Goal: Task Accomplishment & Management: Manage account settings

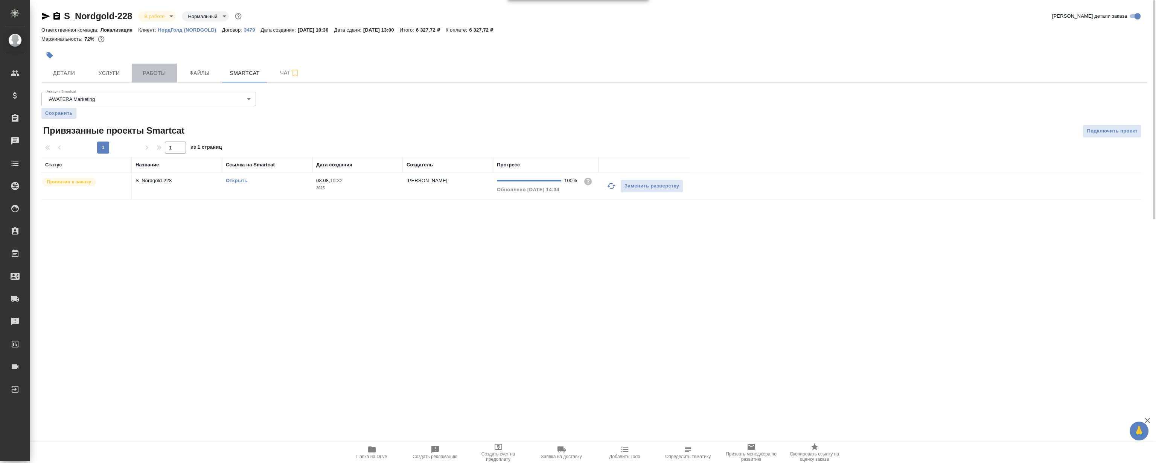
click at [160, 64] on button "Работы" at bounding box center [154, 73] width 45 height 19
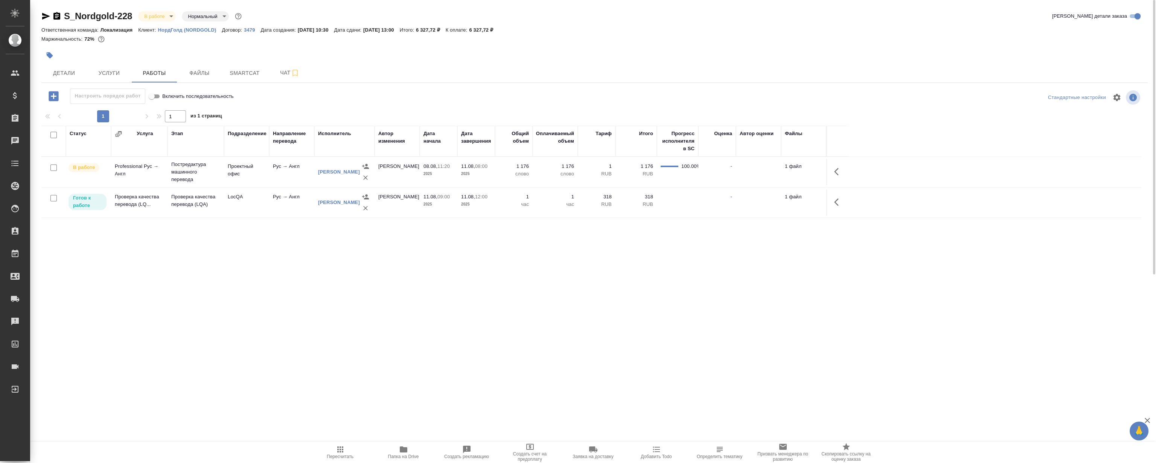
click at [836, 202] on icon "button" at bounding box center [836, 202] width 5 height 8
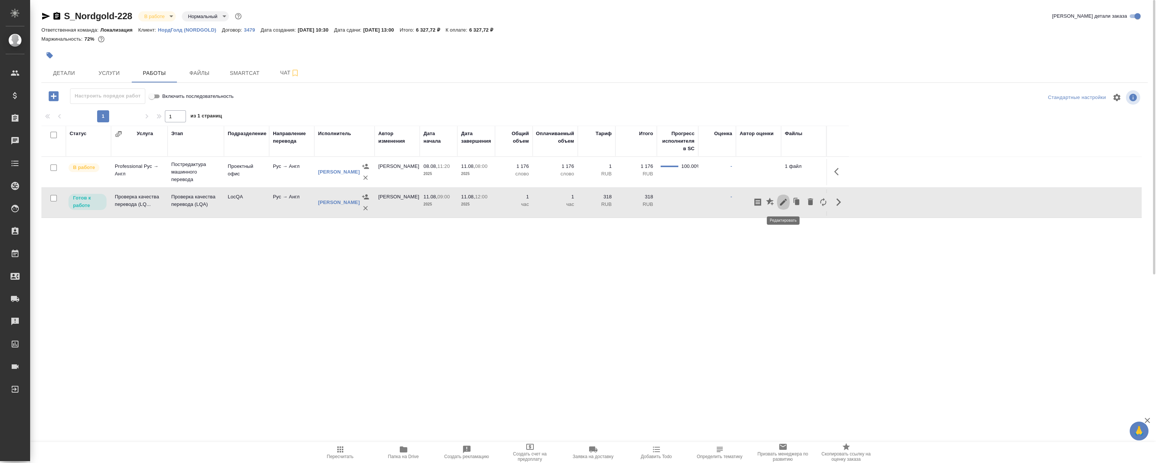
click at [786, 200] on icon "button" at bounding box center [783, 202] width 7 height 7
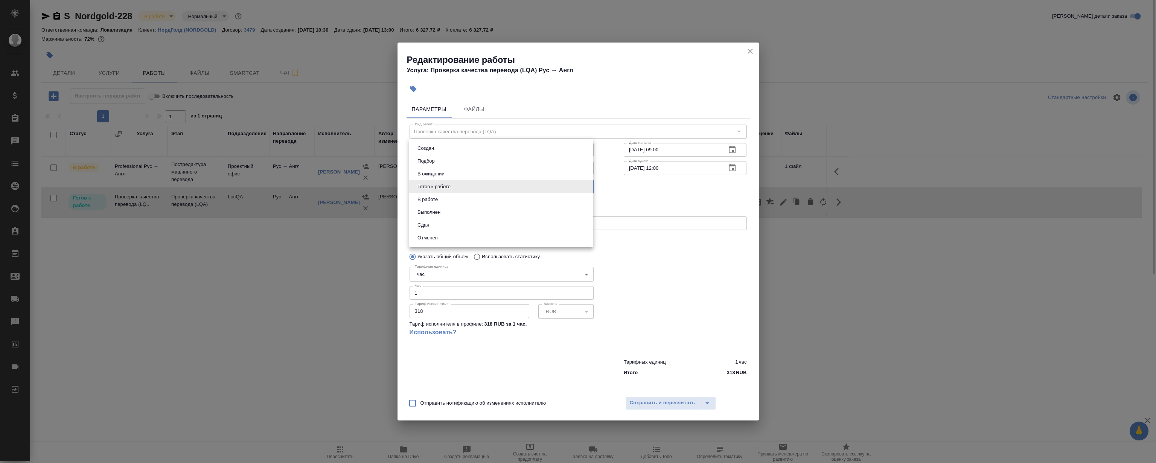
click at [442, 188] on body "🙏 .cls-1 fill:#fff; AWATERA Magerramov Ruslan Клиенты Спецификации Заказы 0 Чат…" at bounding box center [578, 231] width 1156 height 463
click at [437, 222] on li "Сдан" at bounding box center [501, 225] width 184 height 13
type input "closed"
click at [672, 400] on span "Сохранить и пересчитать" at bounding box center [663, 403] width 66 height 9
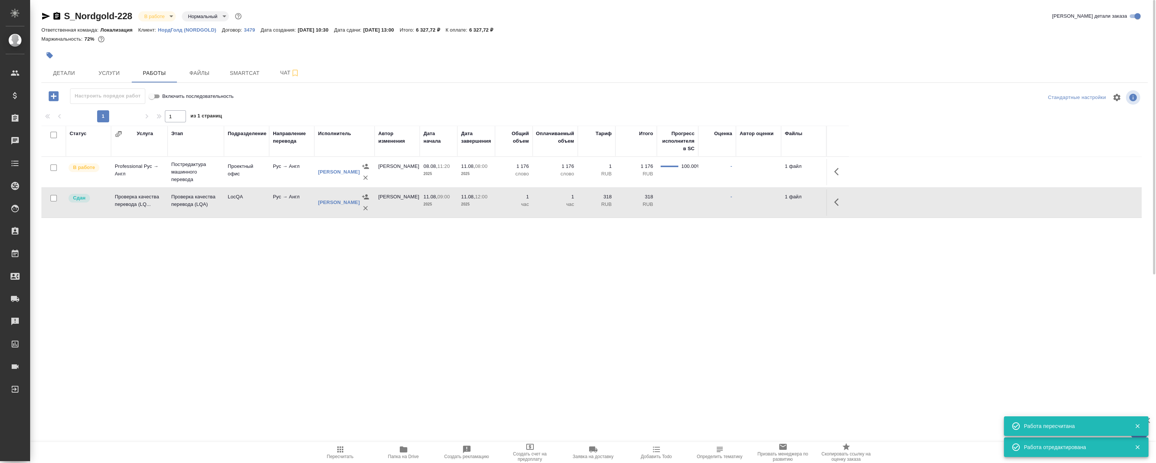
click at [331, 305] on div "S_Nordgold-228 В работе inProgress Нормальный normal Кратко детали заказа Ответ…" at bounding box center [594, 157] width 1115 height 314
click at [143, 84] on div "S_Nordgold-228 В работе inProgress Нормальный normal Кратко детали заказа Ответ…" at bounding box center [594, 157] width 1115 height 314
click at [150, 75] on span "Работы" at bounding box center [154, 73] width 36 height 9
click at [412, 452] on span "Папка на Drive" at bounding box center [404, 452] width 54 height 14
click at [196, 31] on p "НордГолд (NORDGOLD)" at bounding box center [190, 30] width 64 height 6
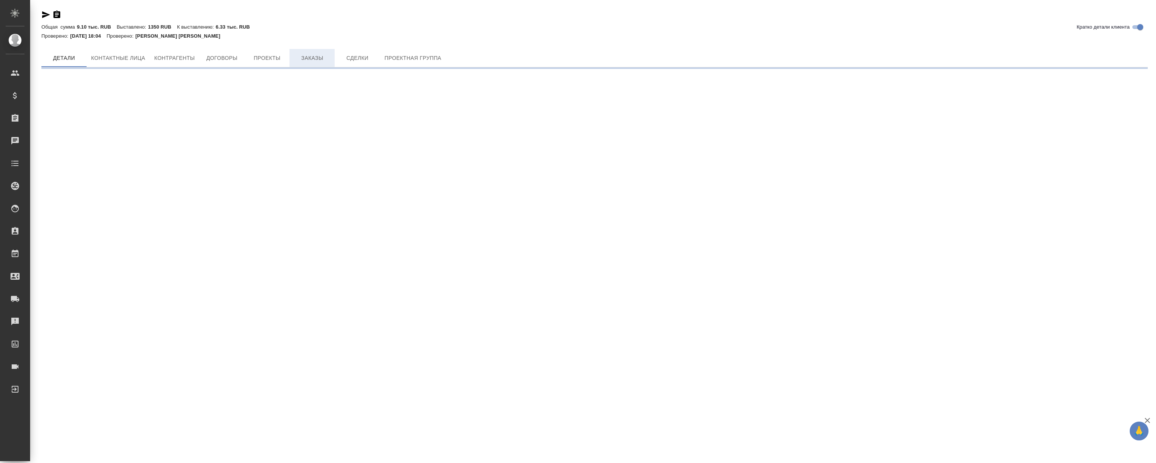
click at [321, 49] on button "Заказы" at bounding box center [312, 58] width 45 height 18
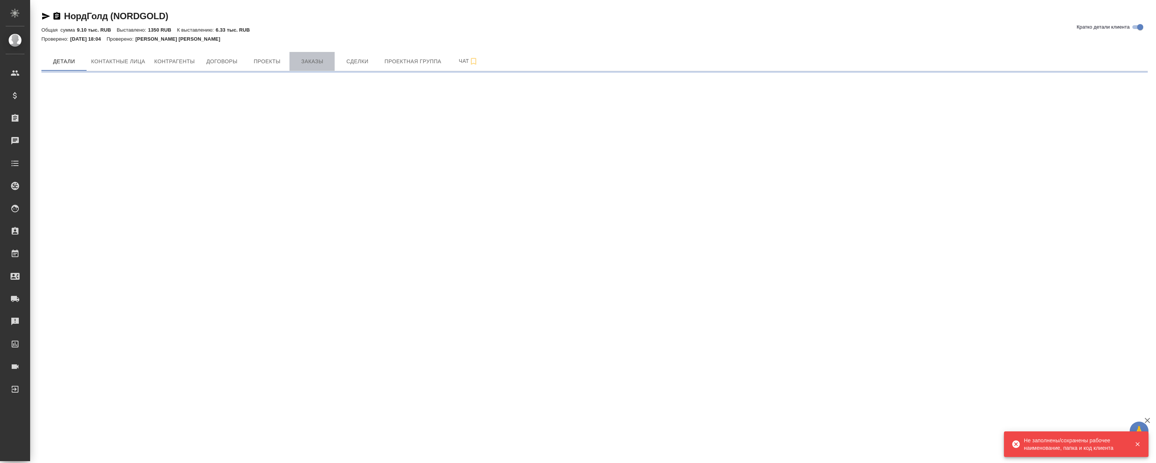
click at [311, 58] on span "Заказы" at bounding box center [312, 61] width 36 height 9
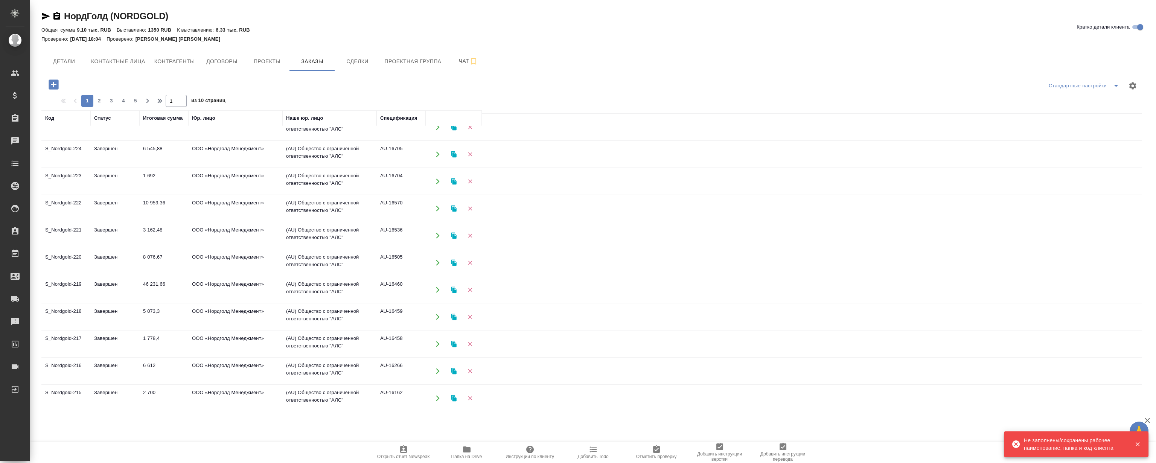
scroll to position [171, 0]
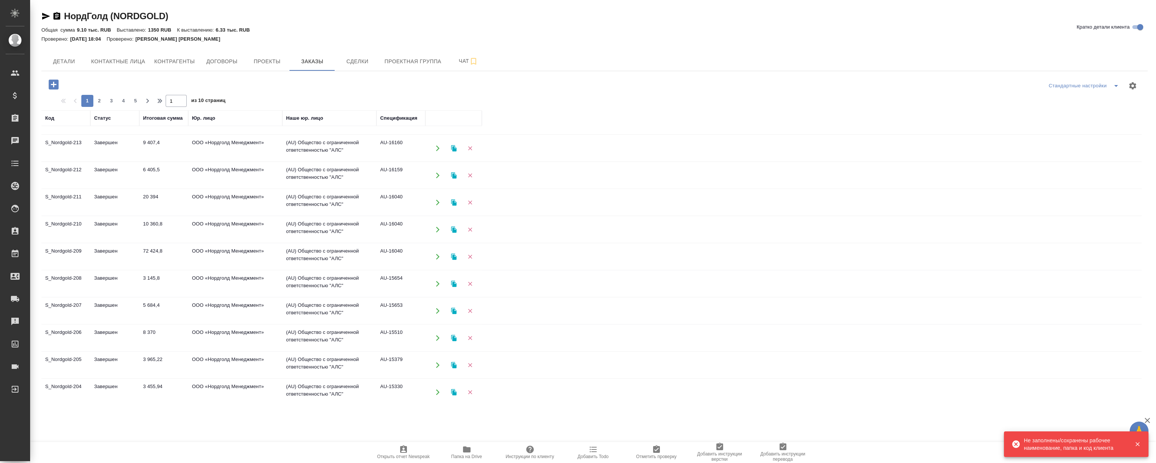
scroll to position [399, 0]
click at [137, 102] on span "5" at bounding box center [136, 101] width 12 height 8
click at [121, 100] on span "6" at bounding box center [123, 101] width 12 height 8
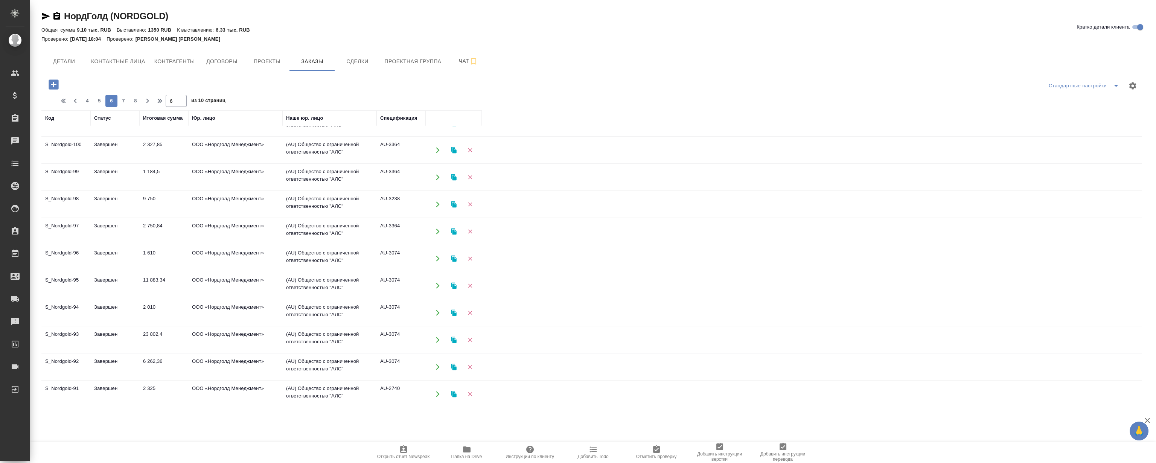
scroll to position [0, 0]
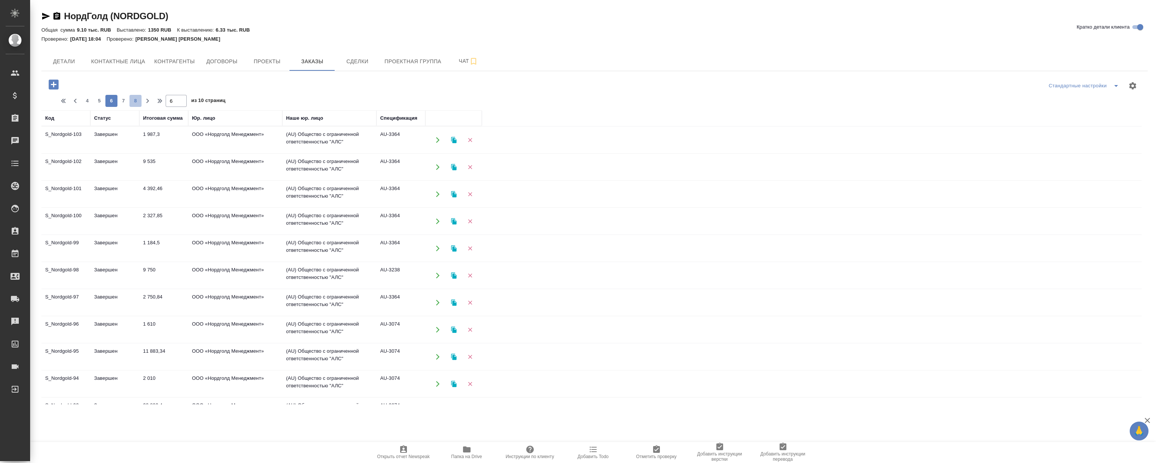
click at [130, 100] on span "8" at bounding box center [136, 101] width 12 height 8
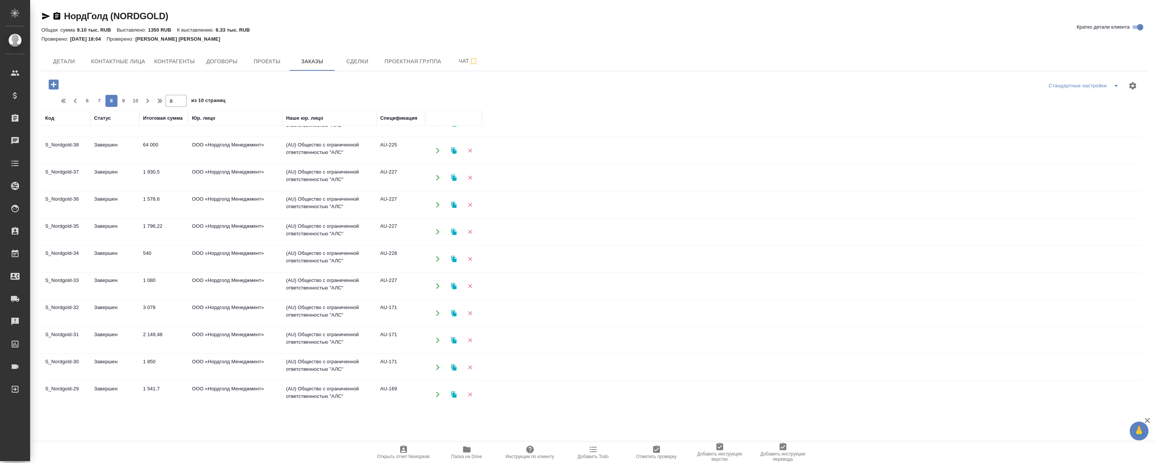
scroll to position [399, 0]
click at [133, 99] on span "10" at bounding box center [136, 101] width 12 height 8
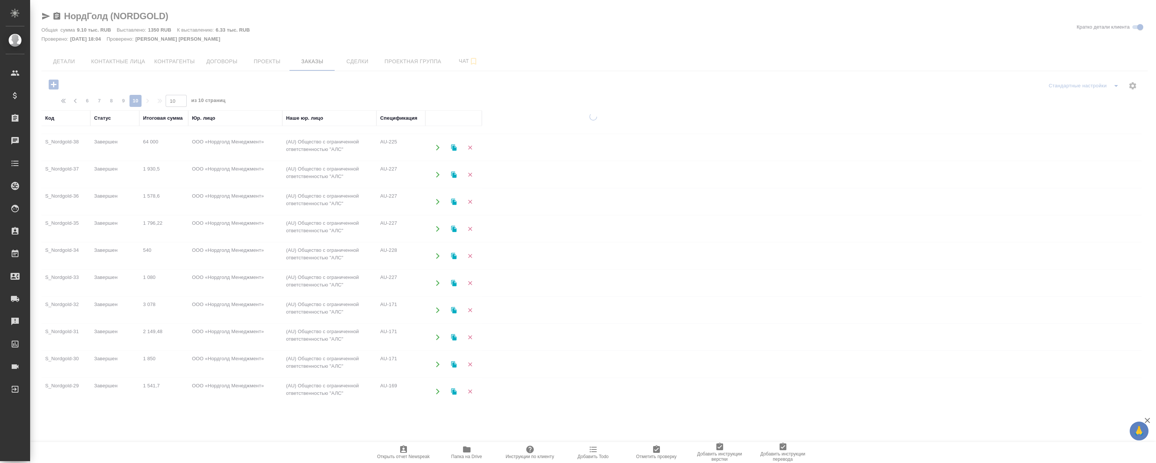
scroll to position [0, 0]
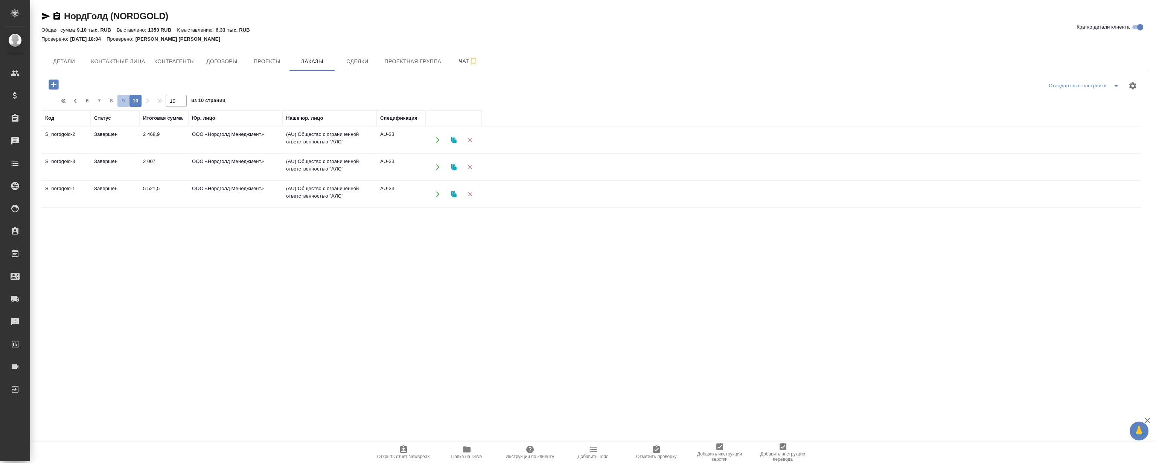
click at [121, 102] on span "9" at bounding box center [123, 101] width 12 height 8
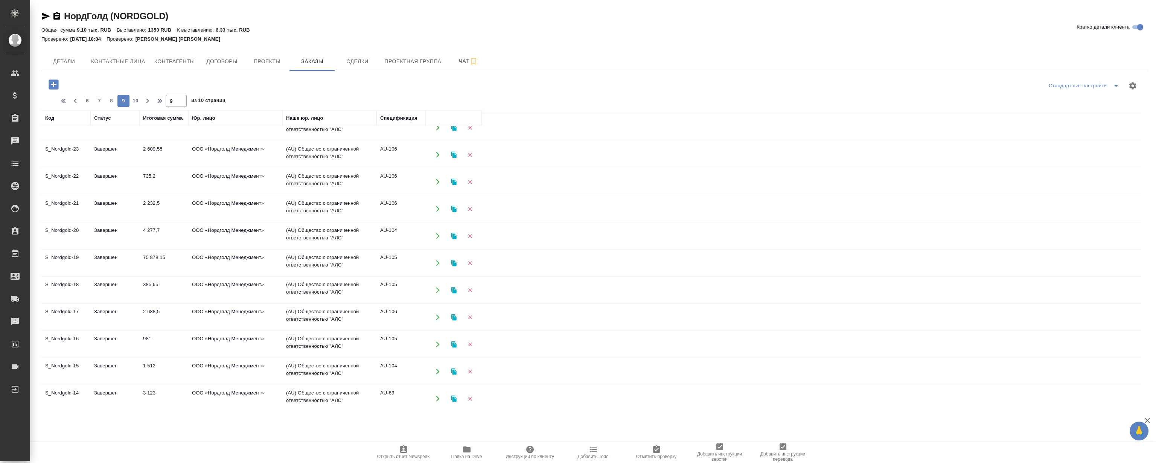
scroll to position [91, 0]
click at [88, 98] on span "6" at bounding box center [87, 101] width 12 height 8
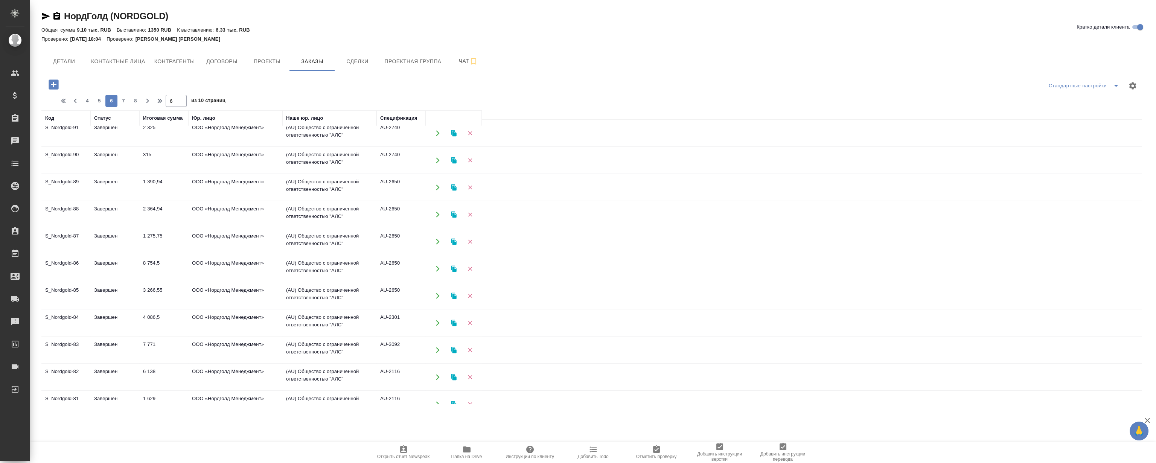
scroll to position [399, 0]
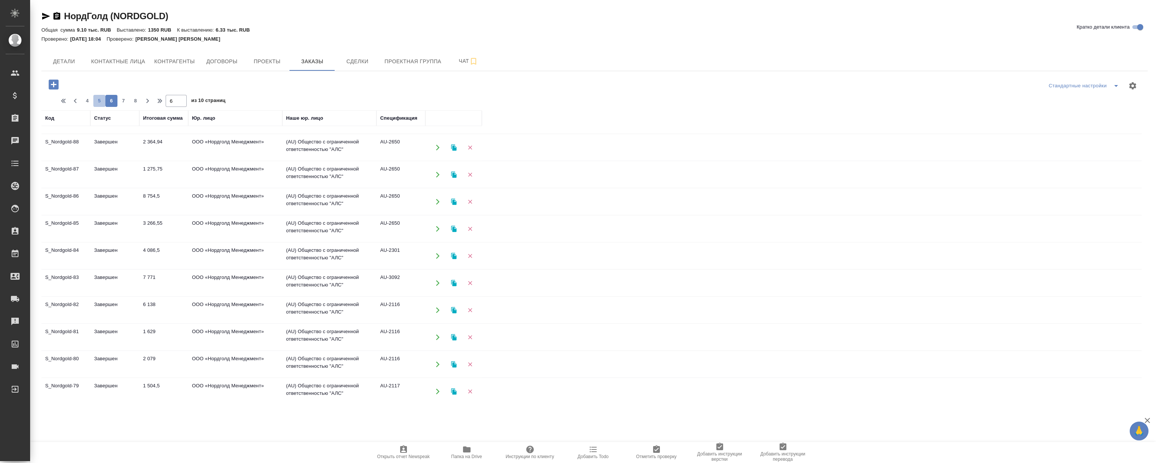
click at [98, 103] on span "5" at bounding box center [99, 101] width 12 height 8
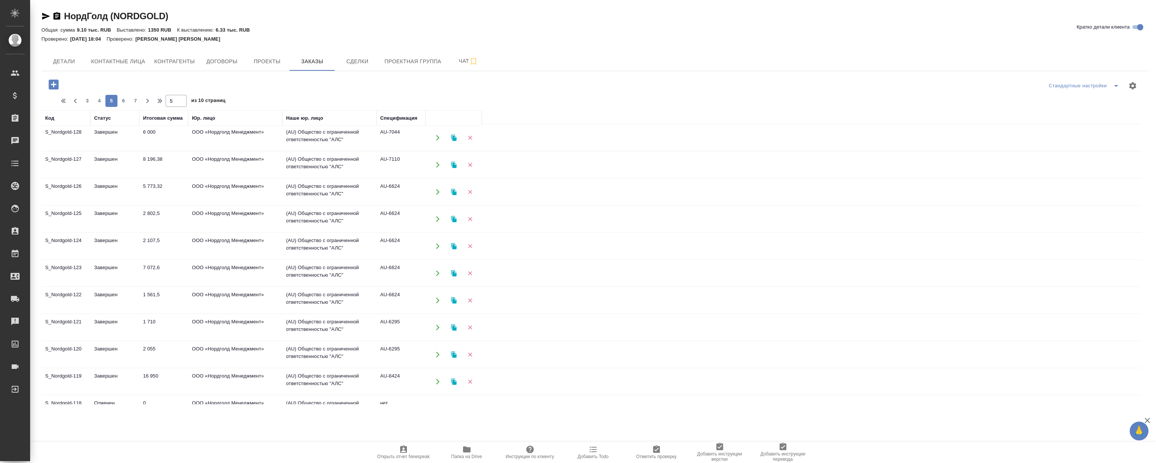
scroll to position [0, 0]
click at [150, 153] on td "8 196,38" at bounding box center [163, 140] width 49 height 26
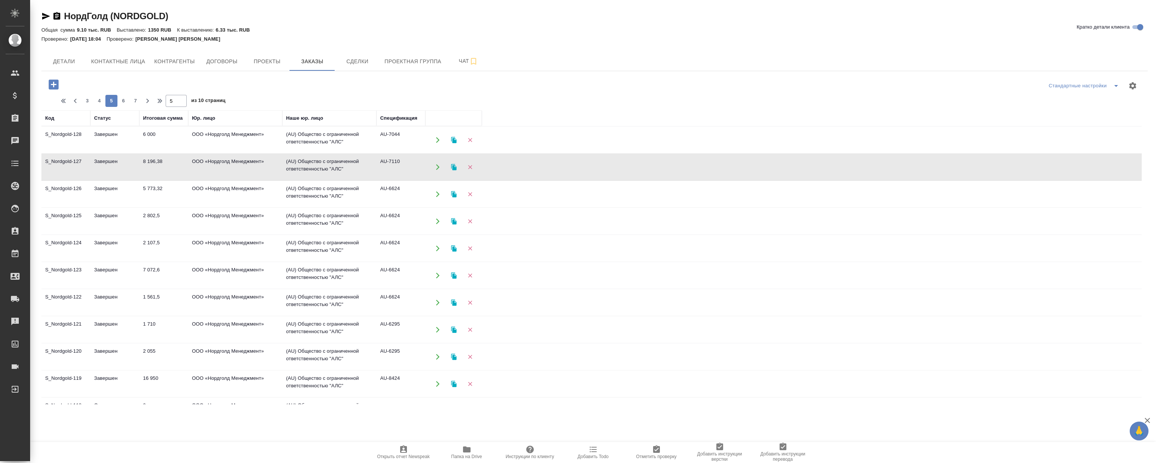
click at [150, 153] on td "8 196,38" at bounding box center [163, 140] width 49 height 26
click at [100, 102] on span "4" at bounding box center [99, 101] width 12 height 8
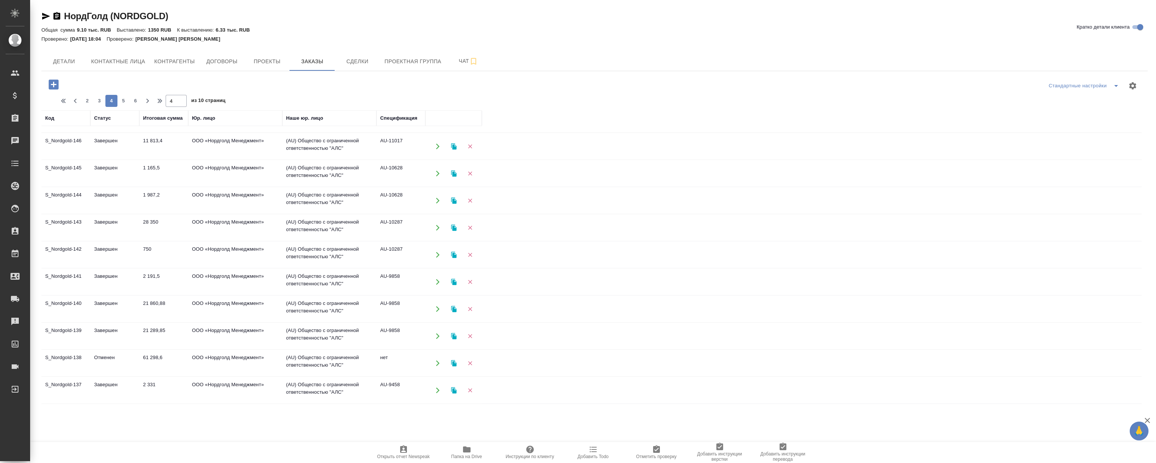
scroll to position [205, 0]
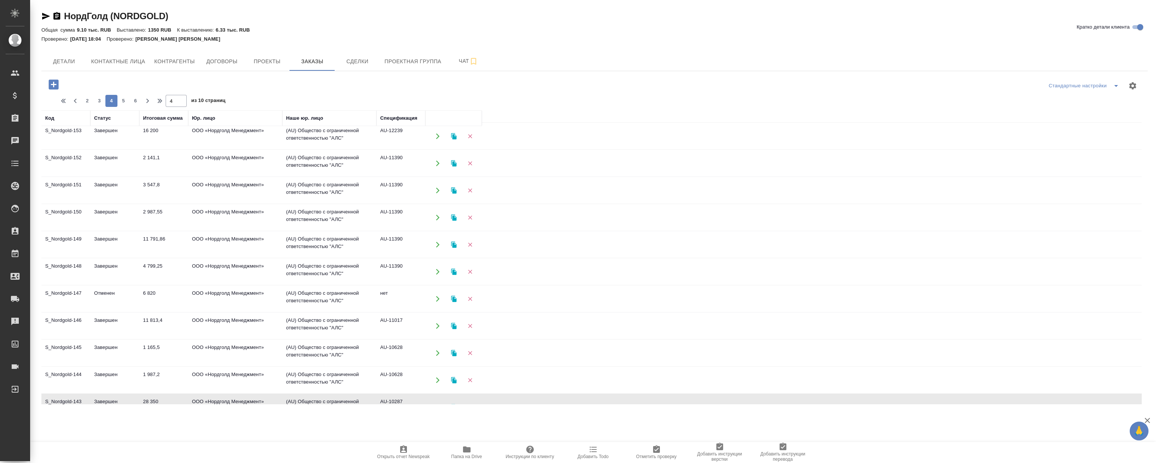
scroll to position [0, 0]
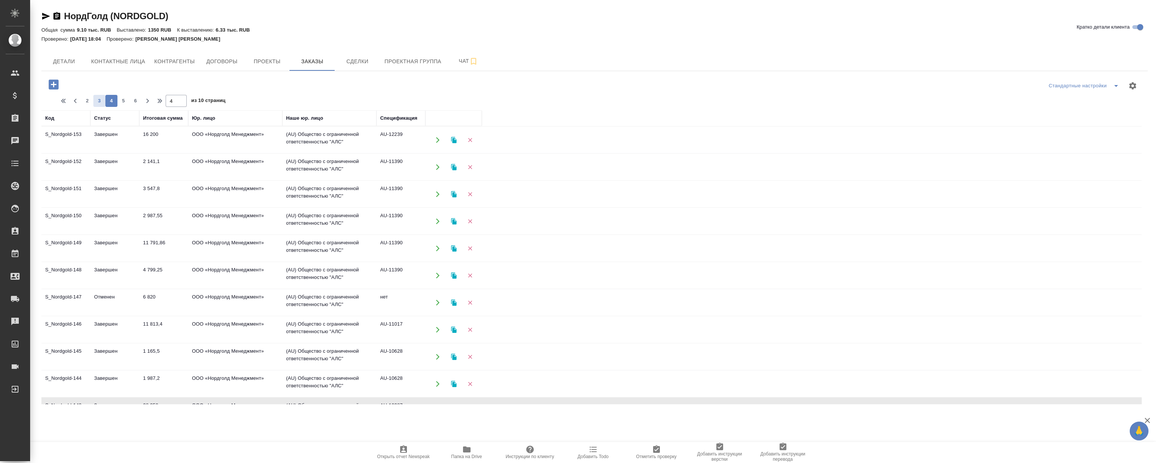
click at [98, 99] on span "3" at bounding box center [99, 101] width 12 height 8
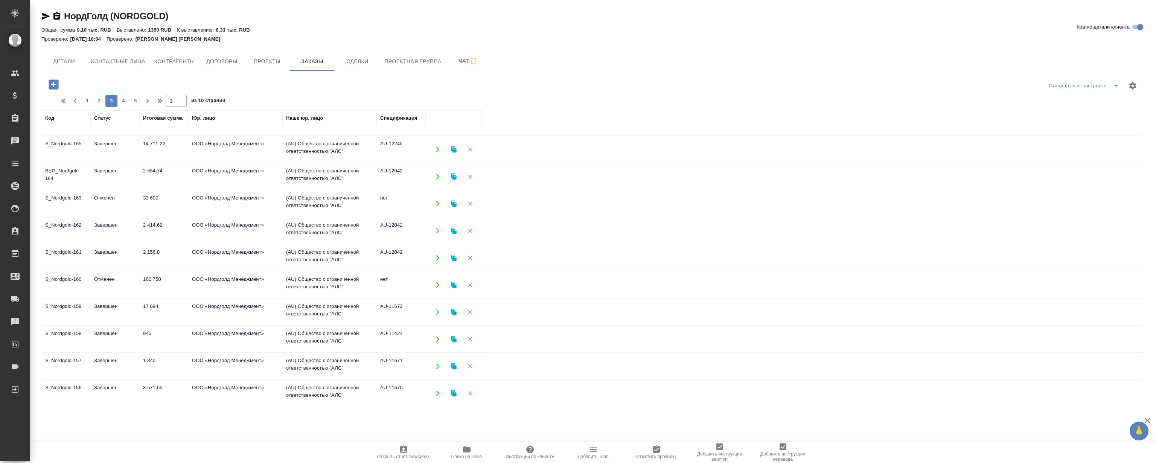
scroll to position [399, 0]
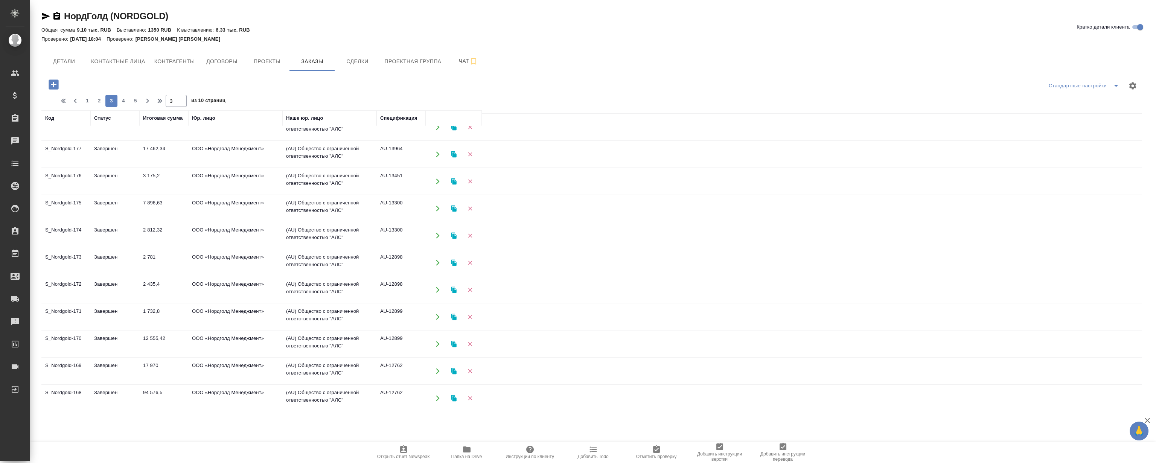
scroll to position [0, 0]
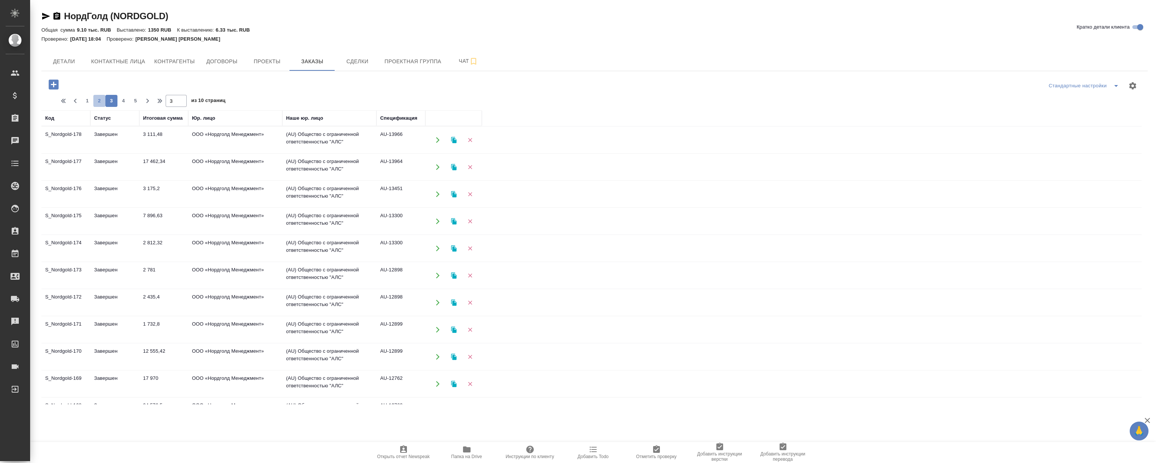
click at [101, 96] on button "2" at bounding box center [99, 101] width 12 height 12
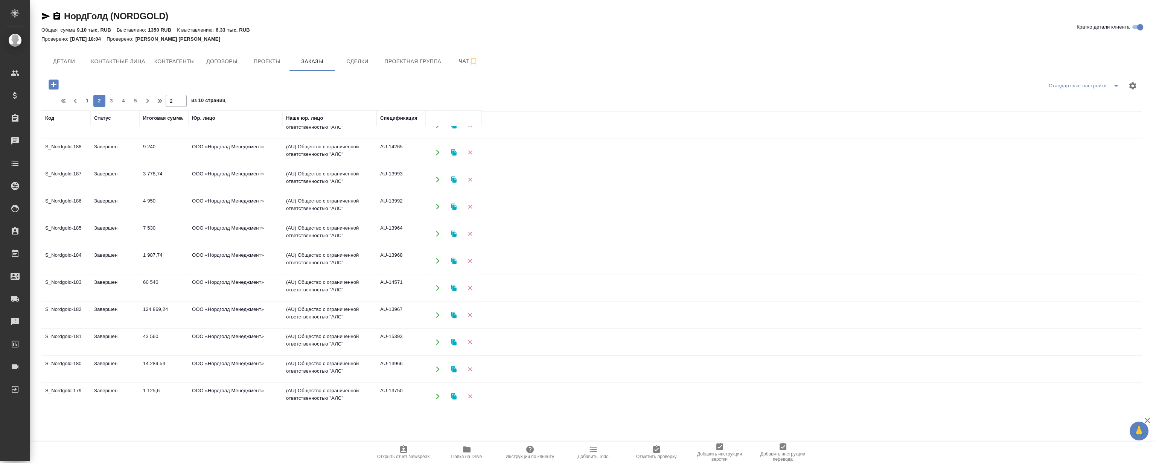
scroll to position [399, 0]
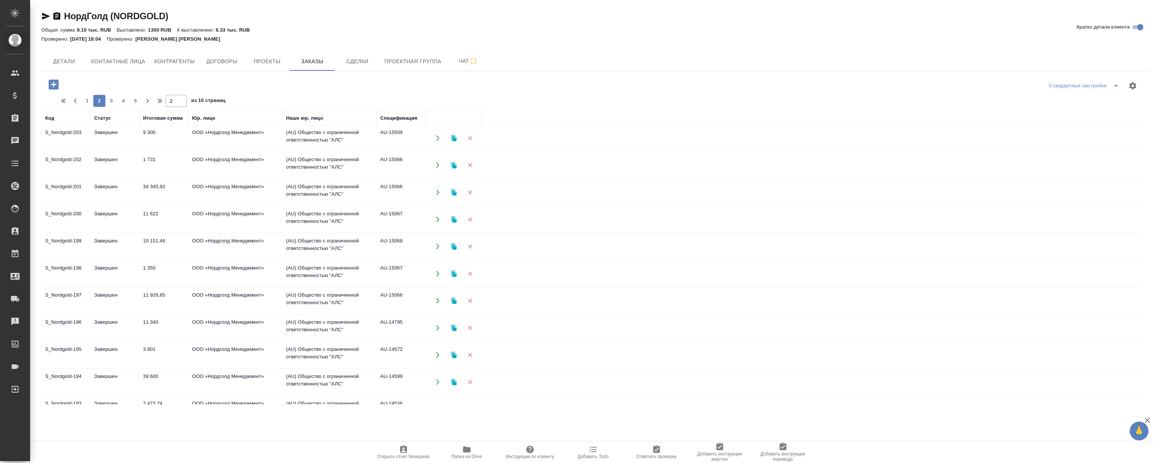
scroll to position [0, 0]
click at [82, 108] on div "Стандартные настройки 1 2 3 4 5 2 из 10 страниц Код Статус Итоговая сумма Юр. л…" at bounding box center [594, 239] width 1107 height 337
click at [87, 102] on span "1" at bounding box center [87, 101] width 12 height 8
type input "1"
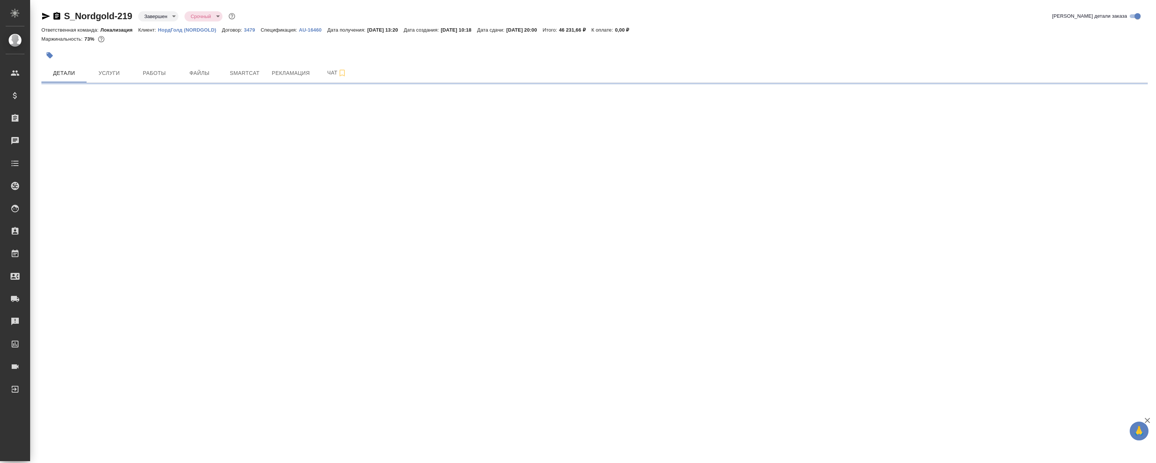
select select "RU"
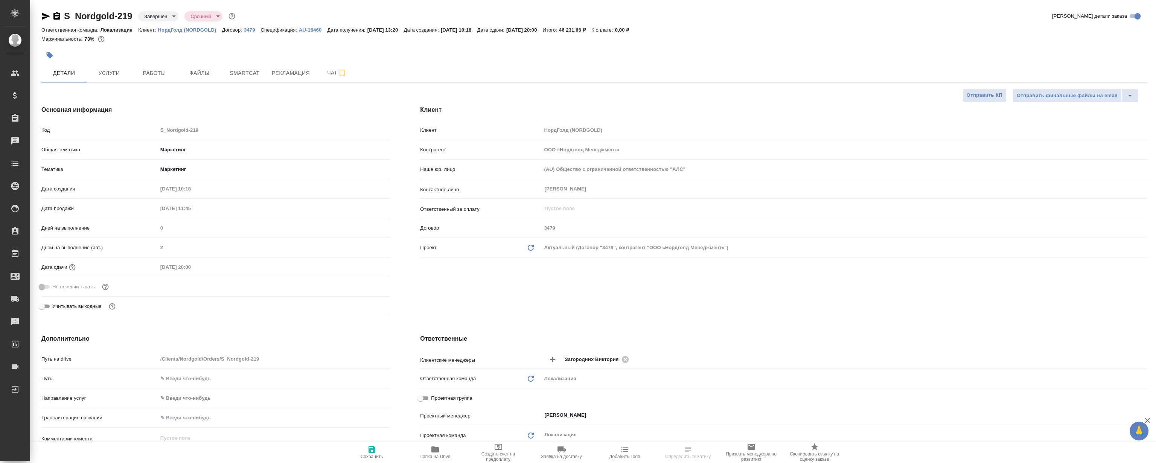
type textarea "x"
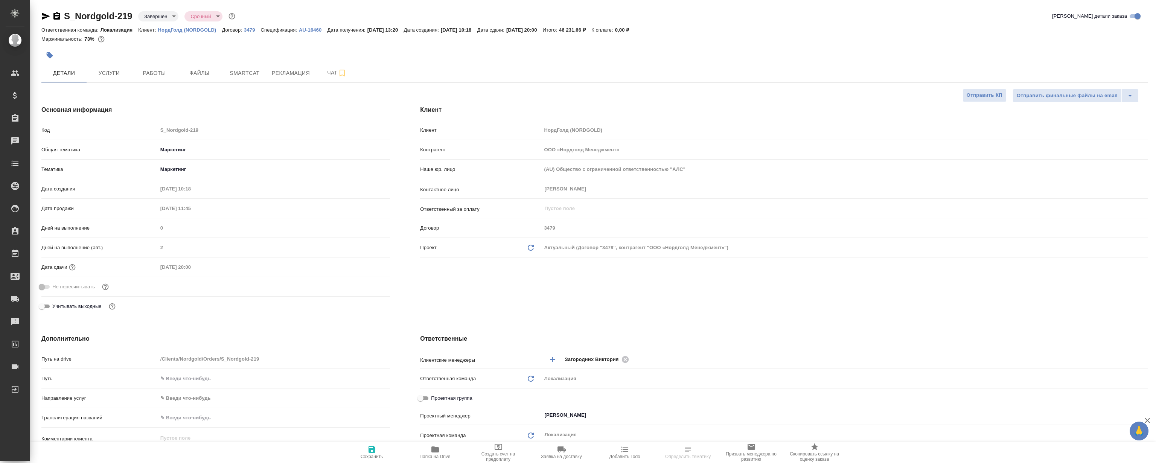
type textarea "x"
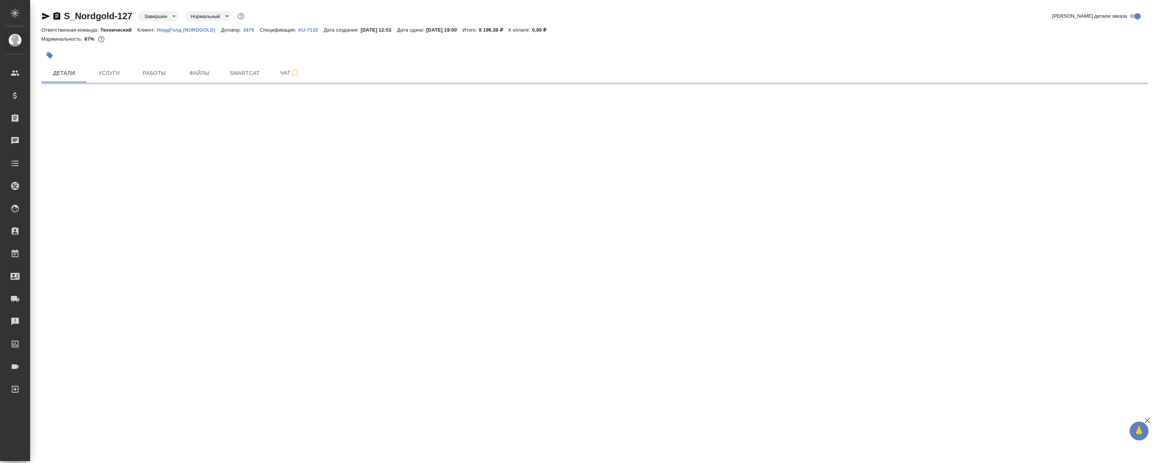
select select "RU"
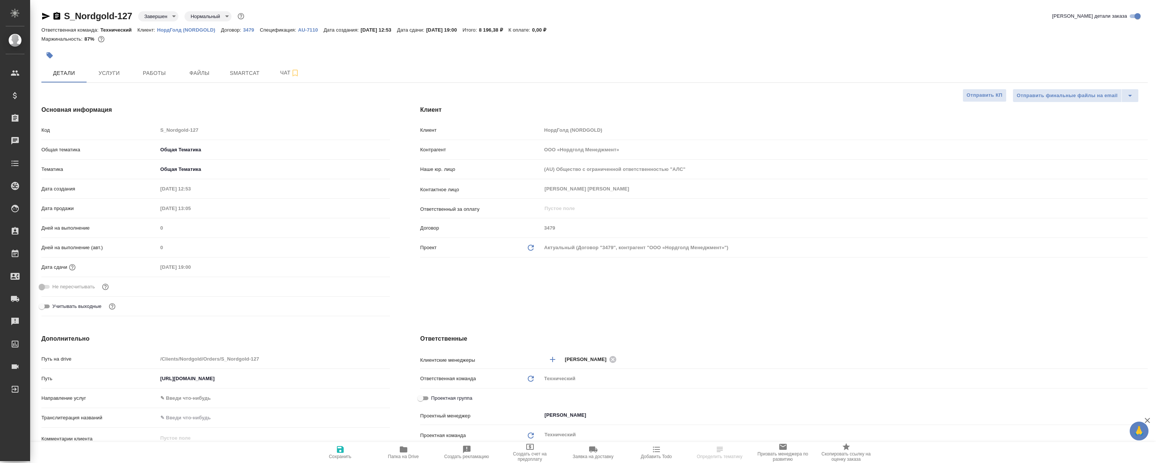
type textarea "x"
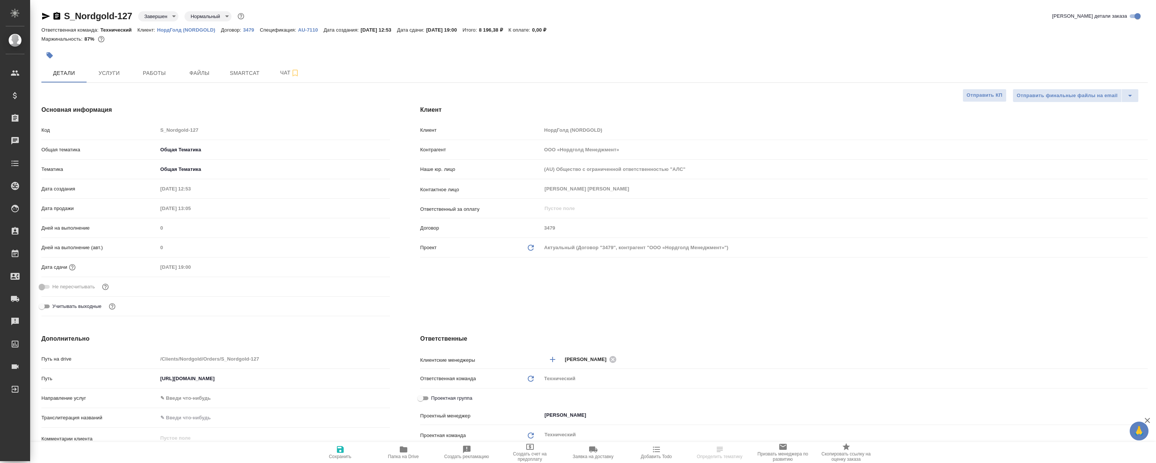
type textarea "x"
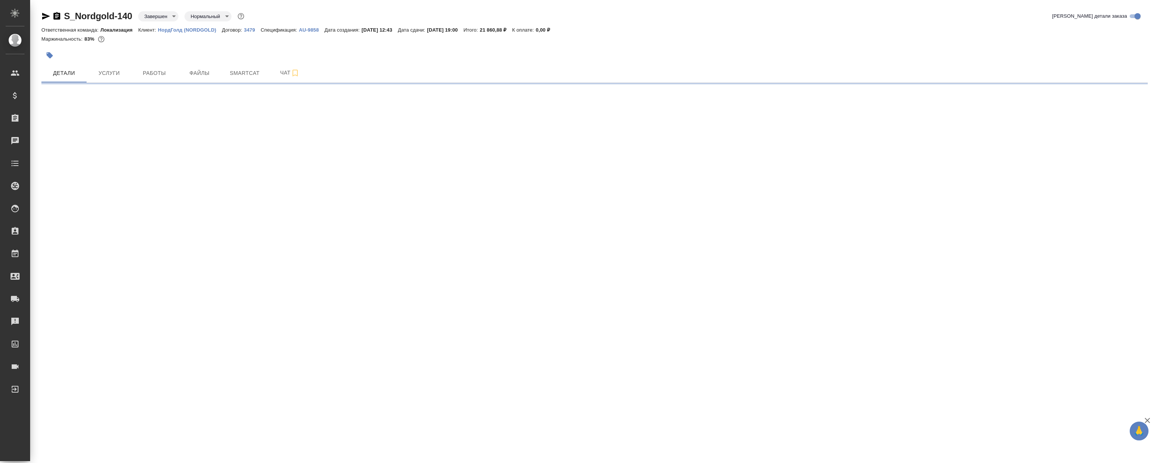
select select "RU"
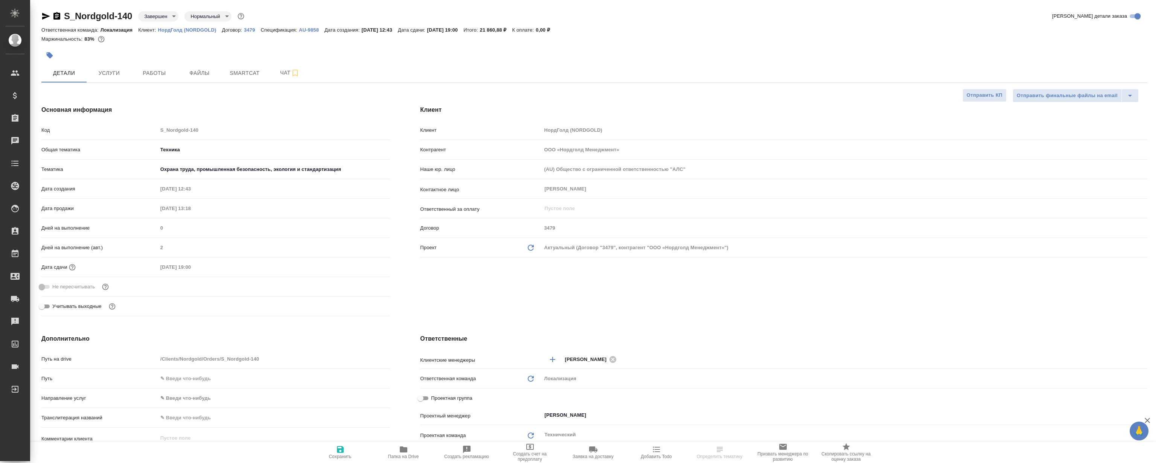
type textarea "x"
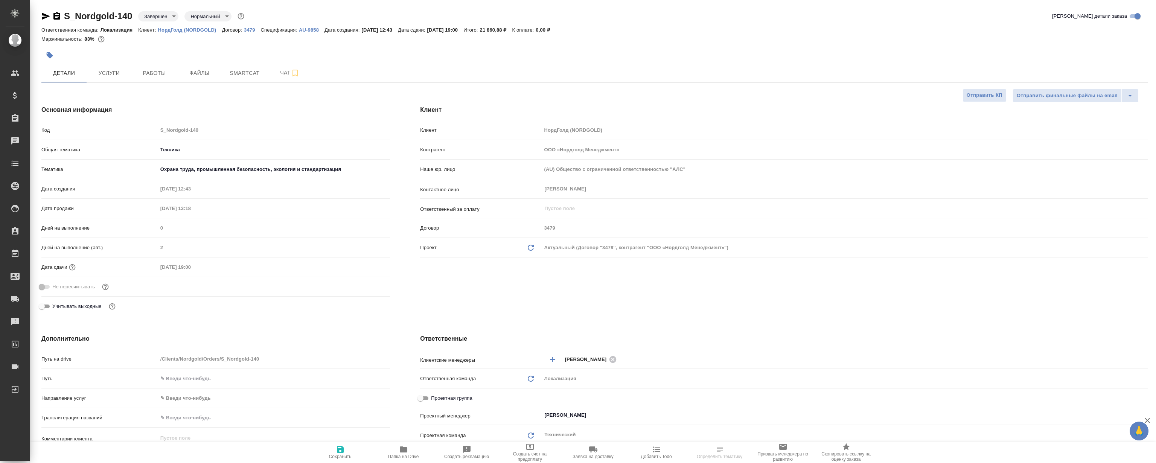
type textarea "x"
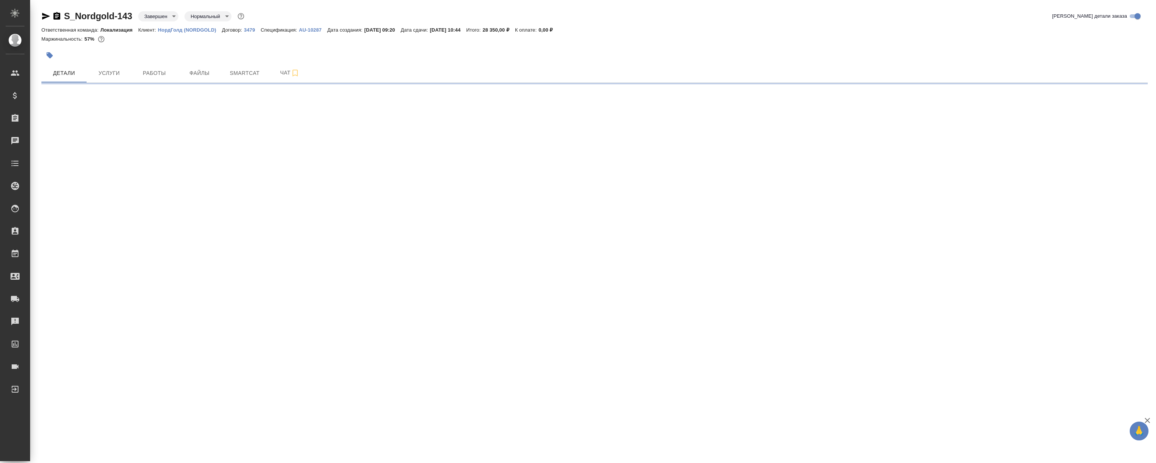
select select "RU"
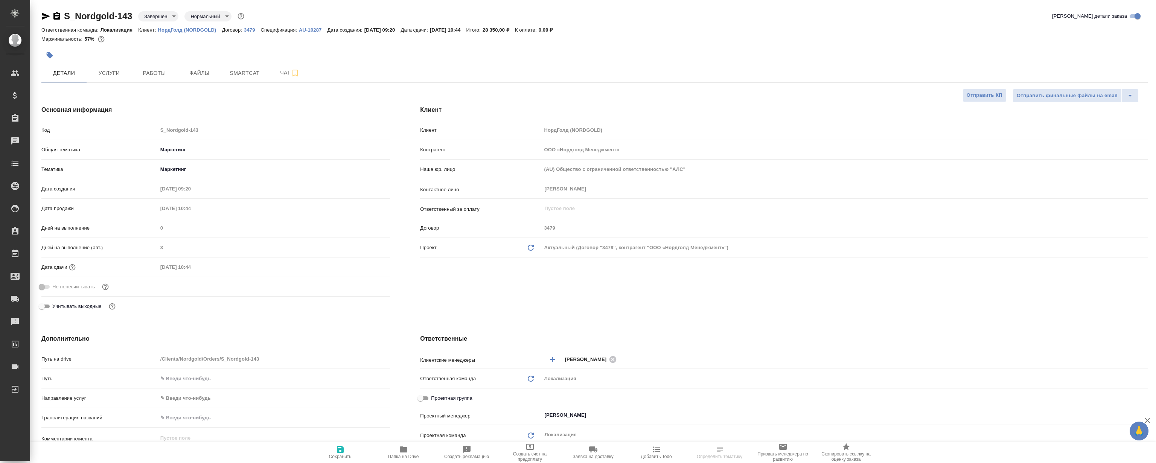
type textarea "x"
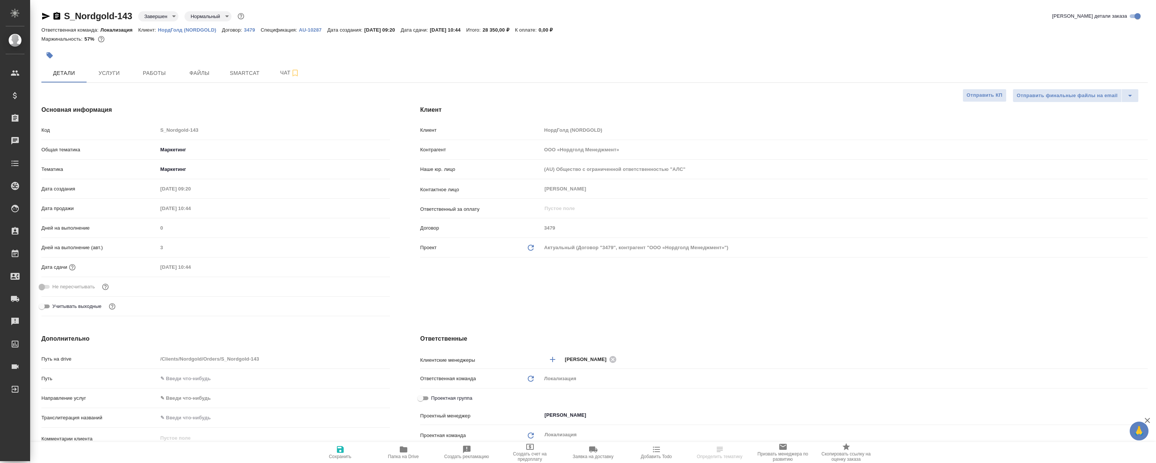
type textarea "x"
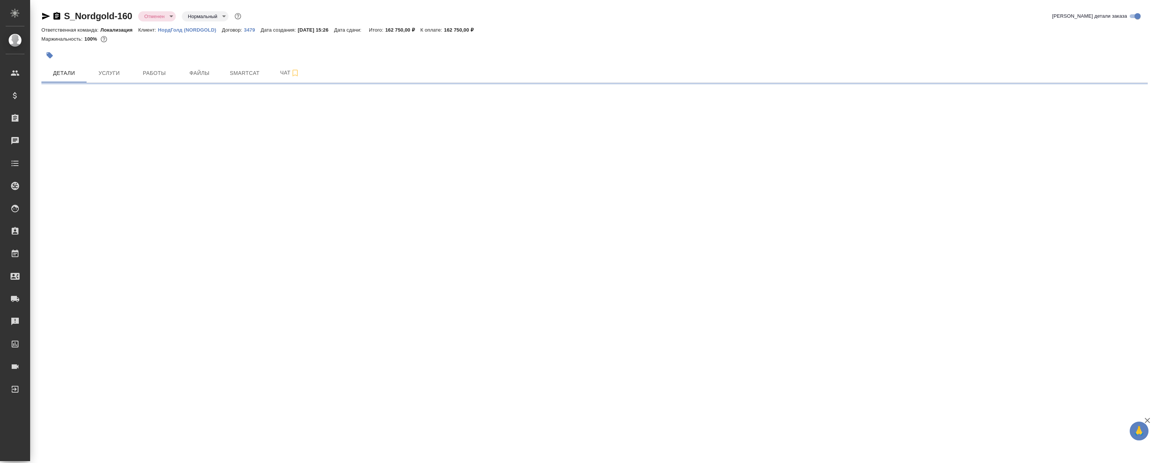
select select "RU"
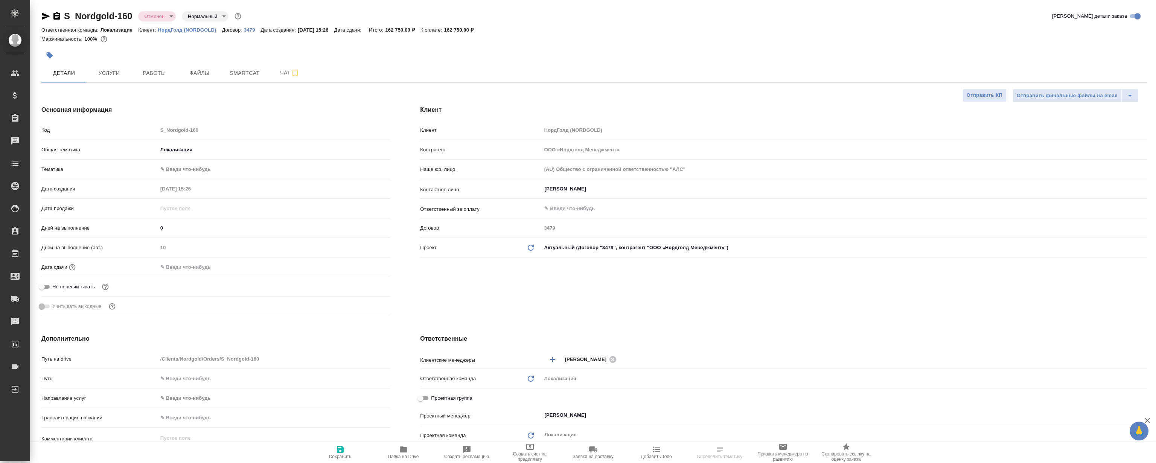
type textarea "x"
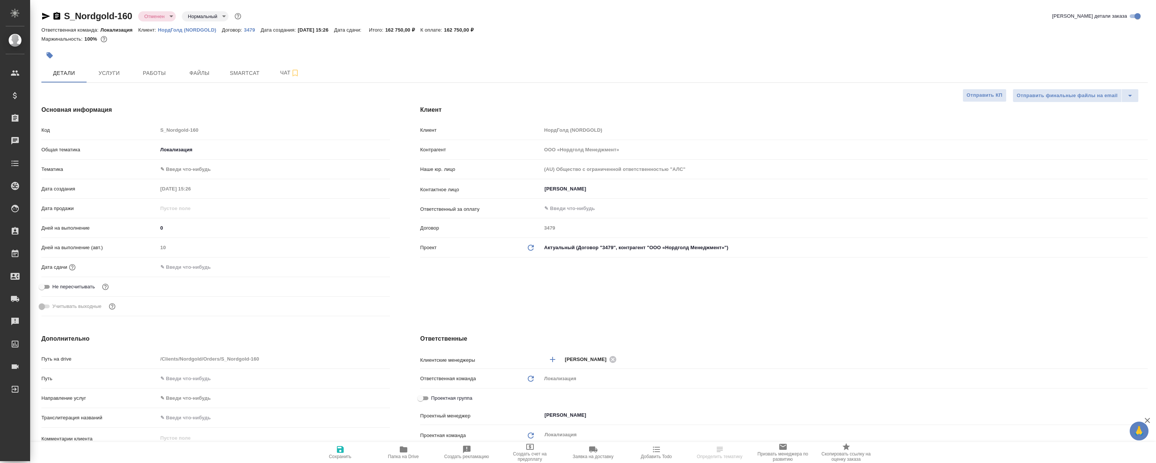
type textarea "x"
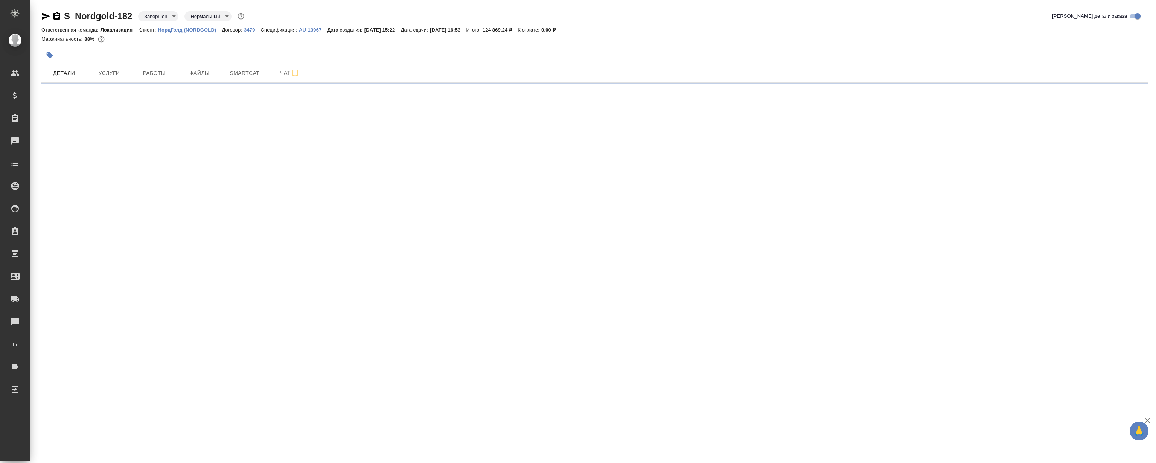
select select "RU"
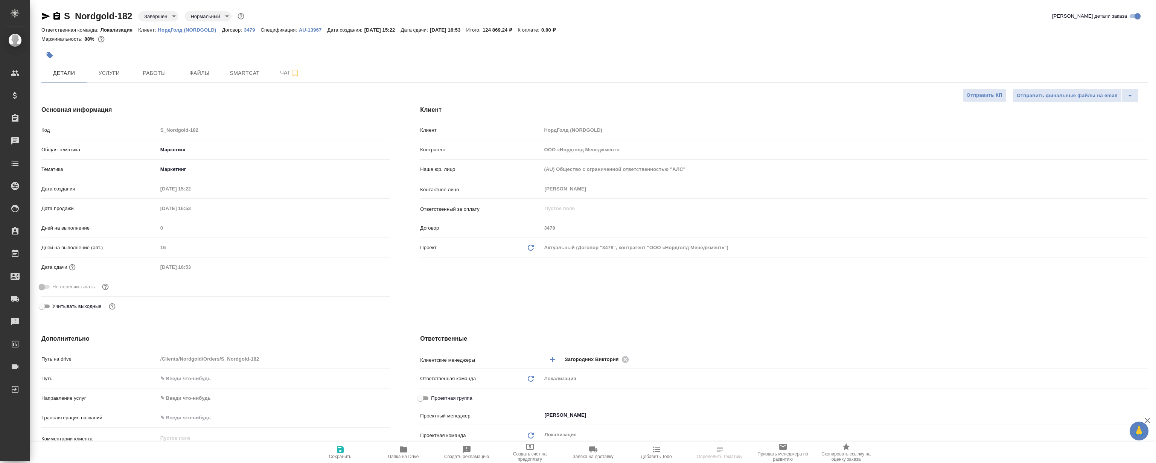
type textarea "x"
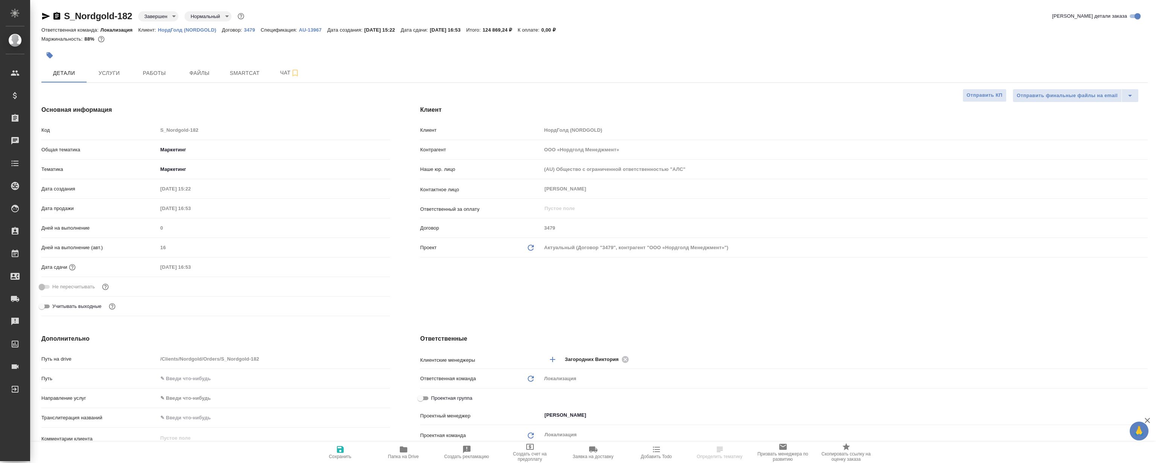
type textarea "x"
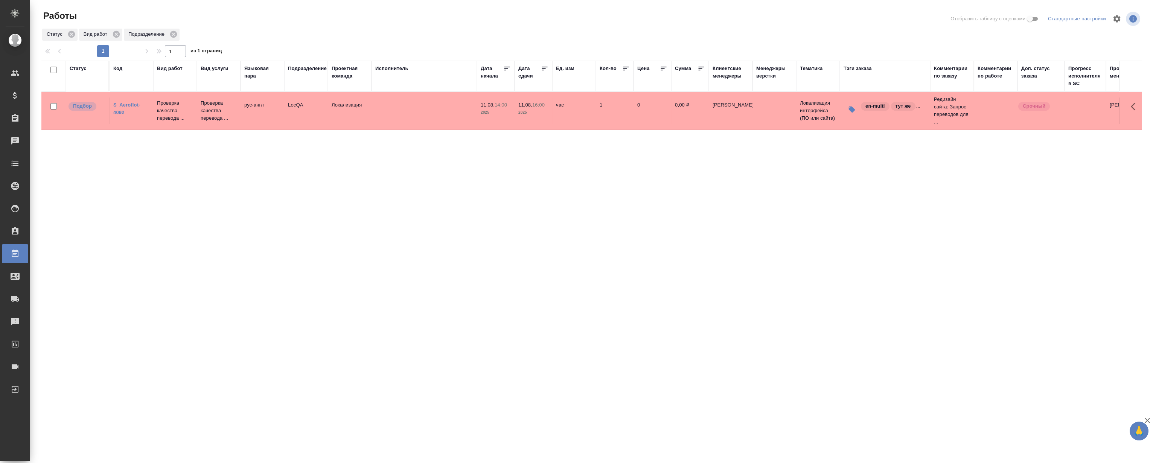
click at [275, 198] on div "Статус Код Вид работ Вид услуги Языковая пара Подразделение Проектная команда И…" at bounding box center [591, 196] width 1101 height 271
click at [215, 199] on div "Статус Код Вид работ Вид услуги Языковая пара Подразделение Проектная команда И…" at bounding box center [591, 196] width 1101 height 271
click at [322, 210] on div "Статус Код Вид работ Вид услуги Языковая пара Подразделение Проектная команда И…" at bounding box center [591, 196] width 1101 height 271
drag, startPoint x: 267, startPoint y: 214, endPoint x: 260, endPoint y: 205, distance: 11.0
click at [263, 210] on div "Статус Код Вид работ Вид услуги Языковая пара Подразделение Проектная команда И…" at bounding box center [591, 196] width 1101 height 271
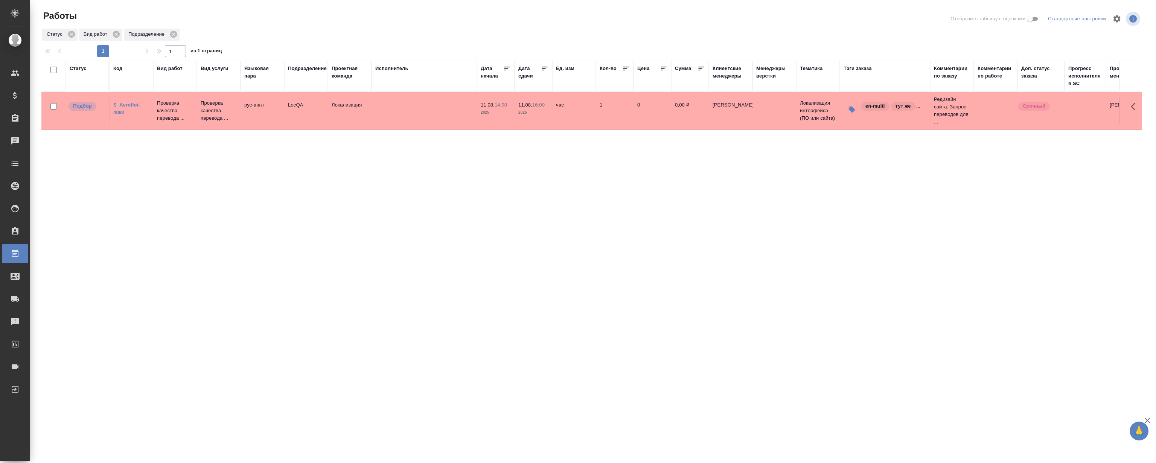
drag, startPoint x: 246, startPoint y: 204, endPoint x: 197, endPoint y: 137, distance: 83.0
click at [245, 203] on div "Статус Код Вид работ Вид услуги Языковая пара Подразделение Проектная команда И…" at bounding box center [591, 196] width 1101 height 271
click at [116, 108] on div "S_Aeroflot-4092" at bounding box center [131, 108] width 36 height 15
click at [125, 102] on link "S_Aeroflot-4092" at bounding box center [126, 108] width 27 height 13
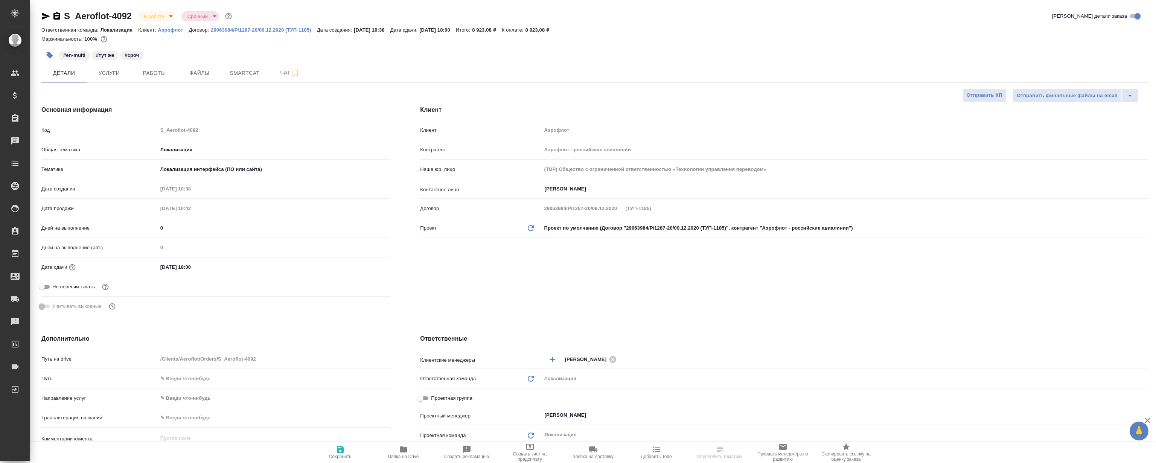
select select "RU"
click at [148, 71] on span "Работы" at bounding box center [154, 73] width 36 height 9
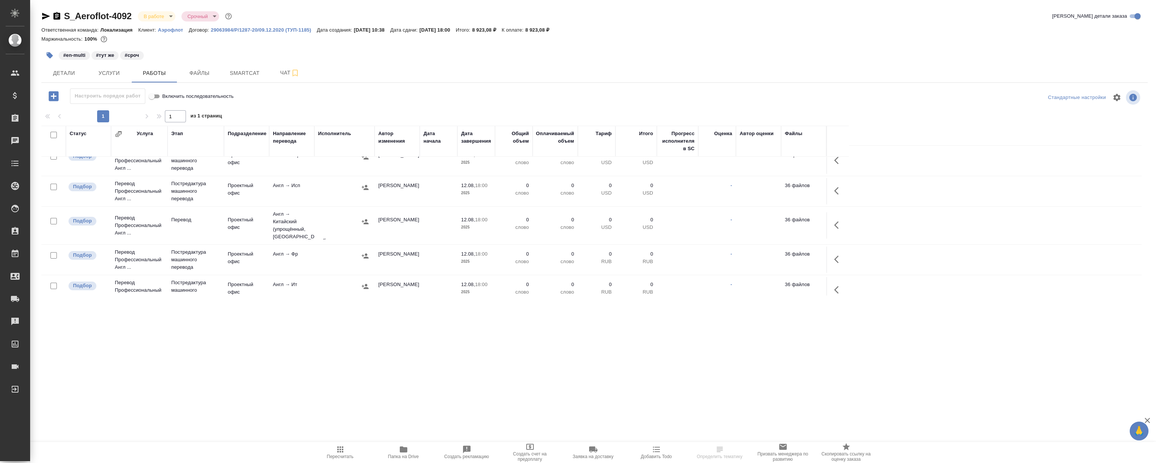
scroll to position [139, 0]
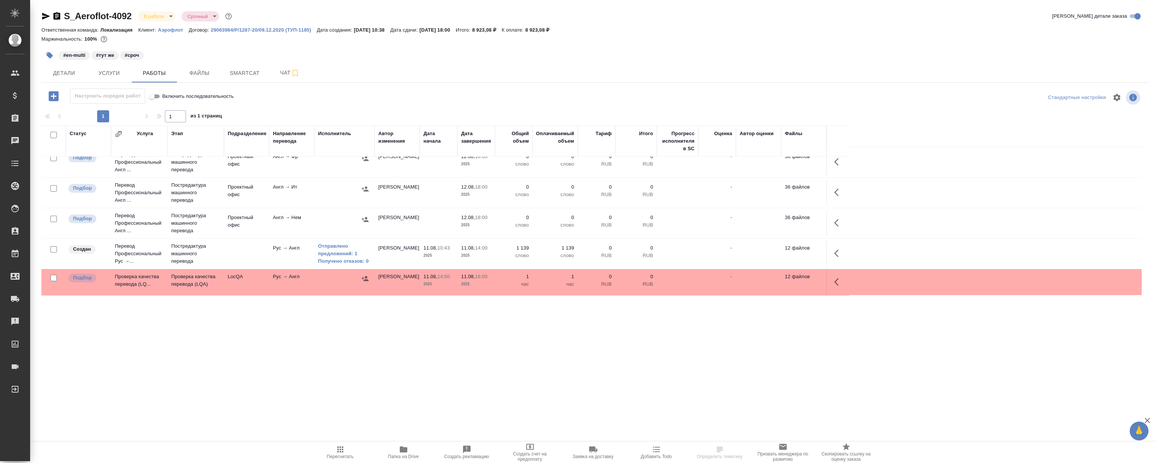
drag, startPoint x: 317, startPoint y: 321, endPoint x: 264, endPoint y: 221, distance: 112.7
click at [317, 320] on div ".cls-1 fill:#fff; AWATERA [PERSON_NAME] Спецификации Заказы 0 Чаты Todo Проекты…" at bounding box center [578, 231] width 1156 height 463
click at [836, 279] on icon "button" at bounding box center [838, 282] width 9 height 9
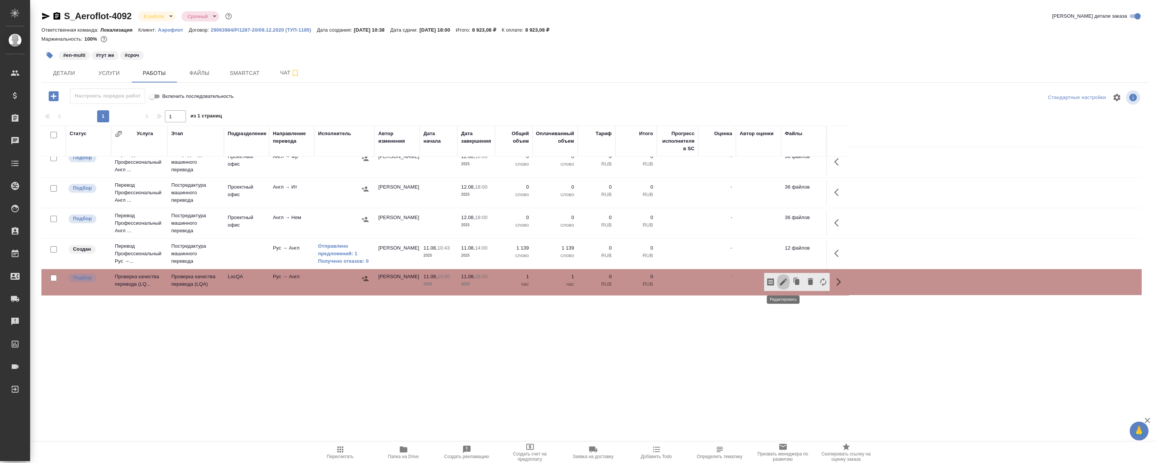
click at [784, 280] on icon "button" at bounding box center [783, 282] width 7 height 7
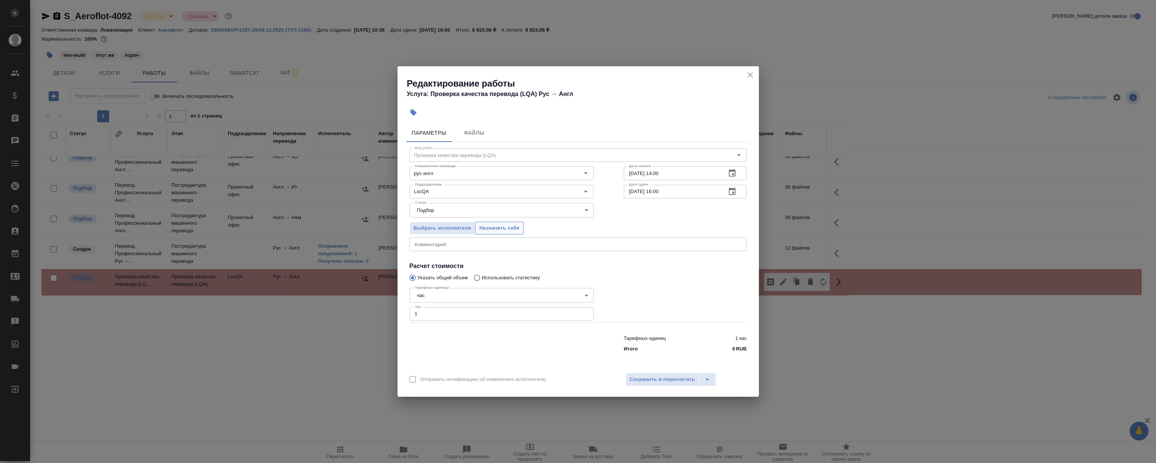
click at [499, 226] on span "Назначить себя" at bounding box center [499, 228] width 40 height 9
click at [752, 72] on icon "close" at bounding box center [750, 74] width 9 height 9
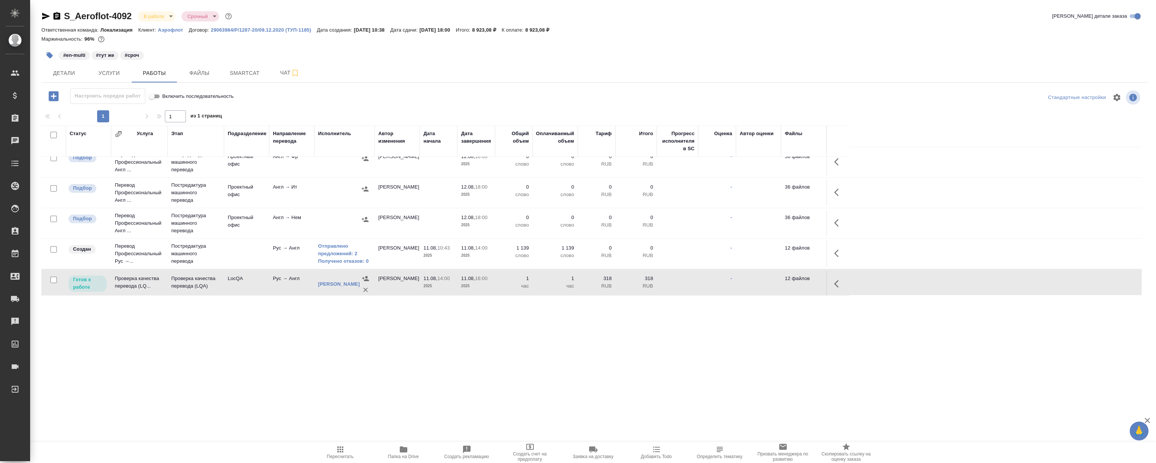
click at [315, 352] on div ".cls-1 fill:#fff; AWATERA Magerramov Ruslan Клиенты Спецификации Заказы 0 Чаты …" at bounding box center [578, 231] width 1156 height 463
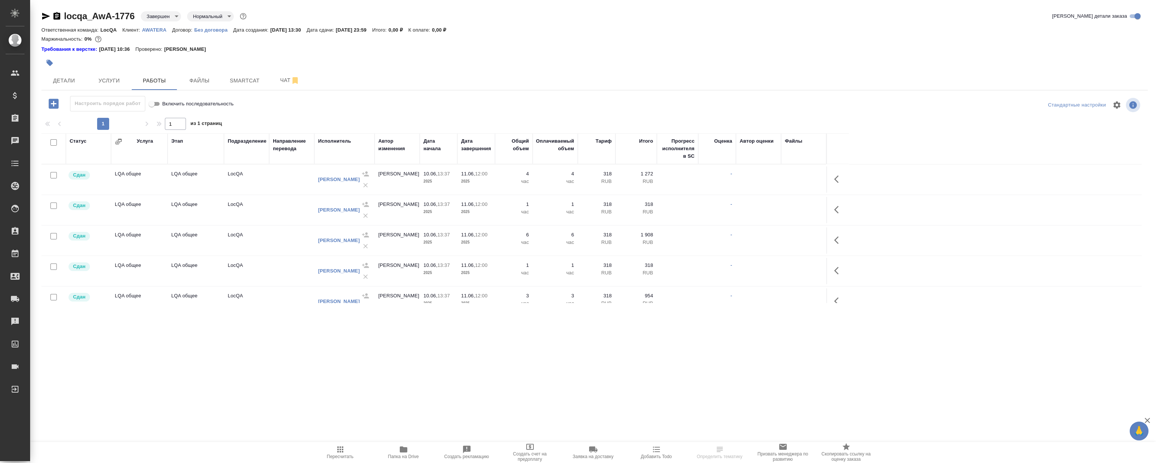
click at [152, 32] on p "AWATERA" at bounding box center [157, 30] width 30 height 6
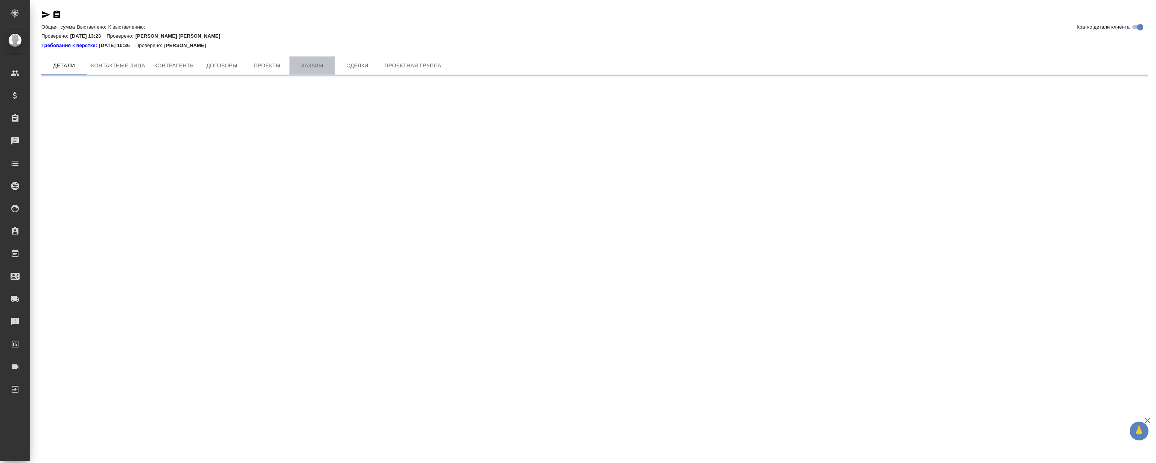
click at [297, 56] on button "Заказы" at bounding box center [312, 65] width 45 height 18
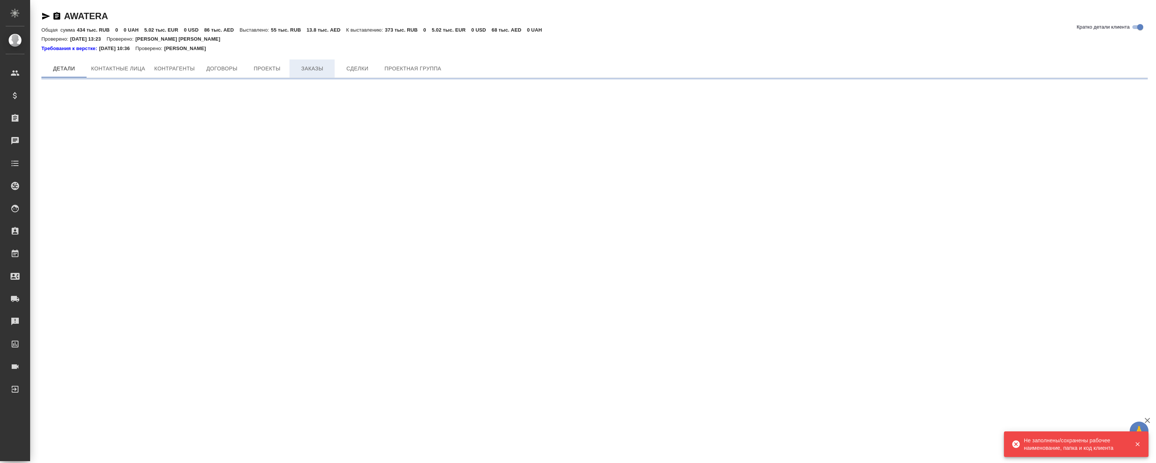
click at [314, 62] on button "Заказы" at bounding box center [312, 68] width 45 height 18
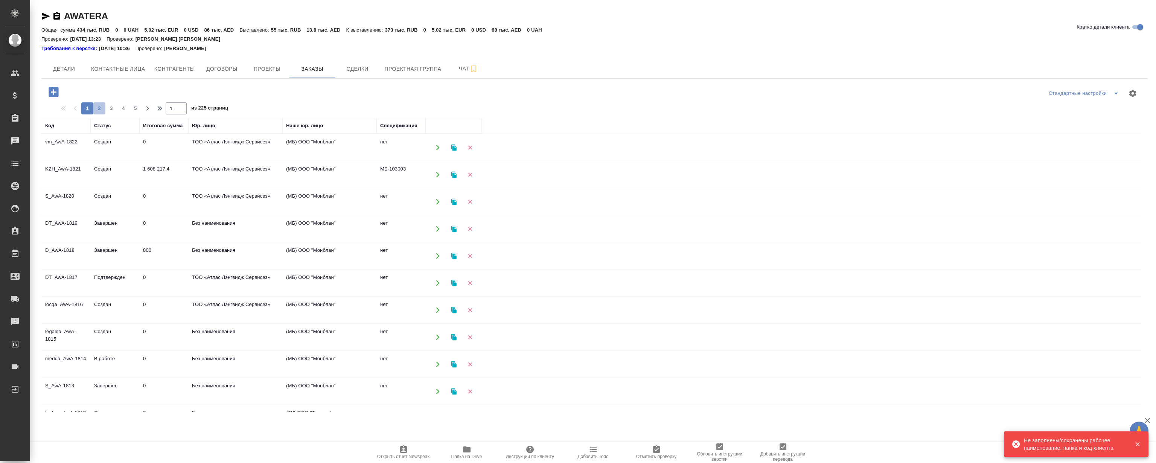
click at [102, 109] on span "2" at bounding box center [99, 109] width 12 height 8
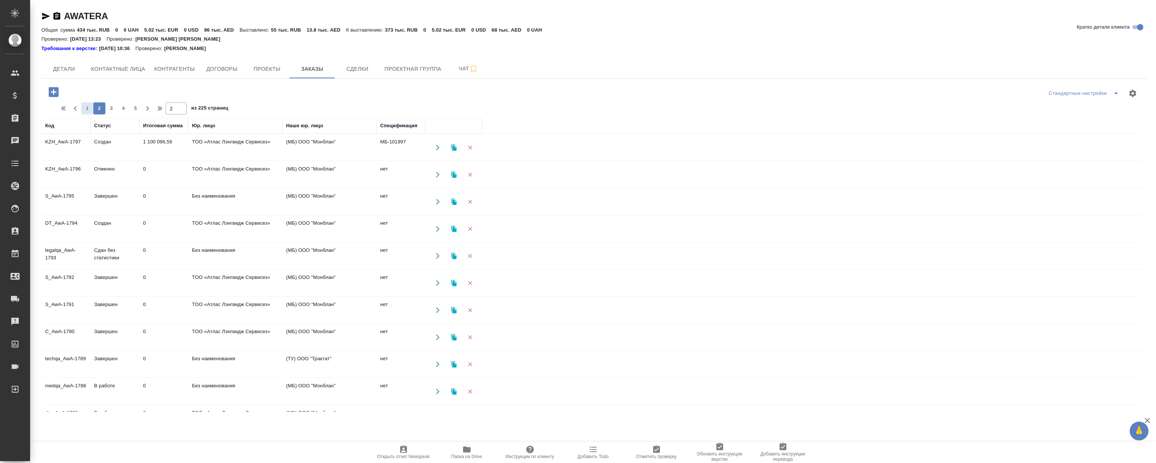
click at [87, 110] on span "1" at bounding box center [87, 109] width 12 height 8
type input "1"
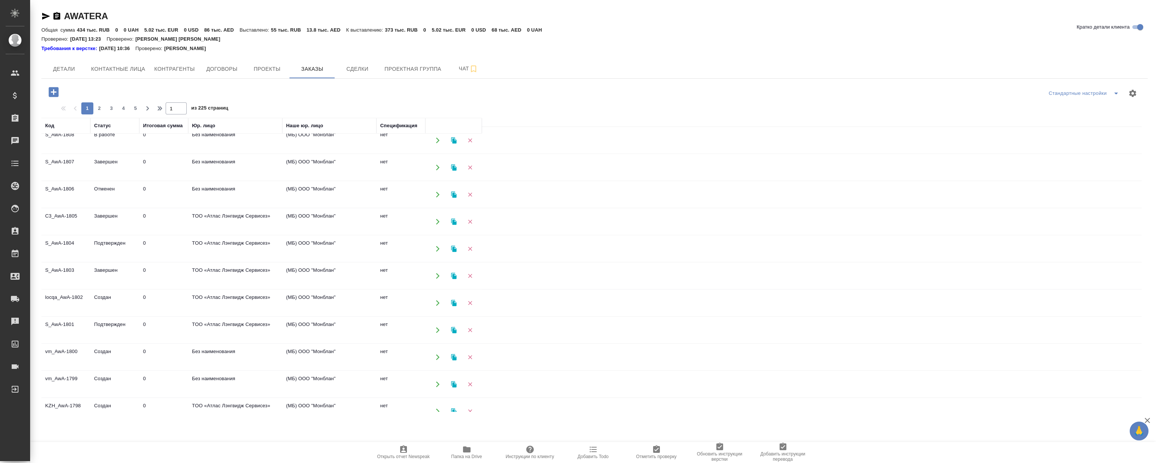
scroll to position [399, 0]
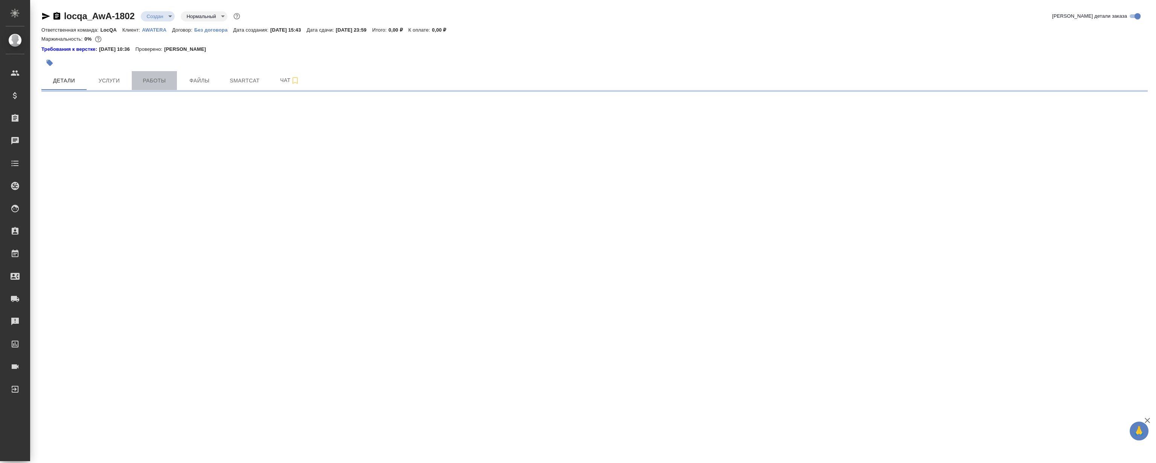
click at [162, 79] on span "Работы" at bounding box center [154, 80] width 36 height 9
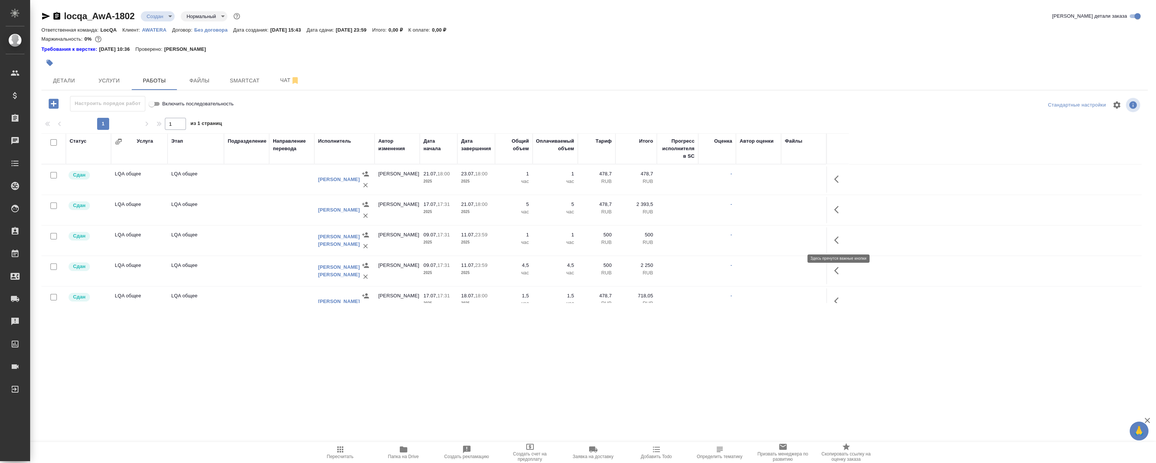
click at [839, 241] on icon "button" at bounding box center [838, 240] width 9 height 9
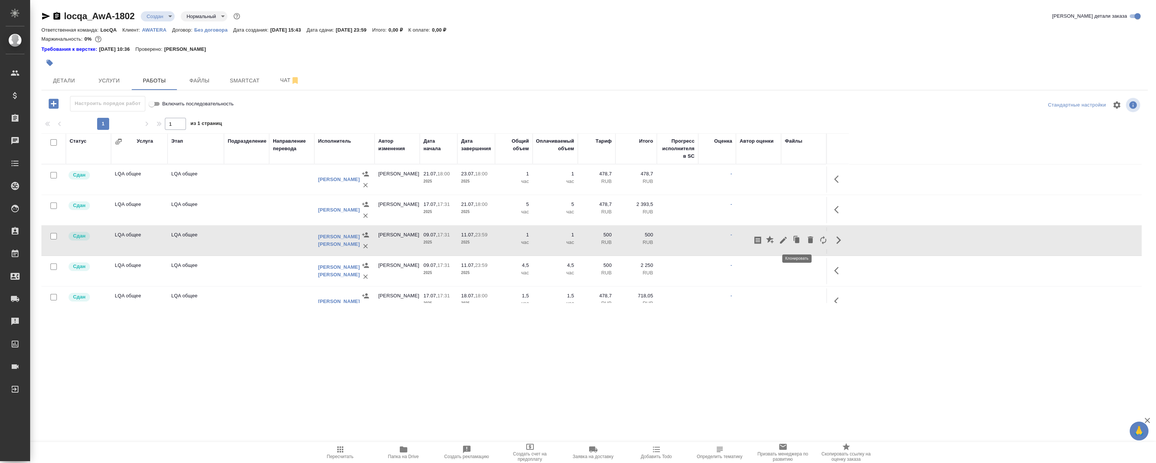
click at [793, 241] on icon "button" at bounding box center [797, 240] width 11 height 11
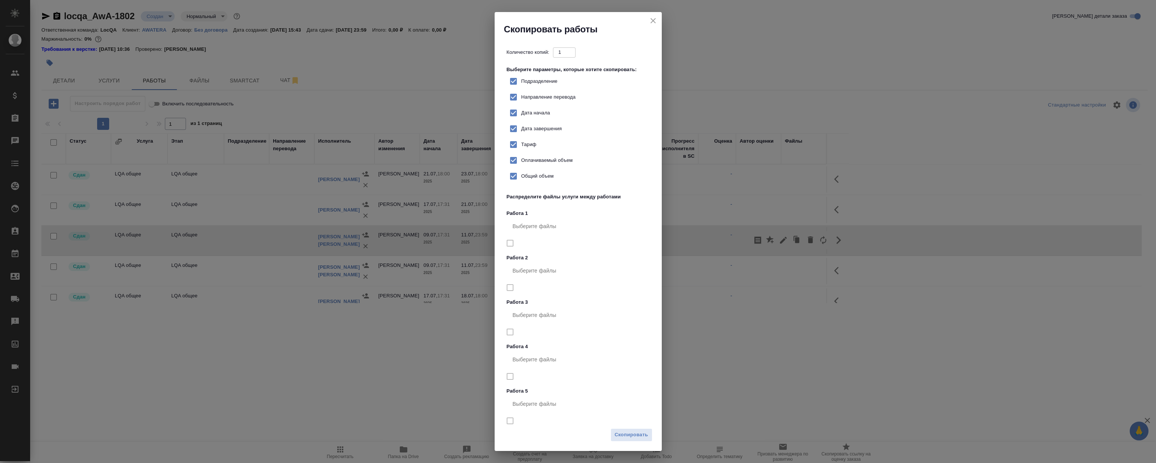
click at [515, 179] on input "Общий объем" at bounding box center [514, 176] width 16 height 16
checkbox input "false"
click at [514, 162] on input "Оплачиваемый объем" at bounding box center [514, 161] width 16 height 16
checkbox input "false"
click at [523, 147] on span "Тариф" at bounding box center [529, 145] width 15 height 8
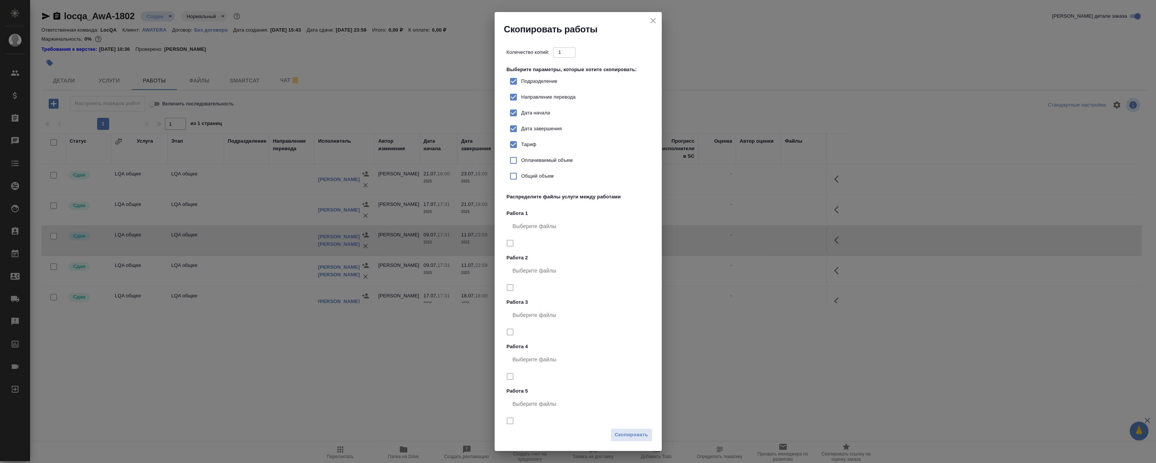
click at [522, 147] on input "Тариф" at bounding box center [514, 145] width 16 height 16
checkbox input "false"
drag, startPoint x: 541, startPoint y: 127, endPoint x: 535, endPoint y: 113, distance: 14.8
click at [540, 127] on span "Дата завершения" at bounding box center [542, 129] width 41 height 8
click at [522, 127] on input "Дата завершения" at bounding box center [514, 129] width 16 height 16
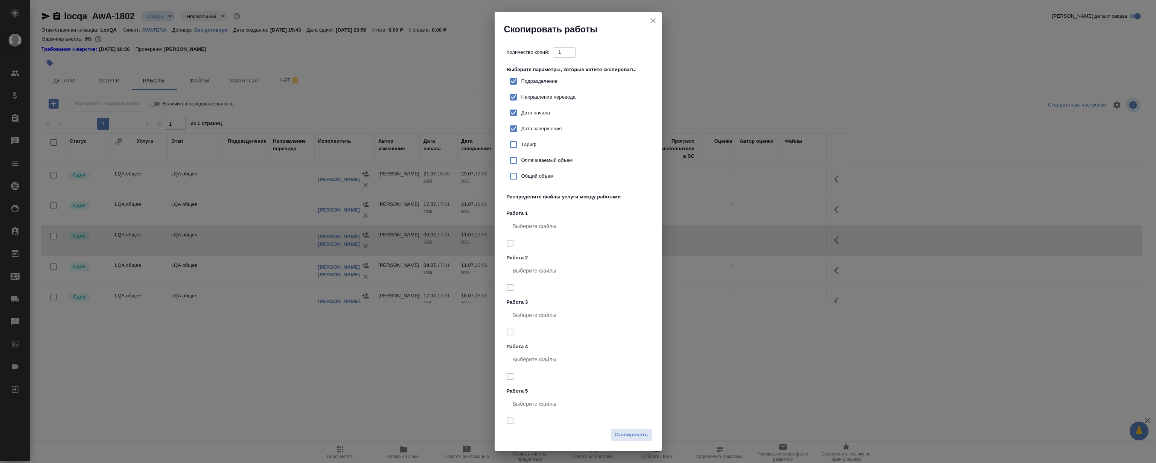
checkbox input "false"
click at [532, 108] on label "Дата начала" at bounding box center [528, 113] width 45 height 16
click at [522, 108] on input "Дата начала" at bounding box center [514, 113] width 16 height 16
checkbox input "false"
click at [627, 435] on span "Скопировать" at bounding box center [632, 435] width 34 height 9
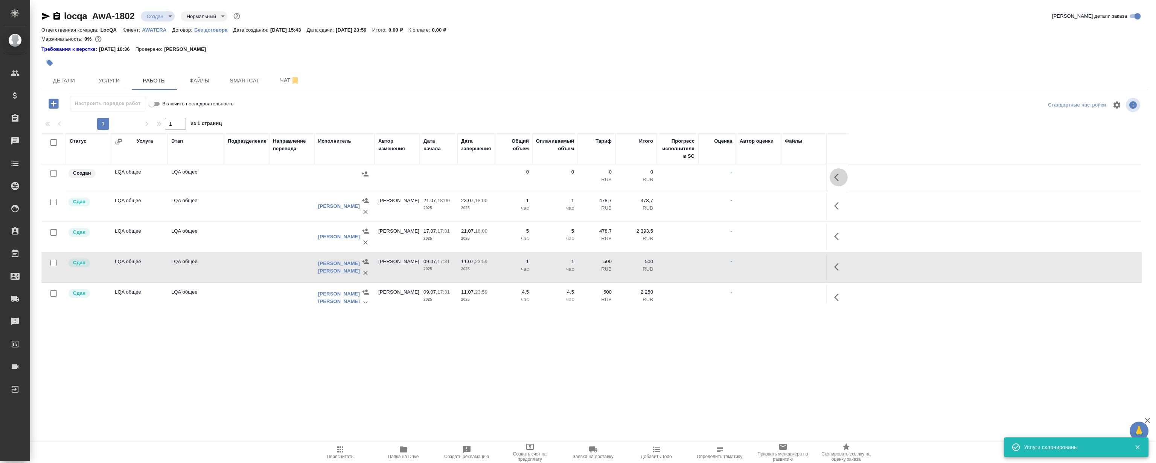
click at [836, 175] on icon "button" at bounding box center [838, 177] width 9 height 9
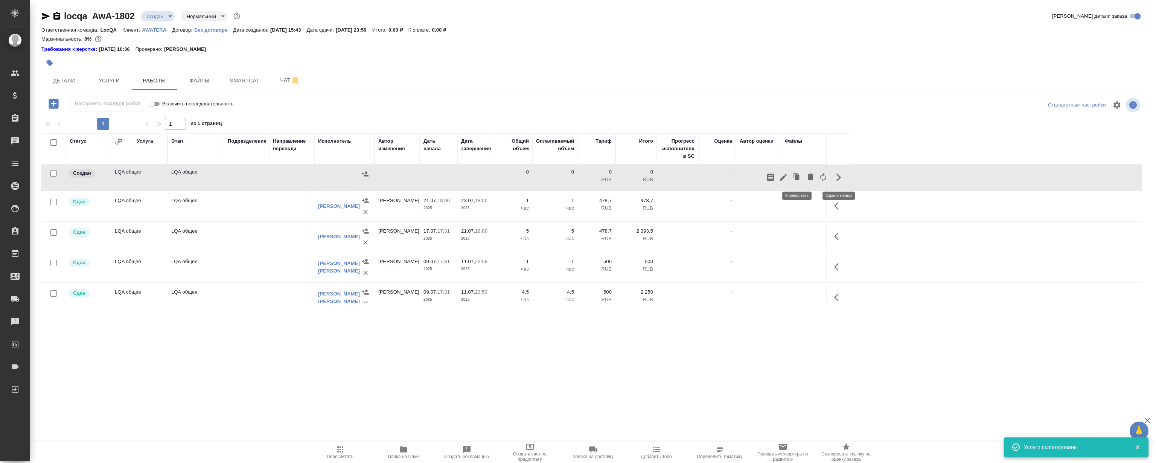
click at [797, 176] on icon "button" at bounding box center [797, 177] width 5 height 6
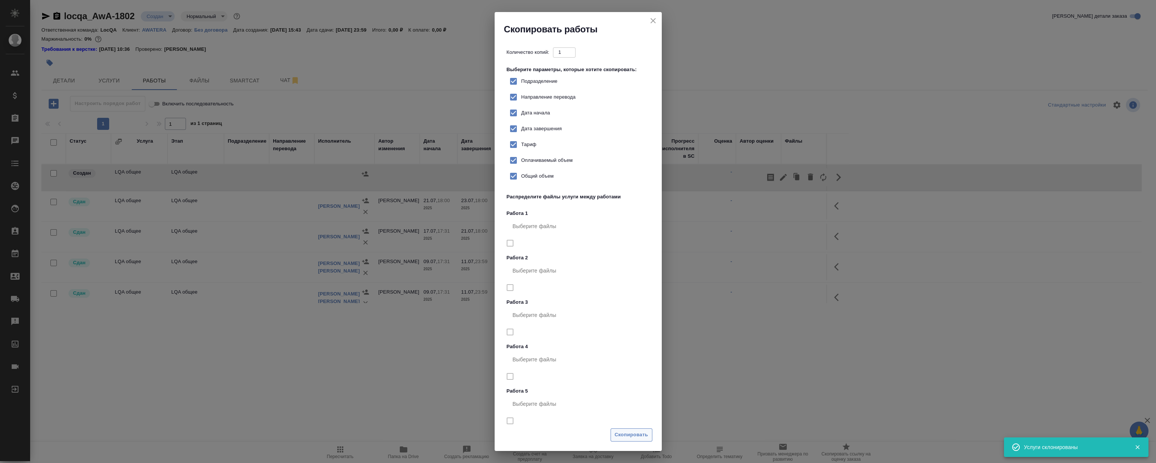
click at [633, 440] on button "Скопировать" at bounding box center [632, 435] width 42 height 13
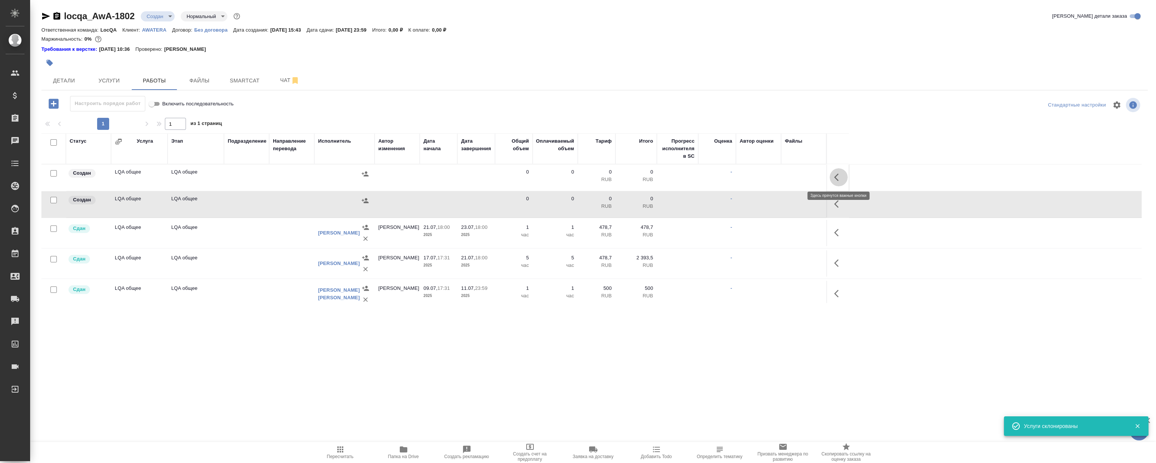
click at [840, 175] on icon "button" at bounding box center [838, 177] width 9 height 9
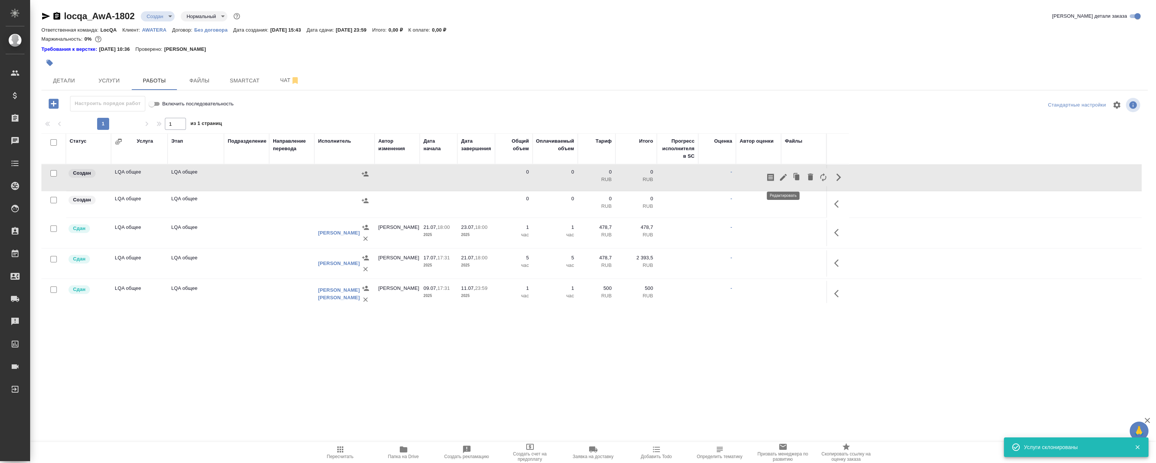
click at [781, 174] on icon "button" at bounding box center [783, 177] width 9 height 9
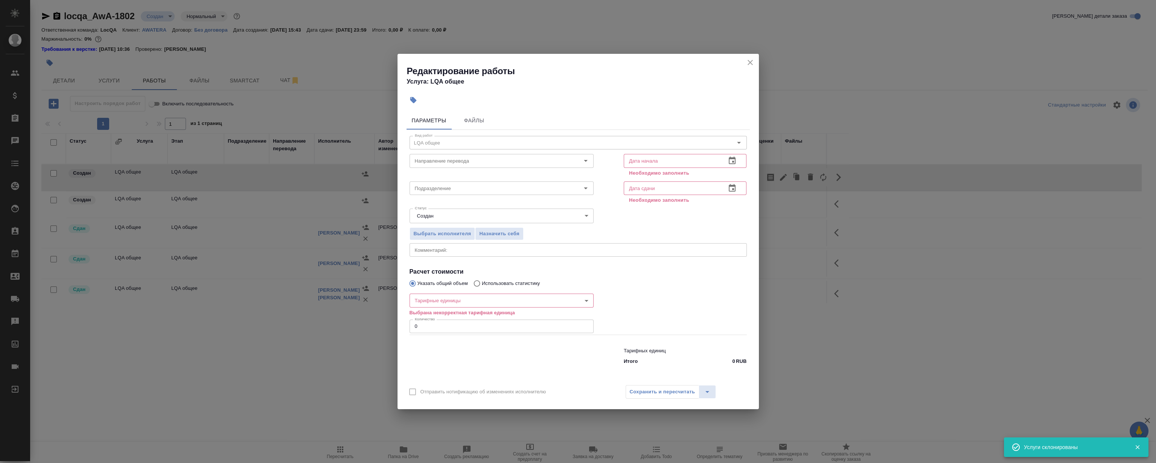
click at [500, 253] on div "x Комментарий:" at bounding box center [578, 250] width 337 height 14
type textarea "H"
type textarea "Разбор комментариев клиента в документе"
drag, startPoint x: 434, startPoint y: 323, endPoint x: 325, endPoint y: 326, distance: 109.6
click at [339, 326] on div "Редактирование работы Услуга: LQA общее Параметры Файлы Вид работ LQA общее Вид…" at bounding box center [578, 231] width 1156 height 463
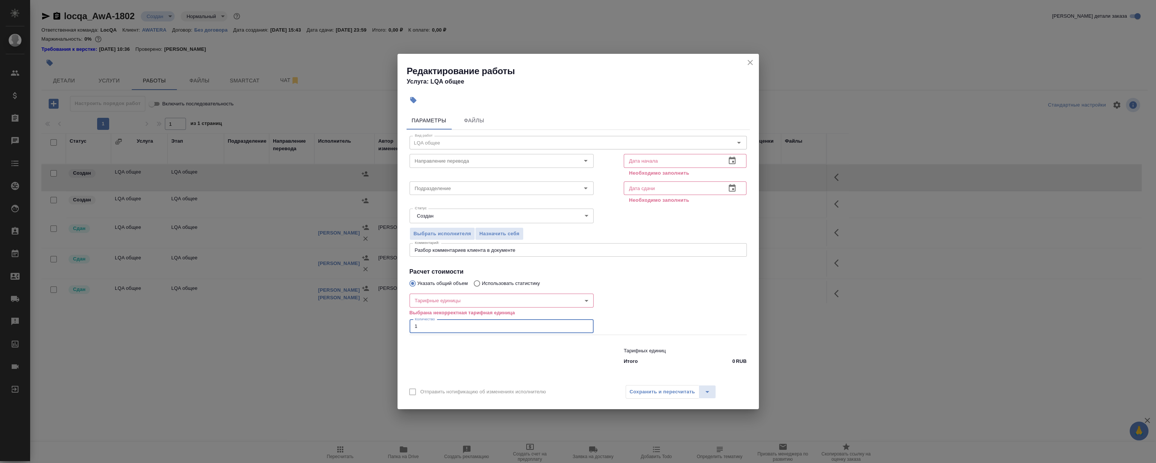
type input "1"
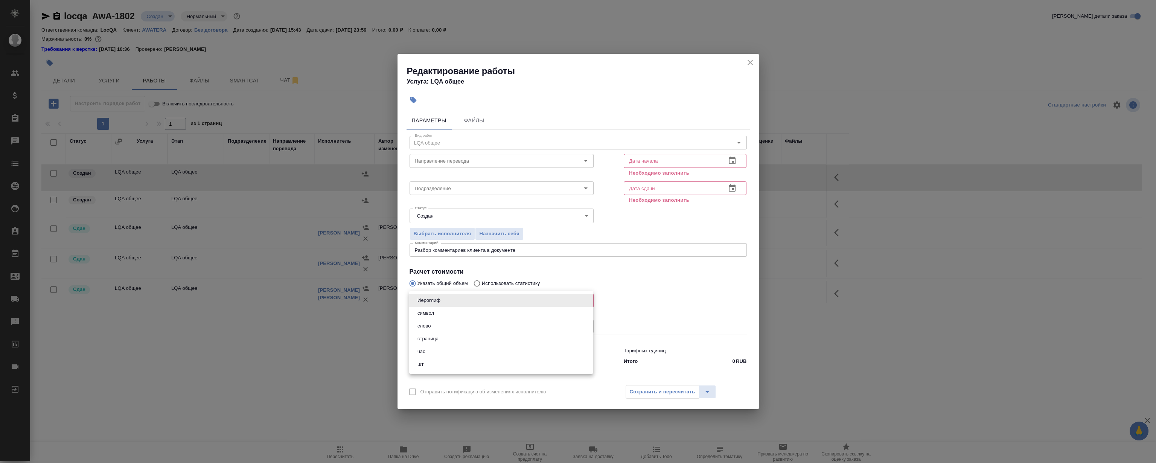
click at [456, 301] on body "🙏 .cls-1 fill:#fff; AWATERA Magerramov Ruslan Клиенты Спецификации Заказы 0 Чат…" at bounding box center [578, 231] width 1156 height 463
click at [438, 356] on li "час" at bounding box center [501, 351] width 184 height 13
type input "5a8b1489cc6b4906c91bfd93"
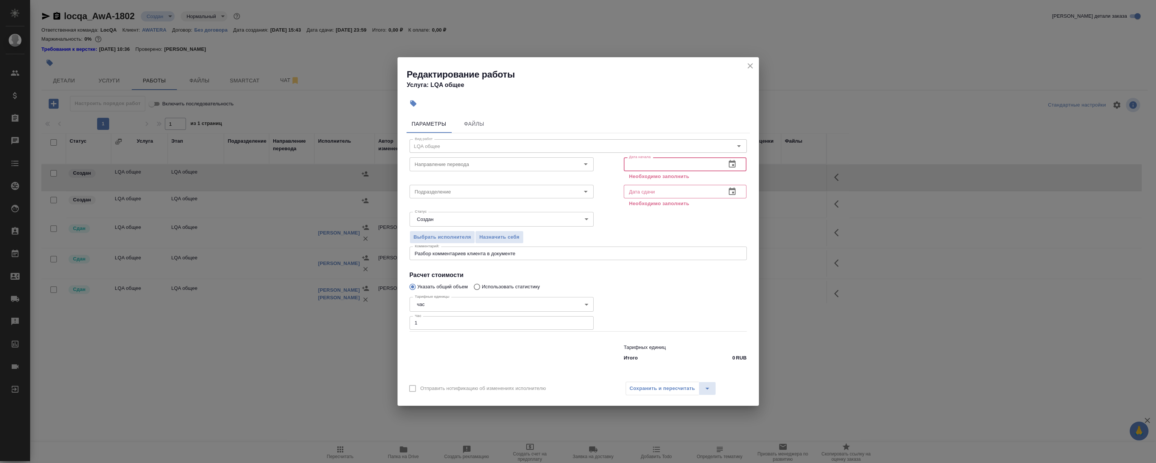
click at [670, 165] on input "text" at bounding box center [672, 164] width 97 height 14
click at [732, 165] on icon "button" at bounding box center [732, 164] width 9 height 9
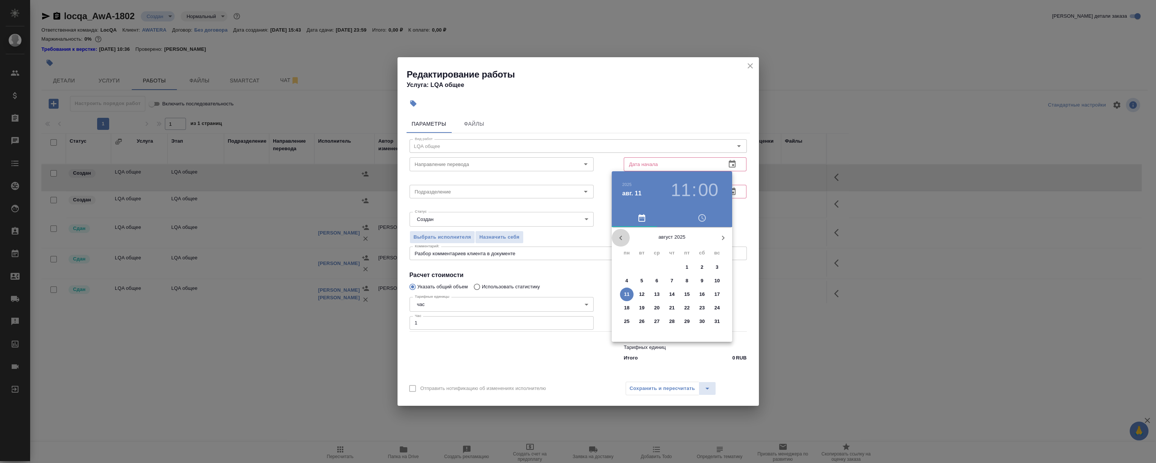
click at [621, 240] on icon "button" at bounding box center [620, 237] width 9 height 9
click at [642, 294] on p "15" at bounding box center [642, 295] width 6 height 8
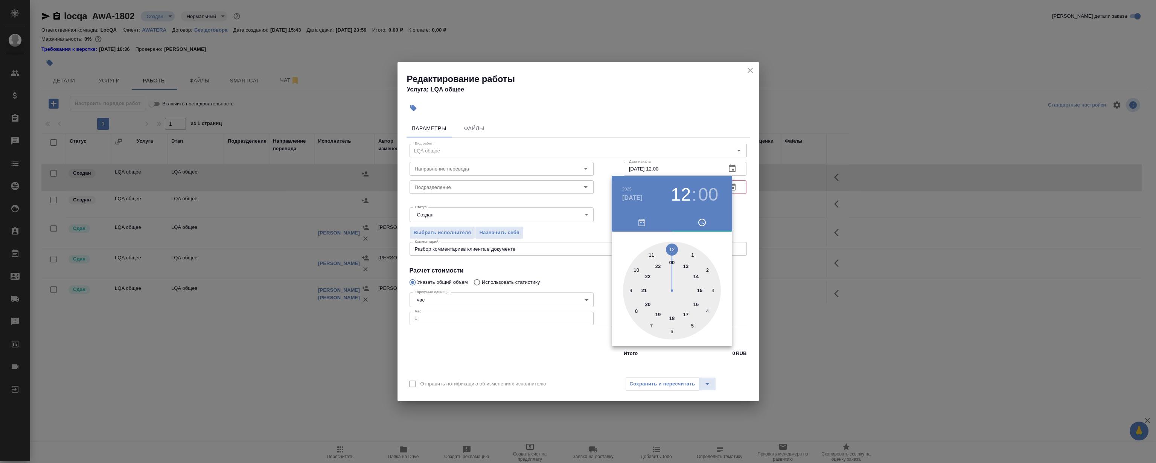
click at [671, 251] on div at bounding box center [672, 291] width 98 height 98
type input "15.07.2025 12:00"
drag, startPoint x: 700, startPoint y: 277, endPoint x: 671, endPoint y: 244, distance: 43.8
click at [671, 244] on div at bounding box center [672, 291] width 98 height 98
click at [694, 104] on div at bounding box center [578, 231] width 1156 height 463
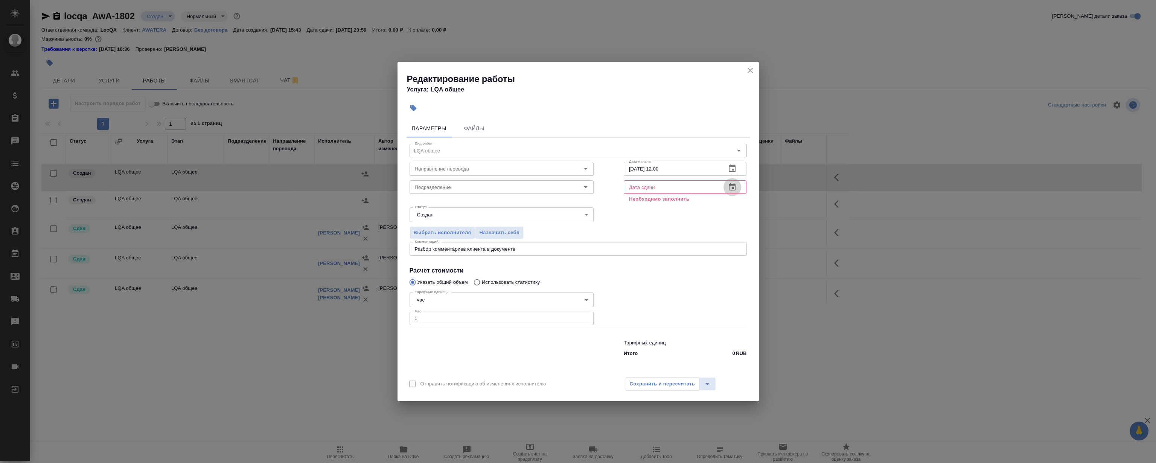
click at [737, 187] on button "button" at bounding box center [732, 187] width 18 height 18
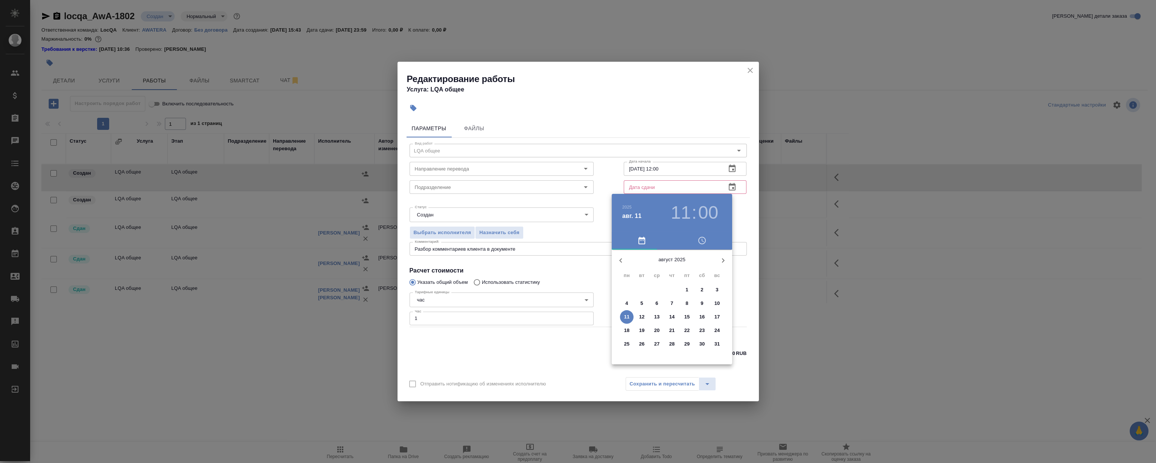
click at [620, 261] on icon "button" at bounding box center [620, 260] width 3 height 5
click at [644, 316] on p "15" at bounding box center [642, 317] width 6 height 8
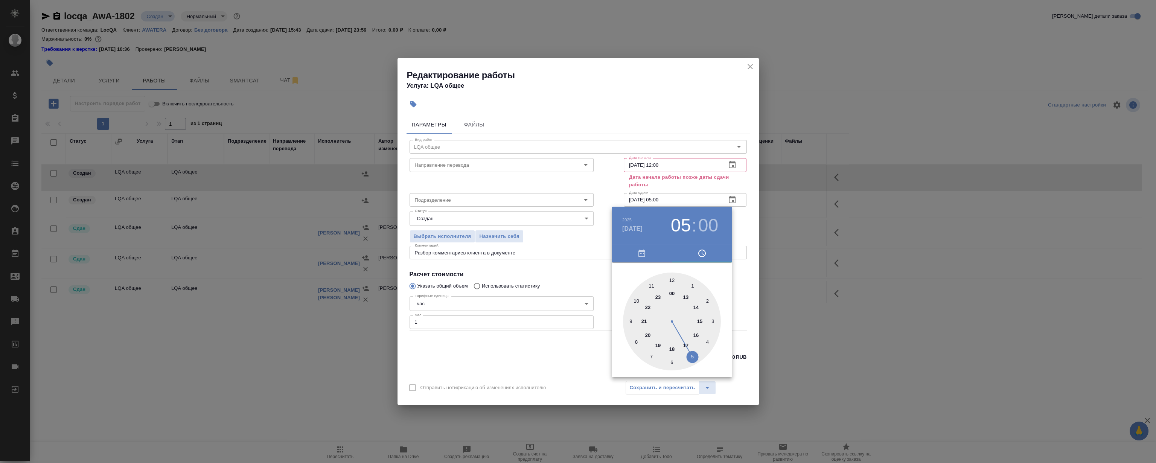
type input "15.07.2025 17:00"
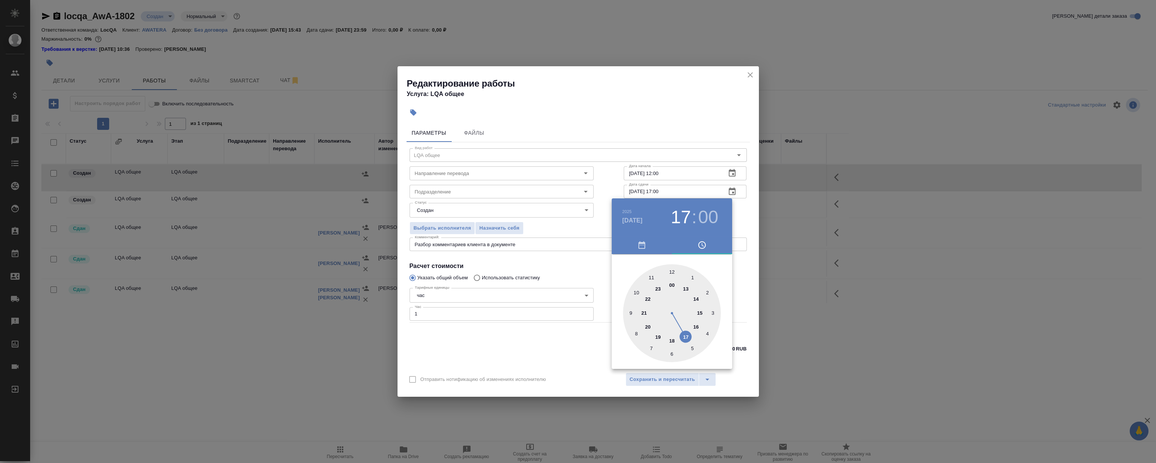
drag, startPoint x: 696, startPoint y: 347, endPoint x: 686, endPoint y: 340, distance: 12.4
click at [686, 340] on div at bounding box center [672, 313] width 98 height 98
click at [644, 118] on div at bounding box center [578, 231] width 1156 height 463
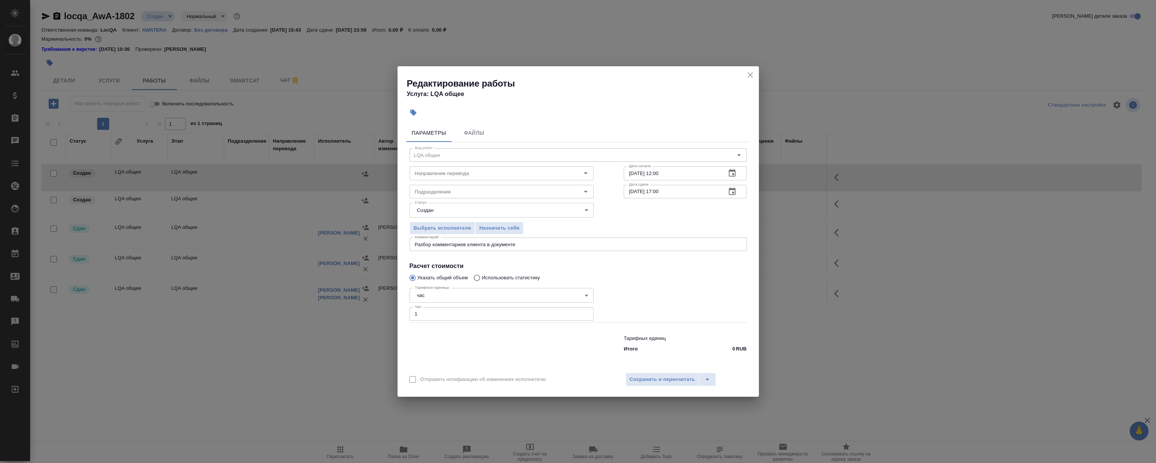
click at [486, 351] on div at bounding box center [502, 342] width 214 height 30
click at [463, 193] on input "Подразделение" at bounding box center [489, 191] width 154 height 9
click at [489, 204] on li "LocQA" at bounding box center [501, 209] width 184 height 14
type input "LocQA"
click at [661, 291] on div at bounding box center [685, 303] width 153 height 67
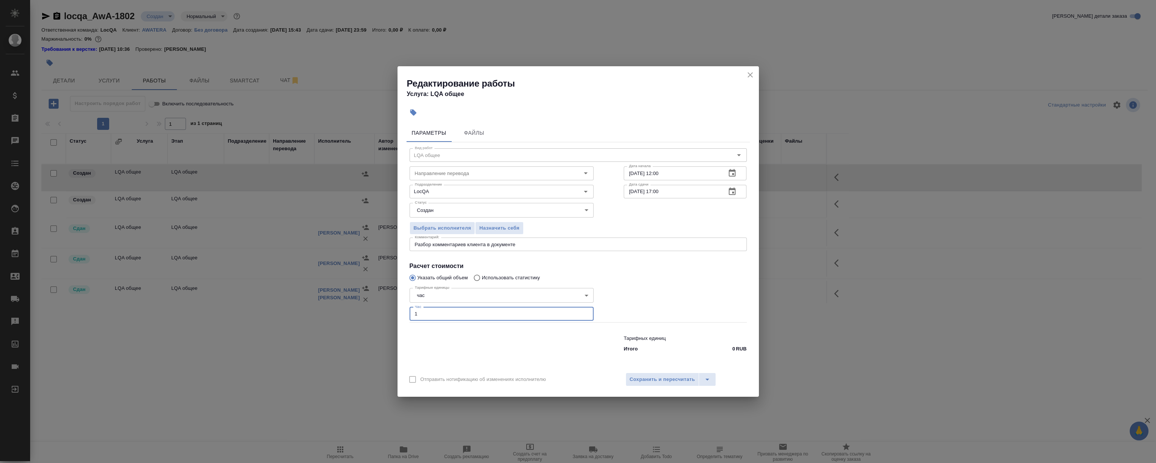
click at [440, 313] on input "1" at bounding box center [502, 314] width 184 height 14
type input "1.5"
click at [671, 284] on div at bounding box center [685, 303] width 153 height 67
click at [675, 374] on button "Сохранить и пересчитать" at bounding box center [663, 380] width 74 height 14
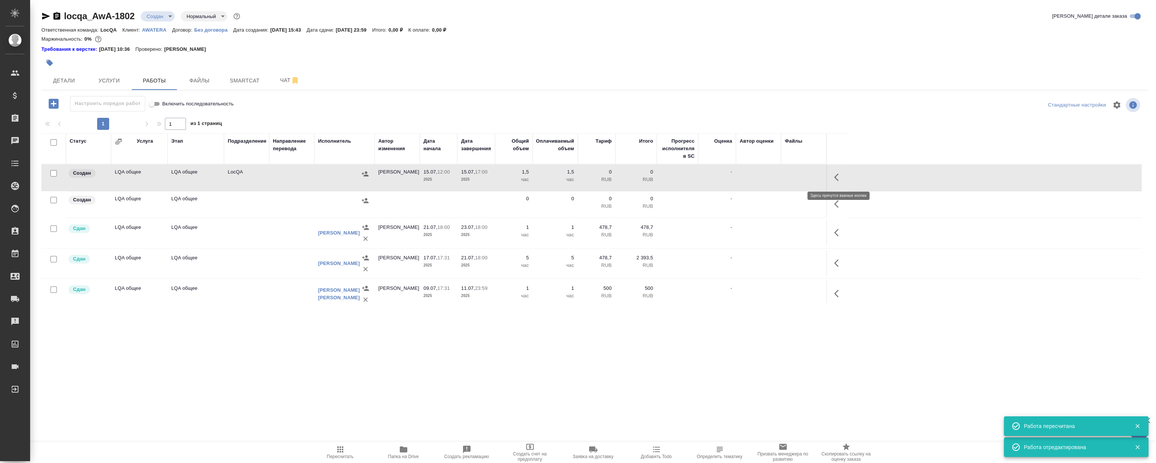
click at [842, 176] on icon "button" at bounding box center [838, 177] width 9 height 9
click at [784, 177] on icon "button" at bounding box center [783, 177] width 7 height 7
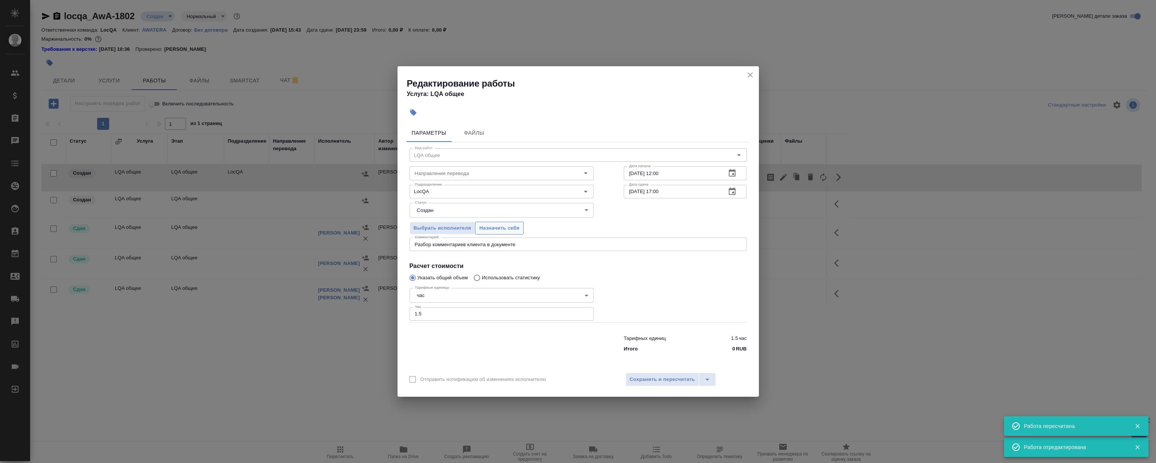
click at [494, 223] on button "Назначить себя" at bounding box center [499, 228] width 48 height 13
click at [751, 76] on icon "close" at bounding box center [750, 74] width 5 height 5
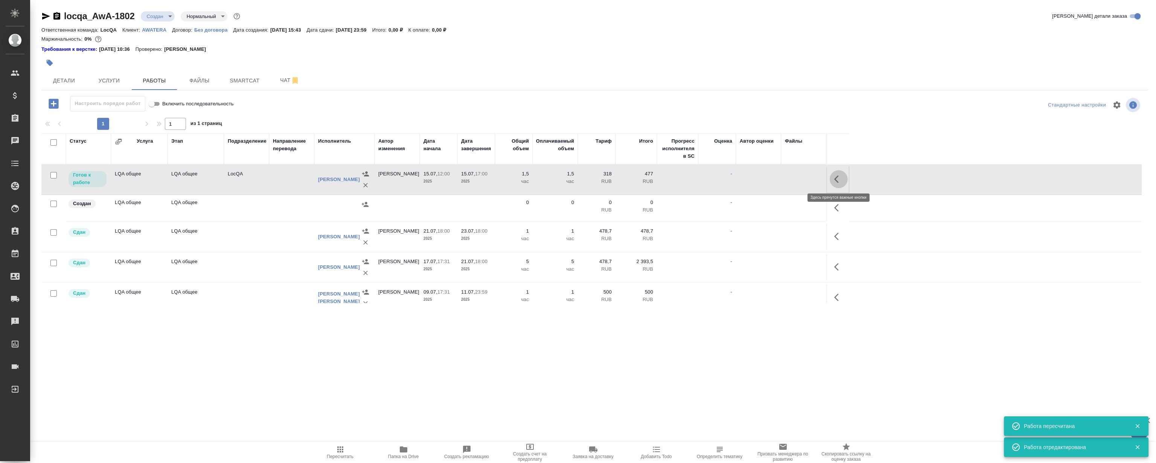
click at [836, 177] on icon "button" at bounding box center [838, 179] width 9 height 9
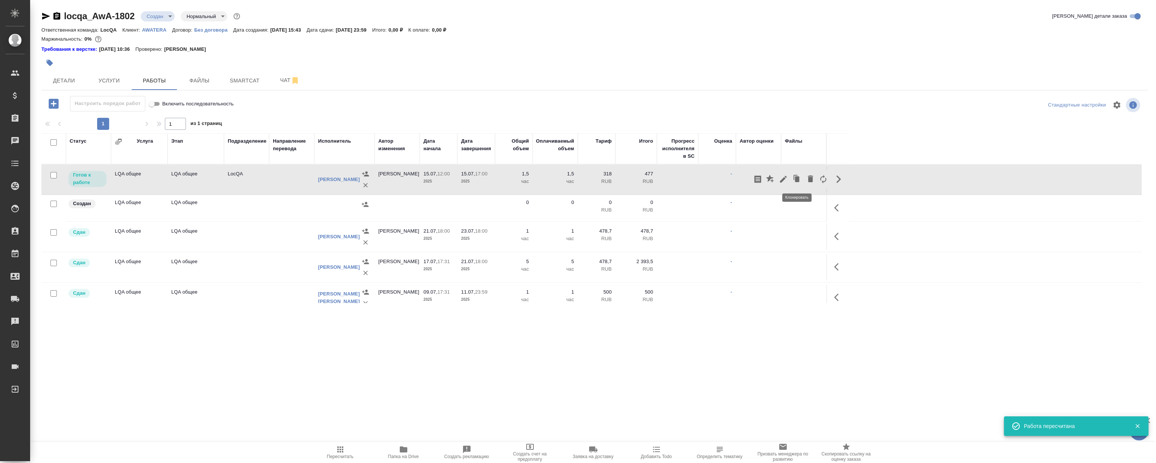
click at [784, 175] on icon "button" at bounding box center [783, 179] width 9 height 9
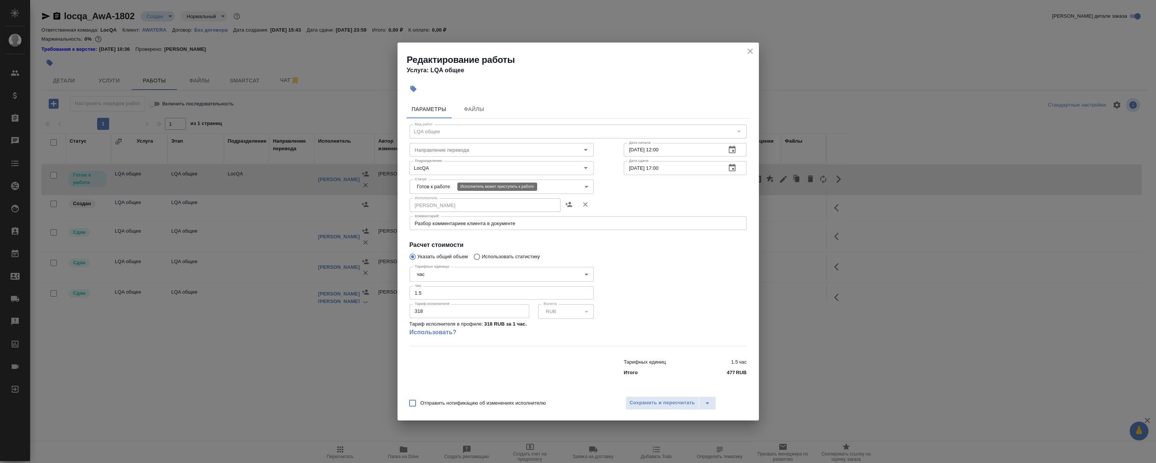
click at [451, 185] on body "🙏 .cls-1 fill:#fff; AWATERA Magerramov Ruslan Клиенты Спецификации Заказы 0 Чат…" at bounding box center [578, 231] width 1156 height 463
click at [436, 224] on li "Сдан" at bounding box center [501, 225] width 184 height 13
type input "closed"
click at [655, 402] on span "Сохранить и пересчитать" at bounding box center [663, 403] width 66 height 9
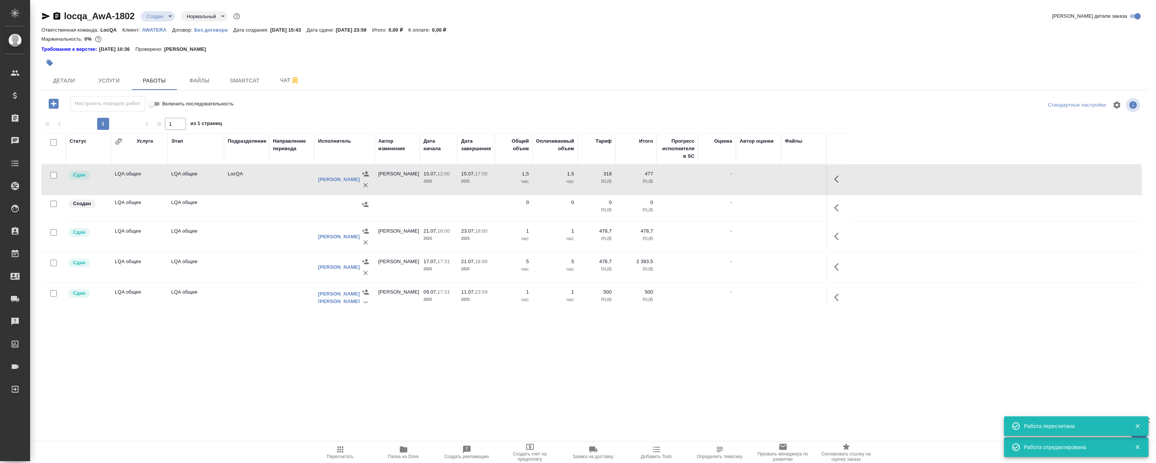
click at [837, 203] on icon "button" at bounding box center [838, 207] width 9 height 9
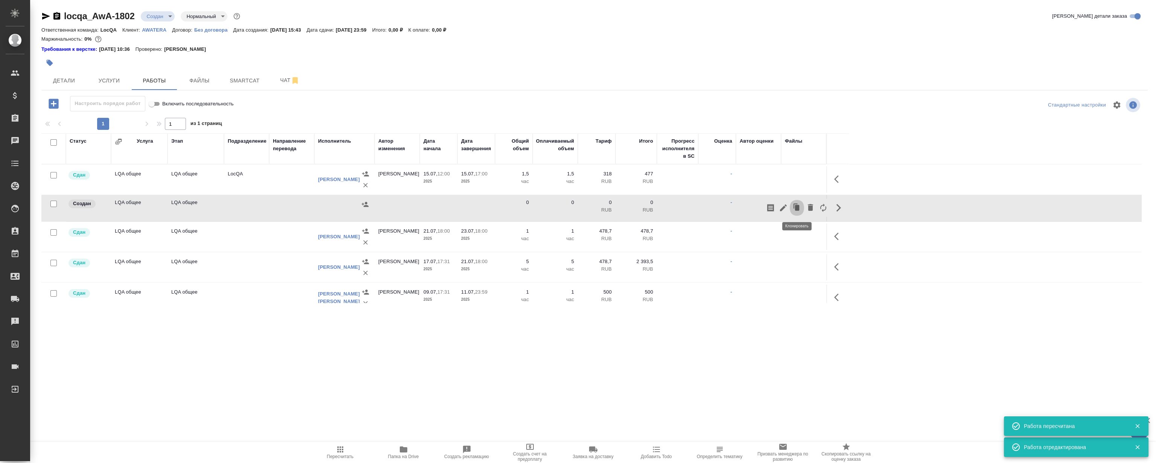
click at [795, 208] on icon "button" at bounding box center [797, 208] width 11 height 11
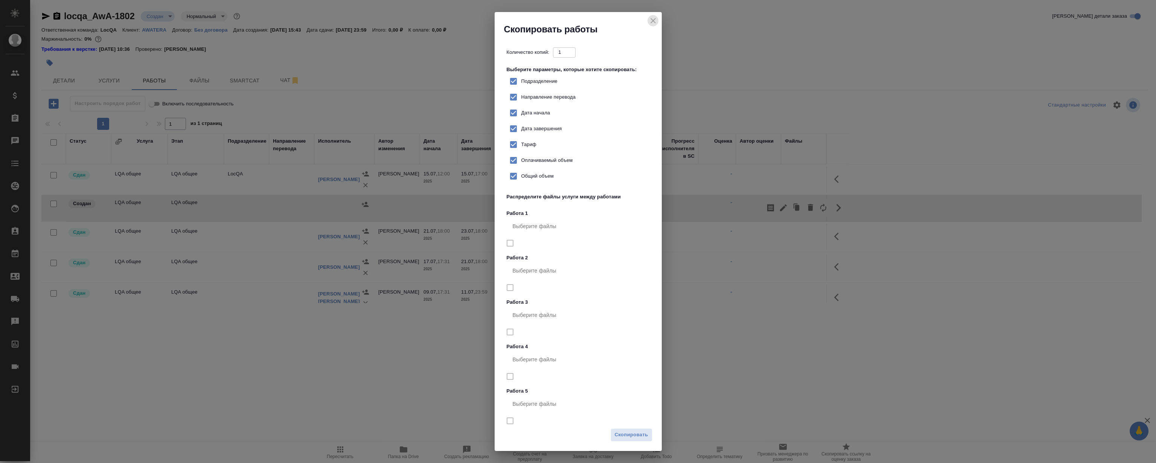
click at [654, 21] on icon "close" at bounding box center [653, 20] width 9 height 9
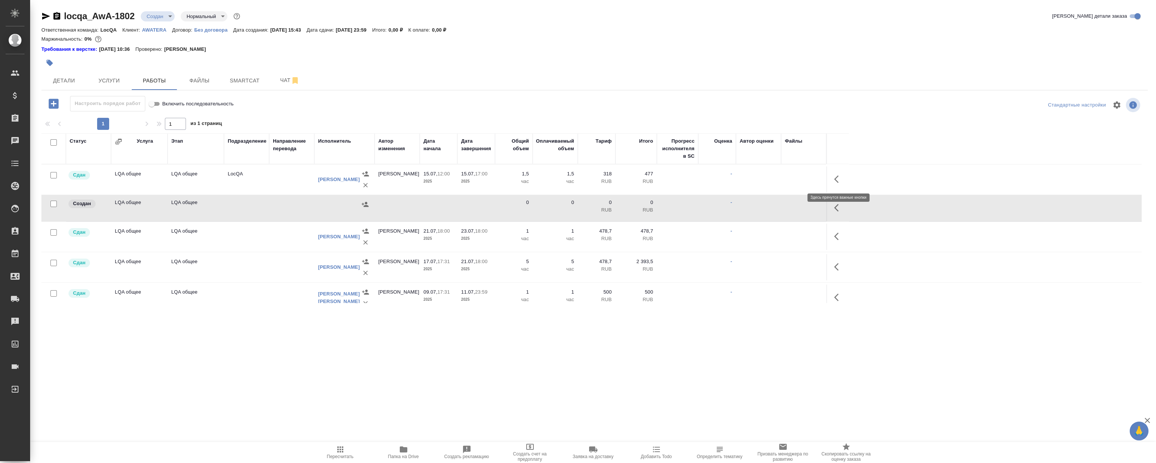
click at [838, 175] on icon "button" at bounding box center [836, 179] width 5 height 8
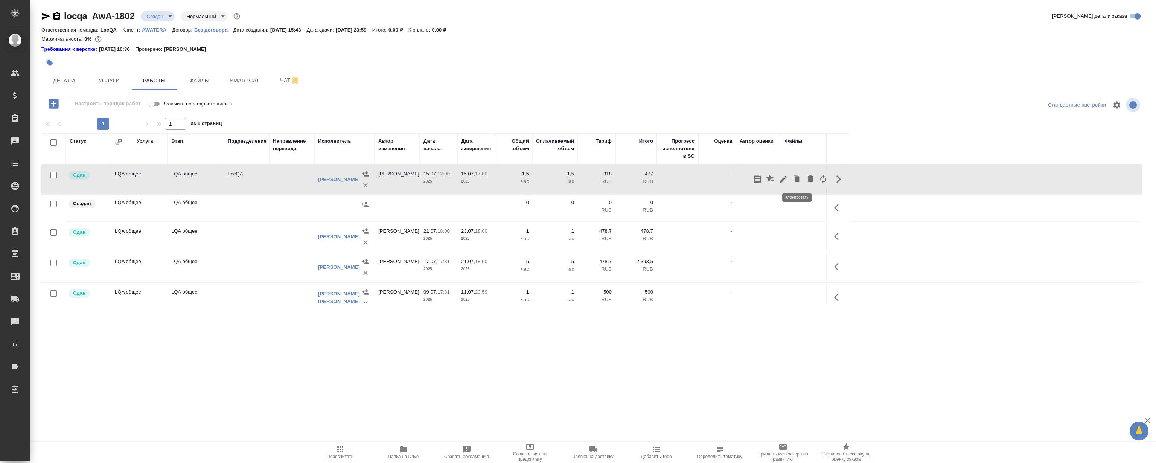
click at [796, 177] on icon "button" at bounding box center [797, 179] width 5 height 6
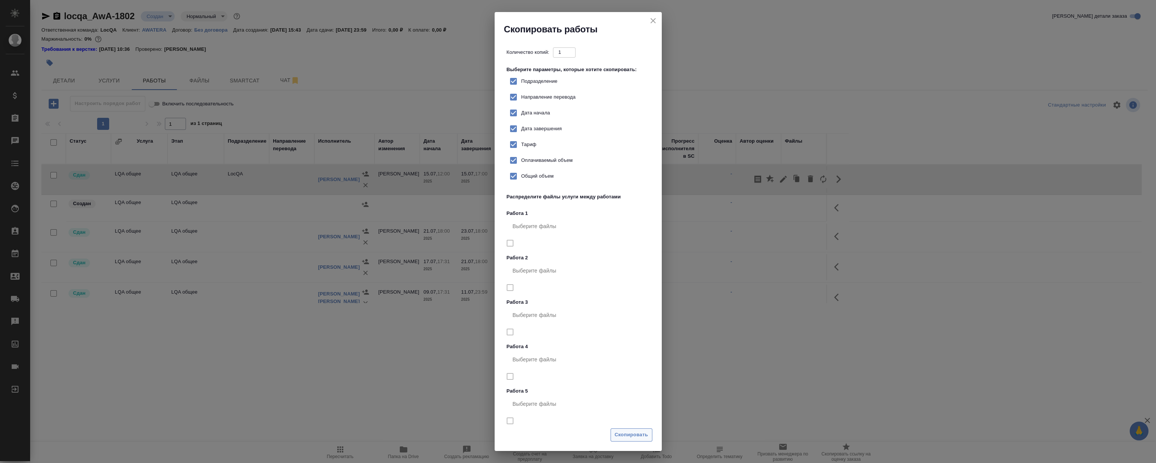
click at [635, 435] on span "Скопировать" at bounding box center [632, 435] width 34 height 9
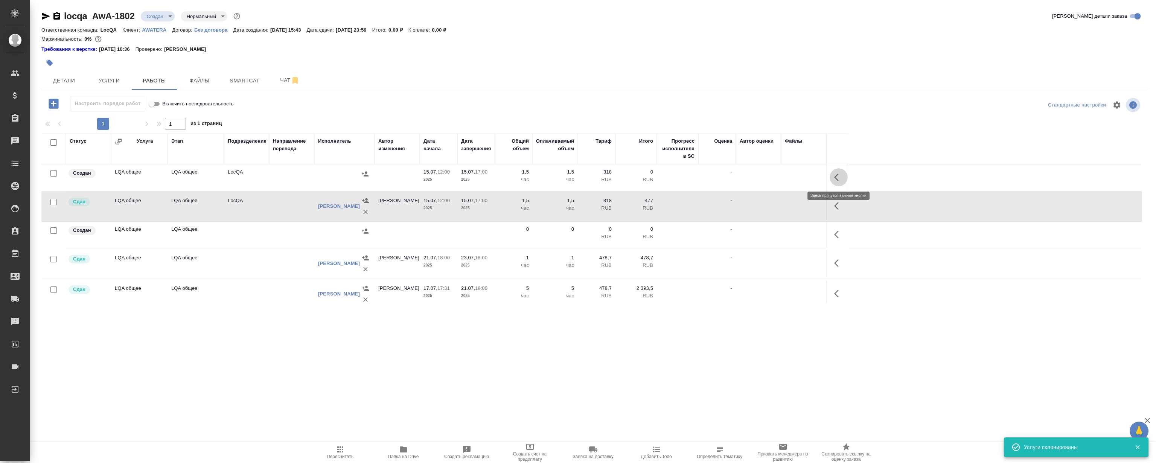
click at [835, 171] on button "button" at bounding box center [839, 177] width 18 height 18
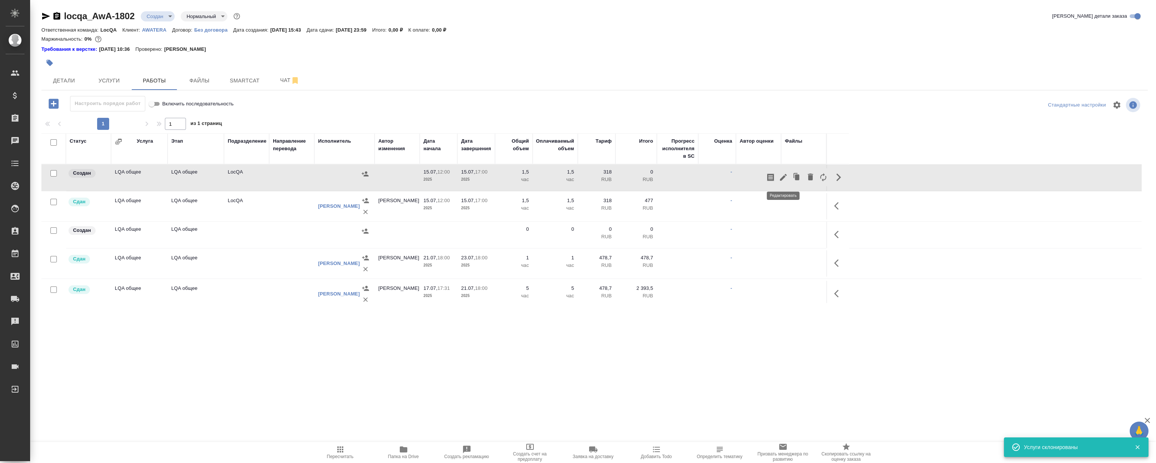
click at [781, 175] on icon "button" at bounding box center [783, 177] width 9 height 9
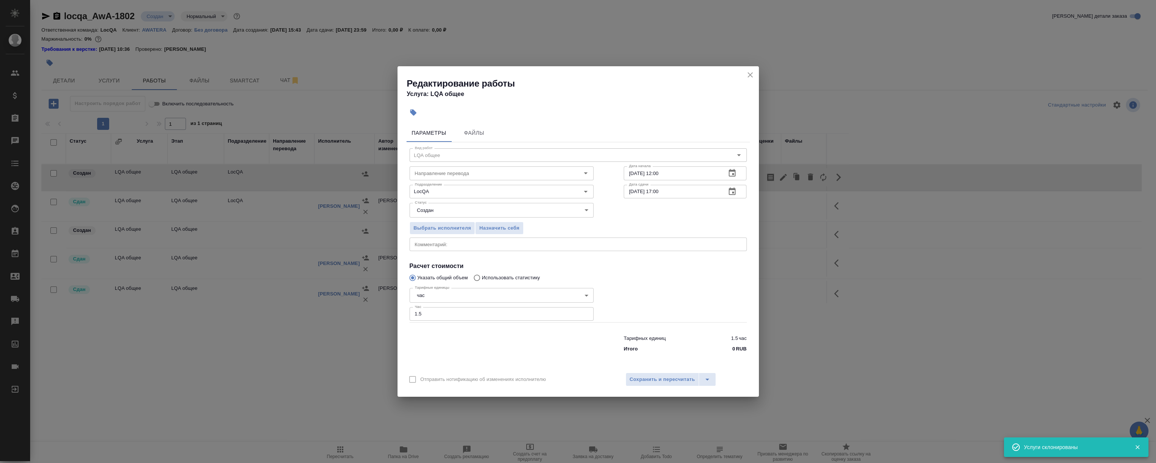
click at [450, 242] on textarea at bounding box center [578, 245] width 327 height 6
drag, startPoint x: 435, startPoint y: 313, endPoint x: 418, endPoint y: 313, distance: 16.6
click at [418, 313] on input "1.5" at bounding box center [502, 314] width 184 height 14
type input "1"
drag, startPoint x: 665, startPoint y: 285, endPoint x: 545, endPoint y: 259, distance: 122.4
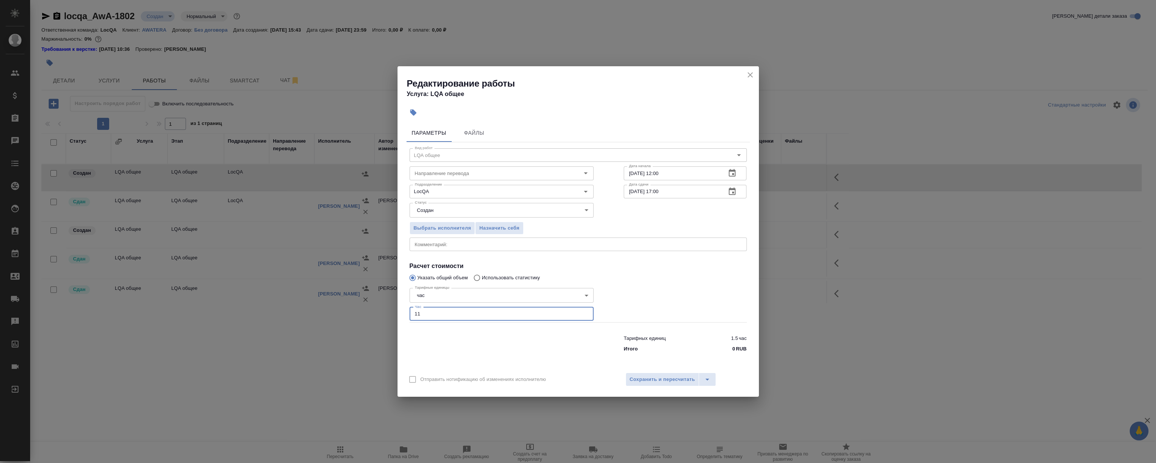
click at [666, 284] on div at bounding box center [685, 303] width 153 height 67
click at [432, 311] on input "11" at bounding box center [502, 314] width 184 height 14
type input "1"
click at [461, 246] on textarea at bounding box center [578, 245] width 327 height 6
drag, startPoint x: 675, startPoint y: 272, endPoint x: 671, endPoint y: 263, distance: 10.1
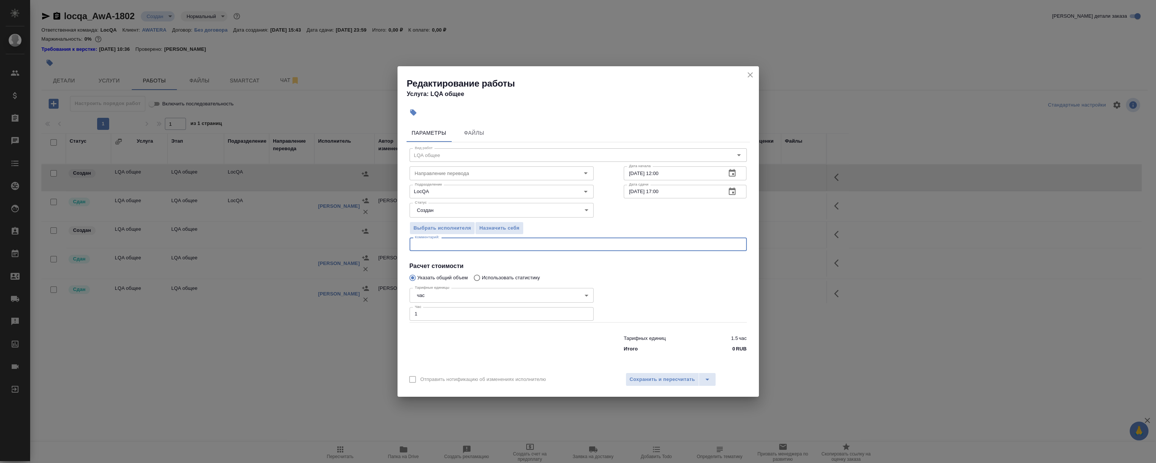
click at [675, 273] on div at bounding box center [685, 303] width 153 height 67
drag, startPoint x: 668, startPoint y: 309, endPoint x: 523, endPoint y: 248, distance: 156.6
click at [666, 307] on div at bounding box center [685, 303] width 153 height 67
click at [677, 379] on span "Сохранить и пересчитать" at bounding box center [663, 379] width 66 height 9
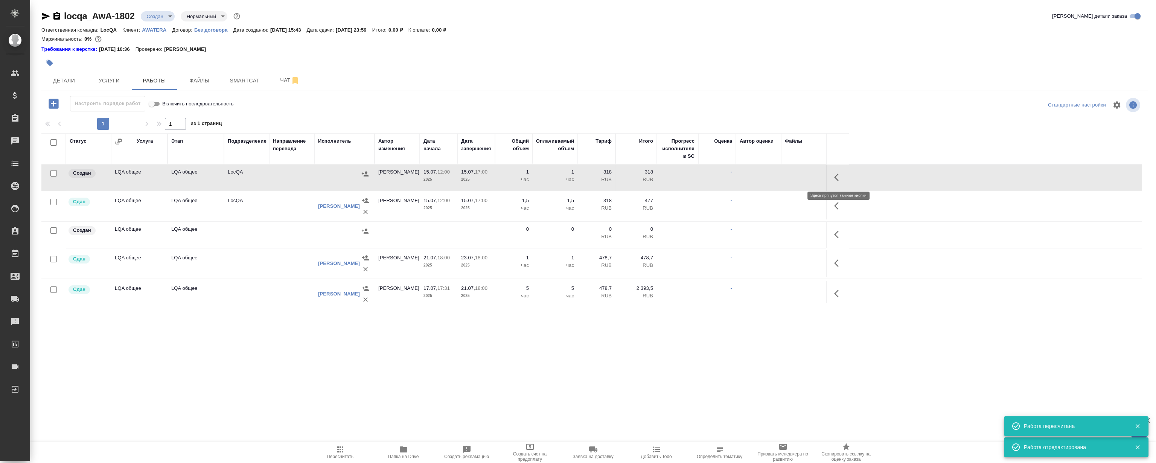
click at [839, 177] on icon "button" at bounding box center [838, 177] width 9 height 9
click at [779, 179] on icon "button" at bounding box center [783, 177] width 9 height 9
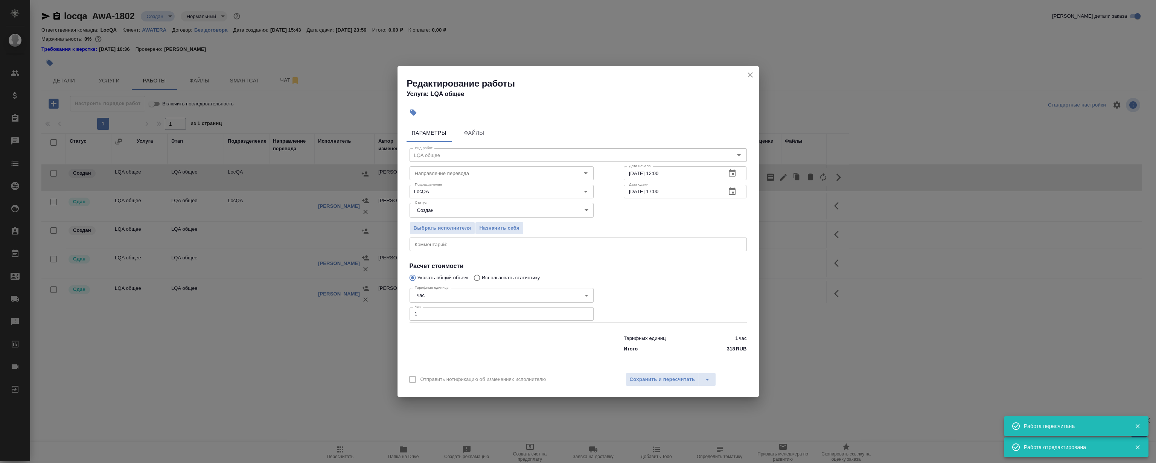
click at [503, 241] on div "x Комментарий:" at bounding box center [578, 245] width 337 height 14
click at [501, 225] on span "Назначить себя" at bounding box center [499, 228] width 40 height 9
click at [749, 71] on icon "close" at bounding box center [750, 74] width 9 height 9
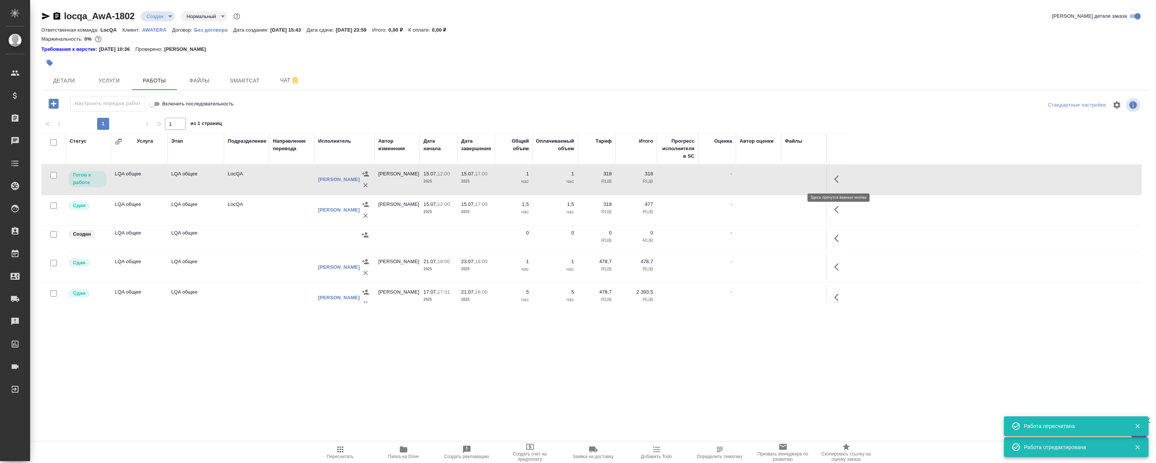
click at [835, 180] on icon "button" at bounding box center [838, 179] width 9 height 9
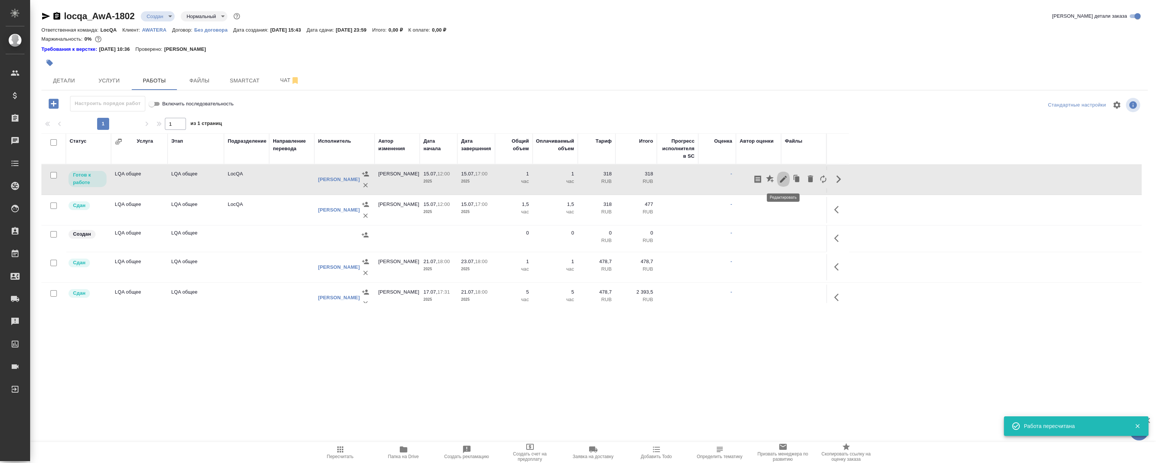
click at [784, 178] on icon "button" at bounding box center [783, 179] width 7 height 7
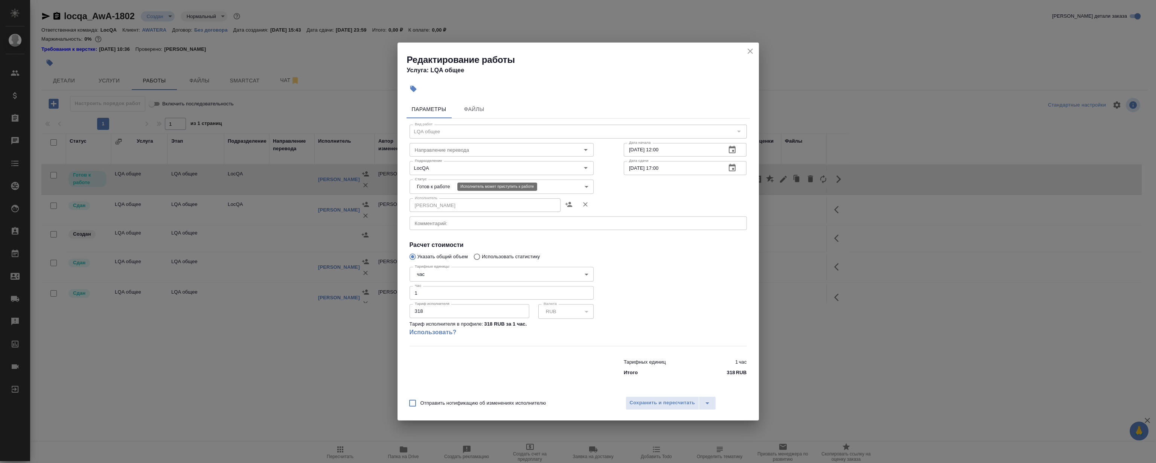
click at [436, 186] on body "🙏 .cls-1 fill:#fff; AWATERA Magerramov Ruslan Клиенты Спецификации Заказы 0 Чат…" at bounding box center [578, 231] width 1156 height 463
click at [441, 226] on li "Сдан" at bounding box center [501, 225] width 184 height 13
type input "closed"
click at [641, 401] on span "Сохранить и пересчитать" at bounding box center [663, 403] width 66 height 9
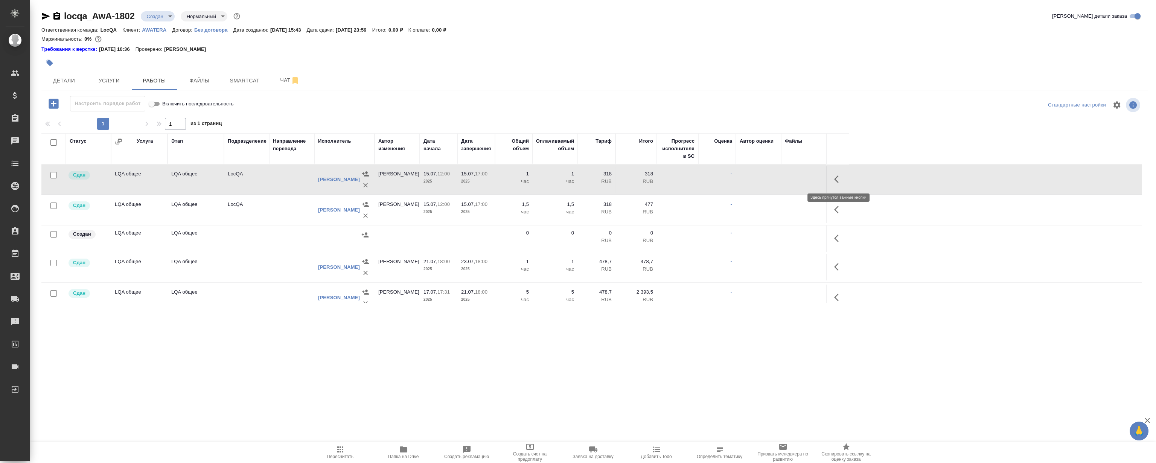
click at [837, 185] on button "button" at bounding box center [839, 179] width 18 height 18
click at [793, 180] on icon "button" at bounding box center [797, 179] width 11 height 11
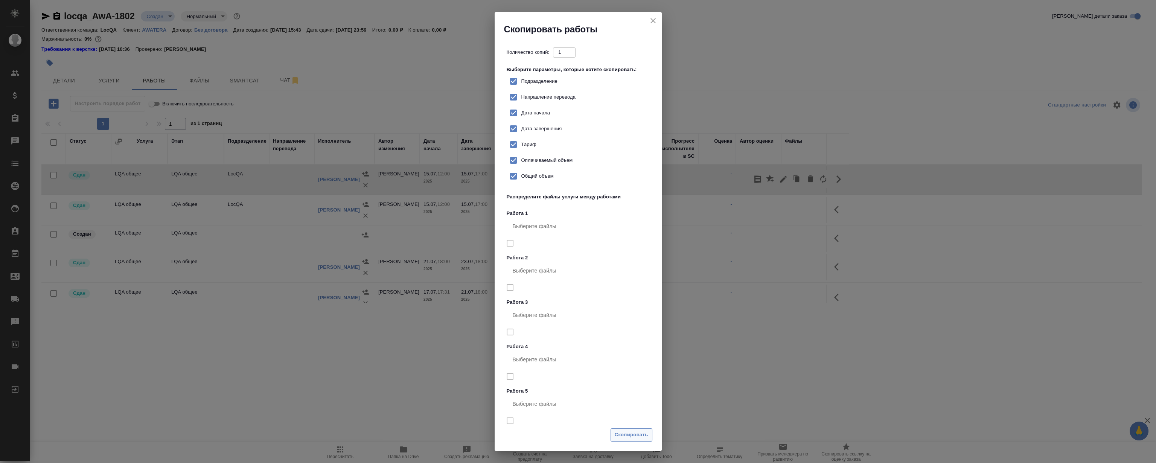
drag, startPoint x: 635, startPoint y: 433, endPoint x: 634, endPoint y: 429, distance: 4.2
click at [635, 432] on span "Скопировать" at bounding box center [632, 435] width 34 height 9
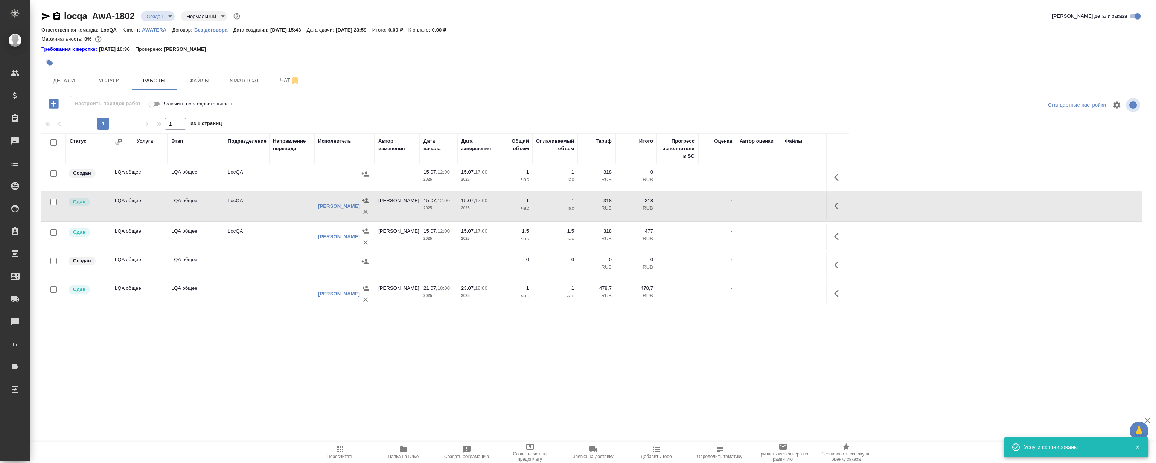
click at [836, 180] on icon "button" at bounding box center [838, 177] width 9 height 9
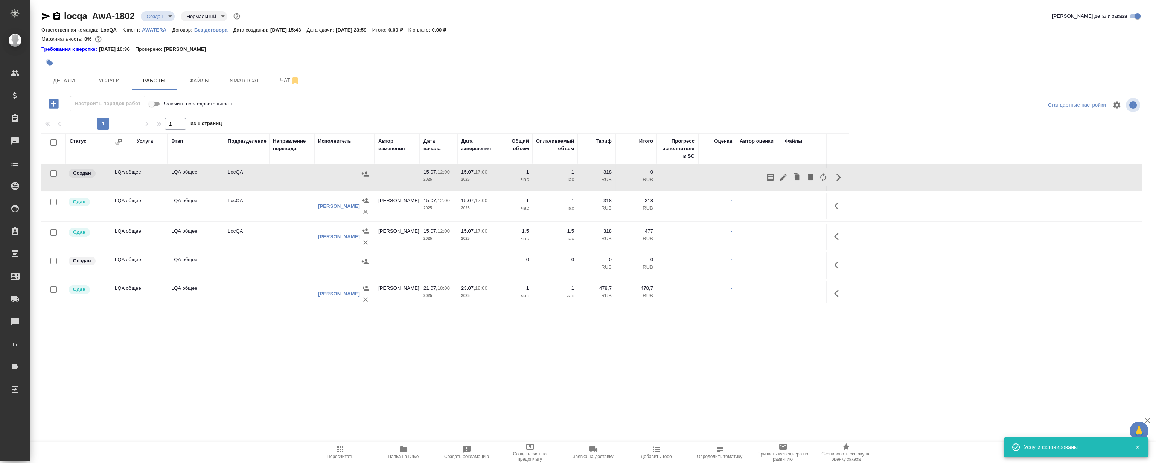
click at [792, 175] on icon "button" at bounding box center [797, 177] width 11 height 11
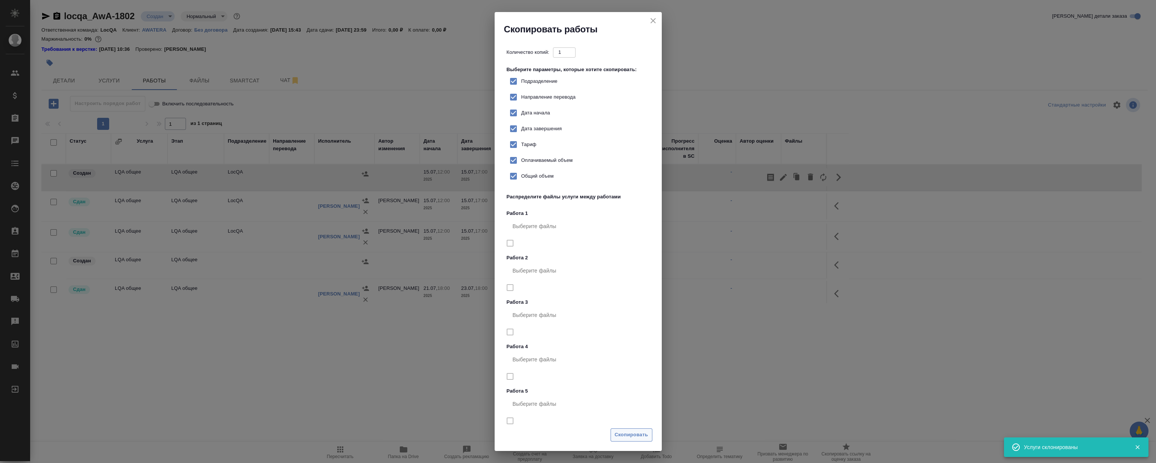
click at [642, 440] on button "Скопировать" at bounding box center [632, 435] width 42 height 13
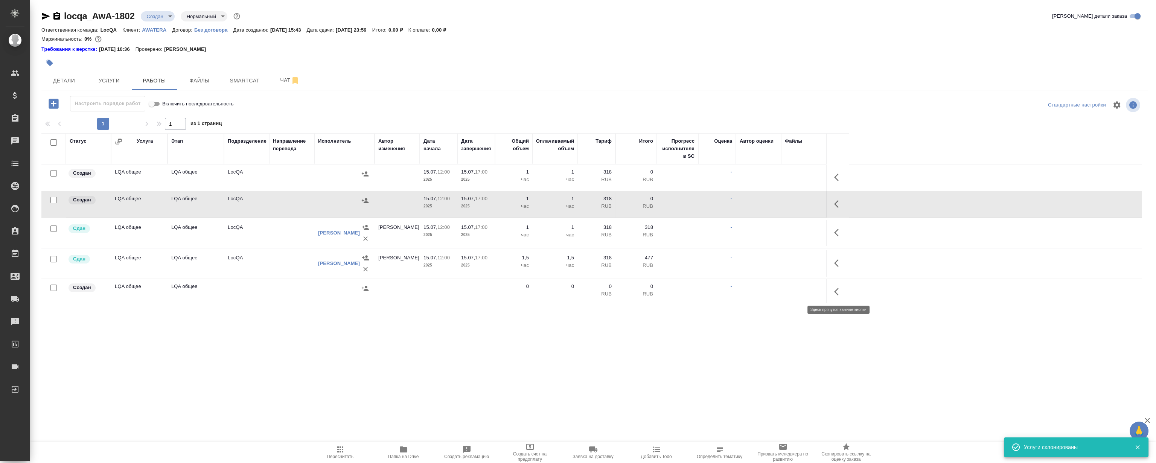
click at [837, 291] on icon "button" at bounding box center [838, 291] width 9 height 9
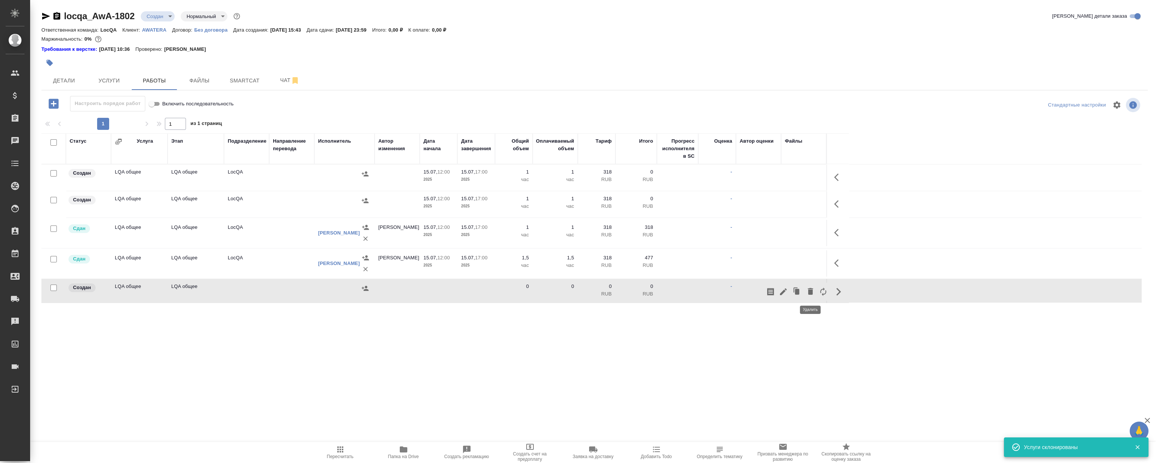
click at [807, 287] on icon "button" at bounding box center [810, 291] width 9 height 9
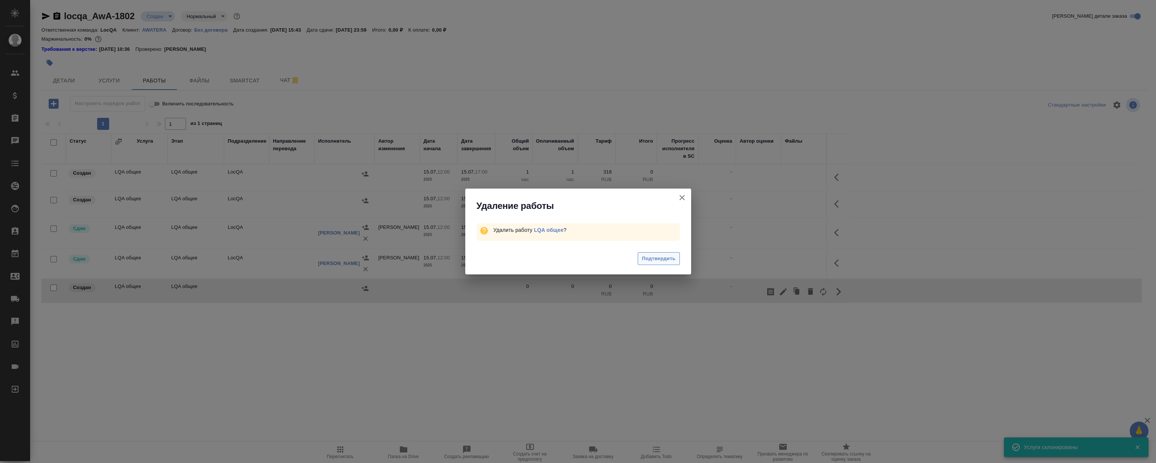
click at [673, 261] on span "Подтвердить" at bounding box center [659, 259] width 34 height 9
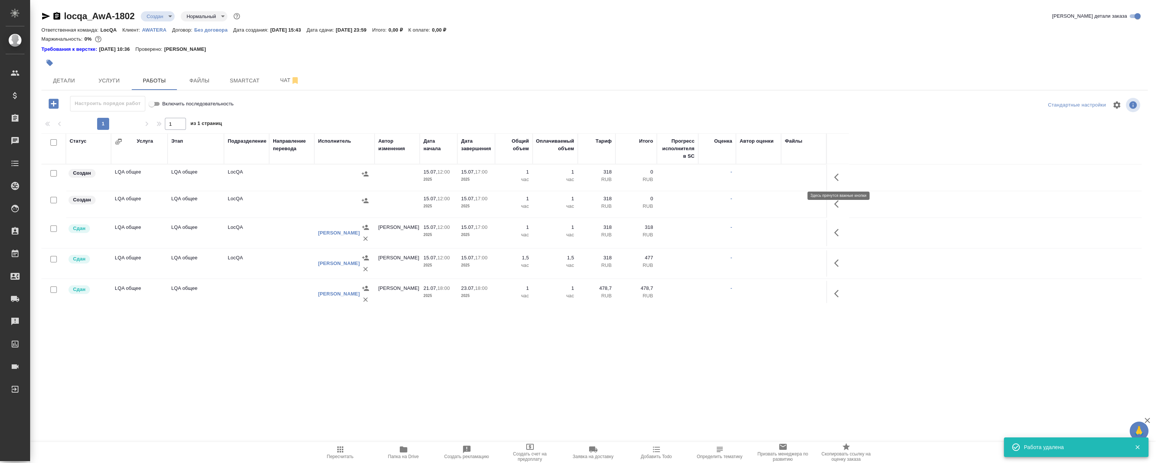
click at [839, 175] on icon "button" at bounding box center [838, 177] width 9 height 9
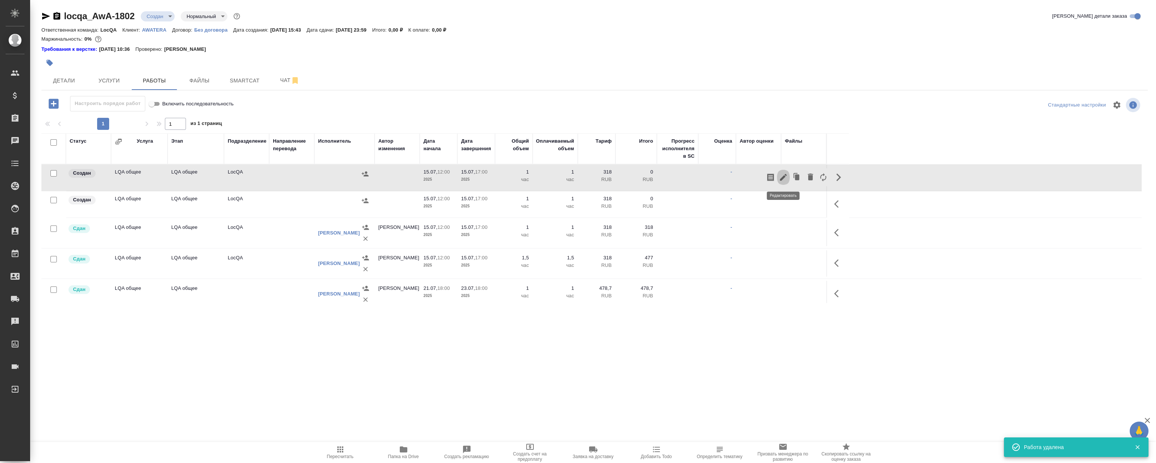
click at [785, 179] on icon "button" at bounding box center [783, 177] width 9 height 9
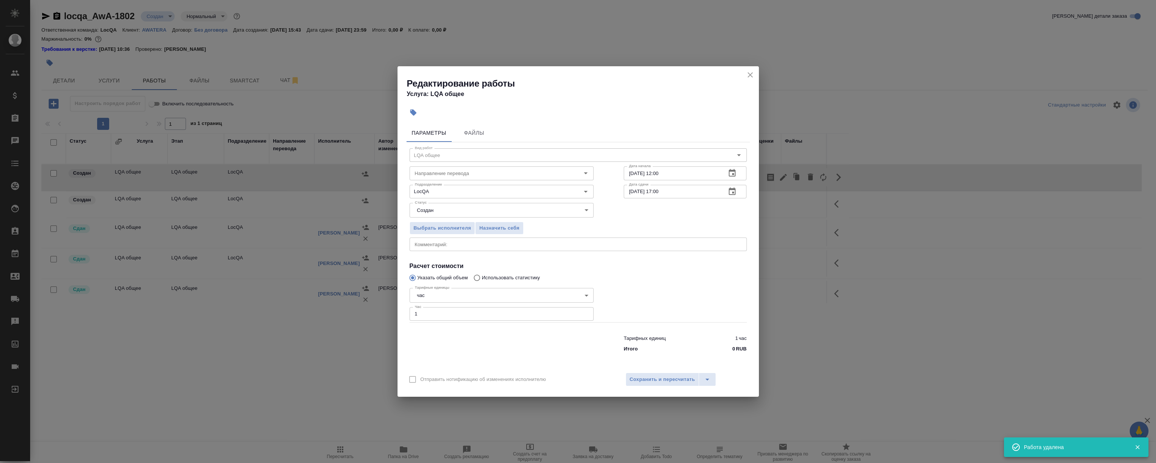
click at [449, 246] on textarea at bounding box center [578, 245] width 327 height 6
type textarea "D"
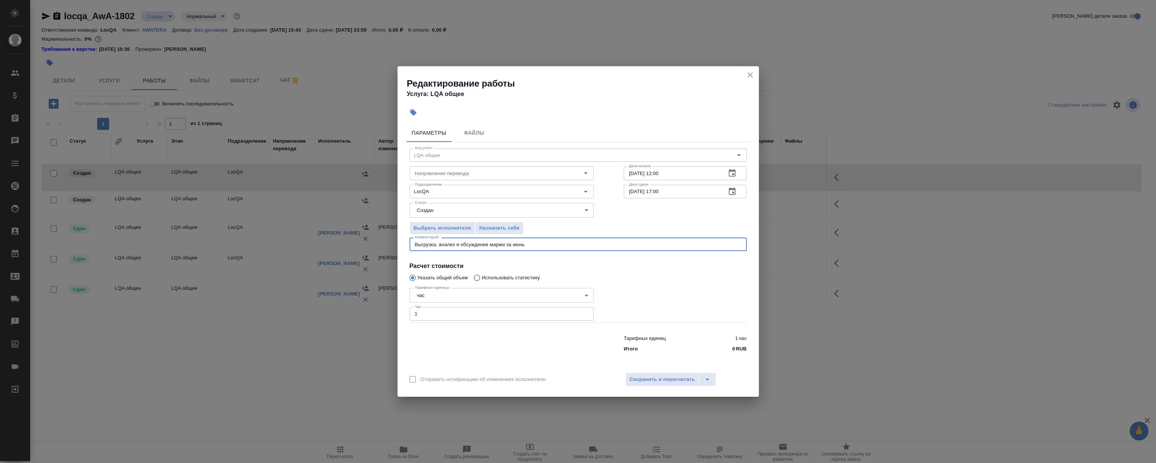
type textarea "Выгрузка, анализ и обсуждение маржи за июнь"
drag, startPoint x: 462, startPoint y: 308, endPoint x: 236, endPoint y: 320, distance: 225.9
click at [267, 320] on div "Редактирование работы Услуга: LQA общее Параметры Файлы Вид работ LQA общее Вид…" at bounding box center [578, 231] width 1156 height 463
click at [699, 318] on div "Тарифных единиц 1 час Итого 0 RUB" at bounding box center [685, 342] width 153 height 51
drag, startPoint x: 431, startPoint y: 315, endPoint x: 236, endPoint y: 317, distance: 194.3
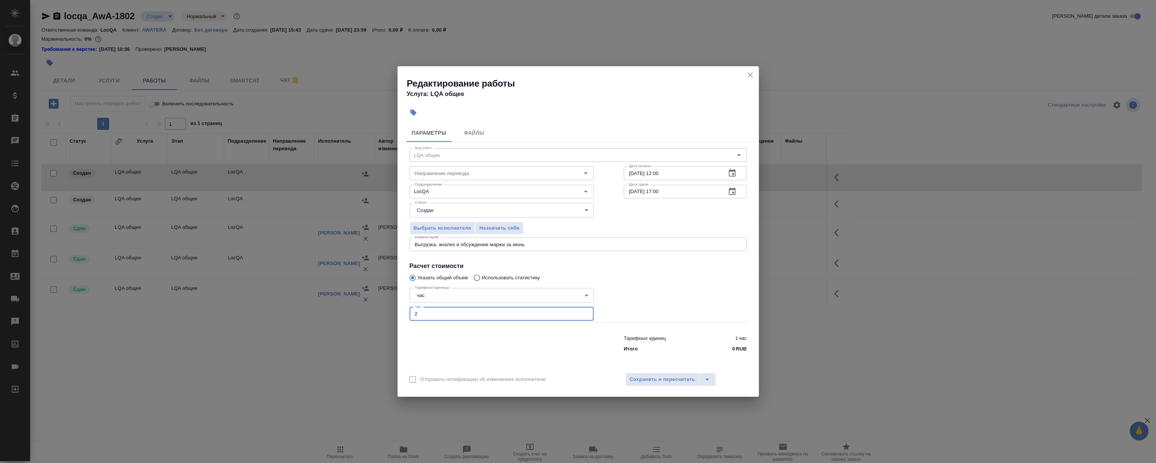
click at [274, 320] on div "Редактирование работы Услуга: LQA общее Параметры Файлы Вид работ LQA общее Вид…" at bounding box center [578, 231] width 1156 height 463
type input "3"
click at [689, 302] on div at bounding box center [685, 303] width 153 height 67
click at [677, 268] on h4 "Расчет стоимости" at bounding box center [578, 266] width 337 height 9
click at [735, 173] on icon "button" at bounding box center [732, 173] width 9 height 9
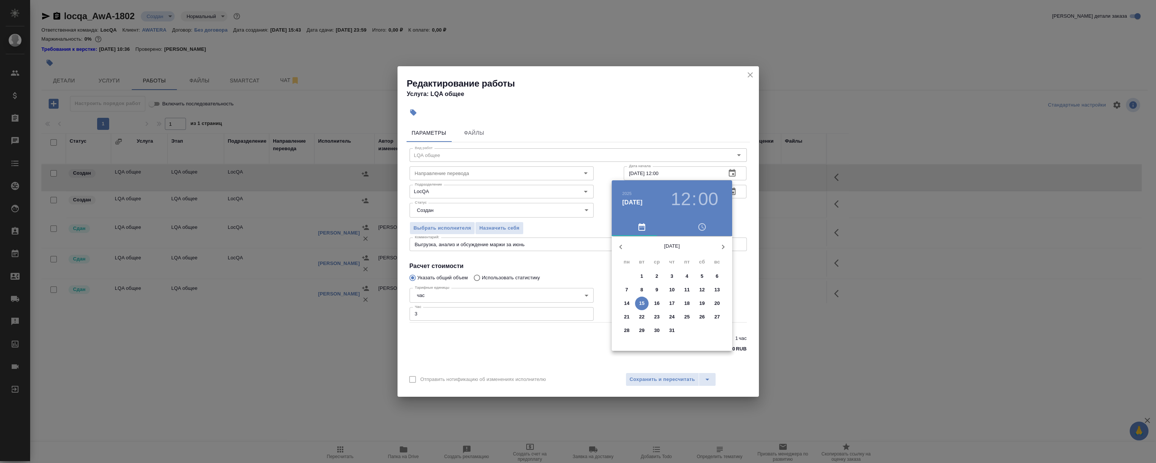
click at [701, 291] on p "12" at bounding box center [703, 290] width 6 height 8
type input "12.07.2025 12:00"
click at [672, 104] on div at bounding box center [578, 231] width 1156 height 463
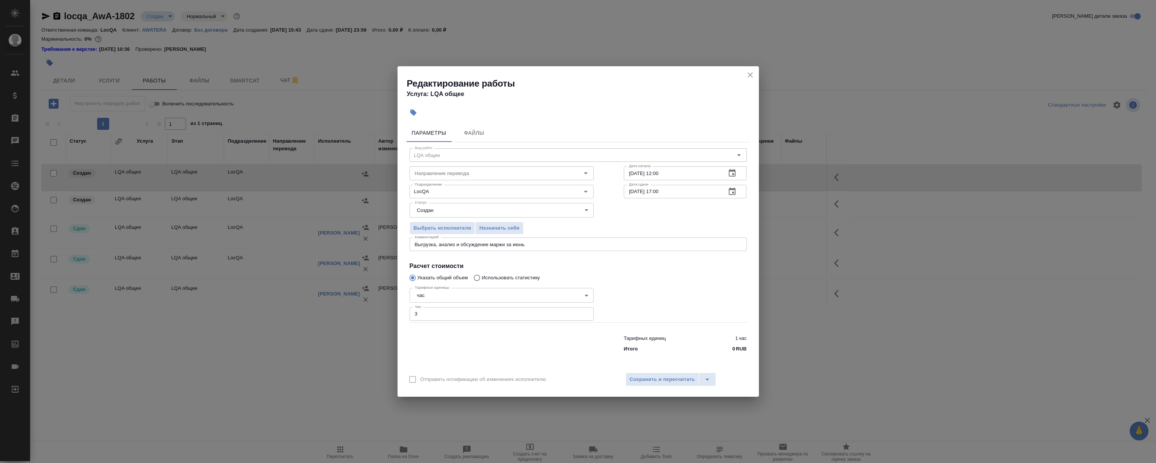
click at [680, 279] on div at bounding box center [685, 303] width 153 height 67
click at [689, 294] on div at bounding box center [685, 303] width 153 height 67
click at [659, 376] on span "Сохранить и пересчитать" at bounding box center [663, 379] width 66 height 9
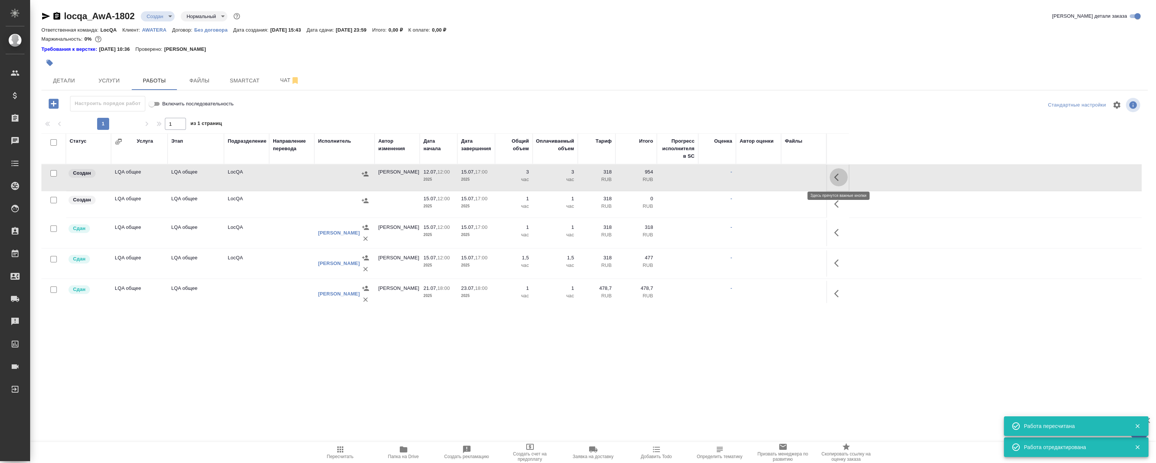
click at [837, 178] on icon "button" at bounding box center [838, 177] width 9 height 9
click at [785, 176] on icon "button" at bounding box center [783, 177] width 7 height 7
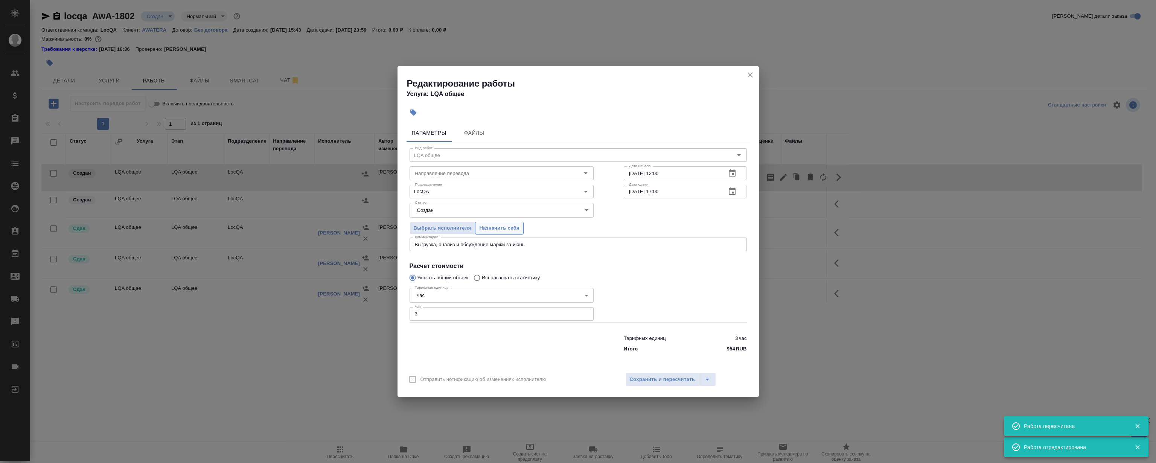
click at [496, 226] on span "Назначить себя" at bounding box center [499, 228] width 40 height 9
click at [752, 72] on icon "close" at bounding box center [750, 74] width 9 height 9
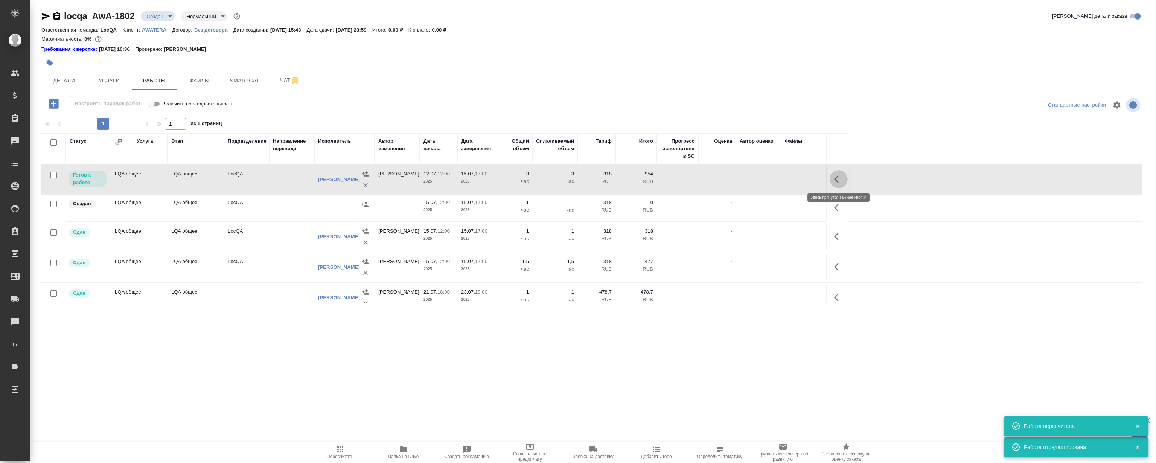
click at [837, 180] on icon "button" at bounding box center [838, 179] width 9 height 9
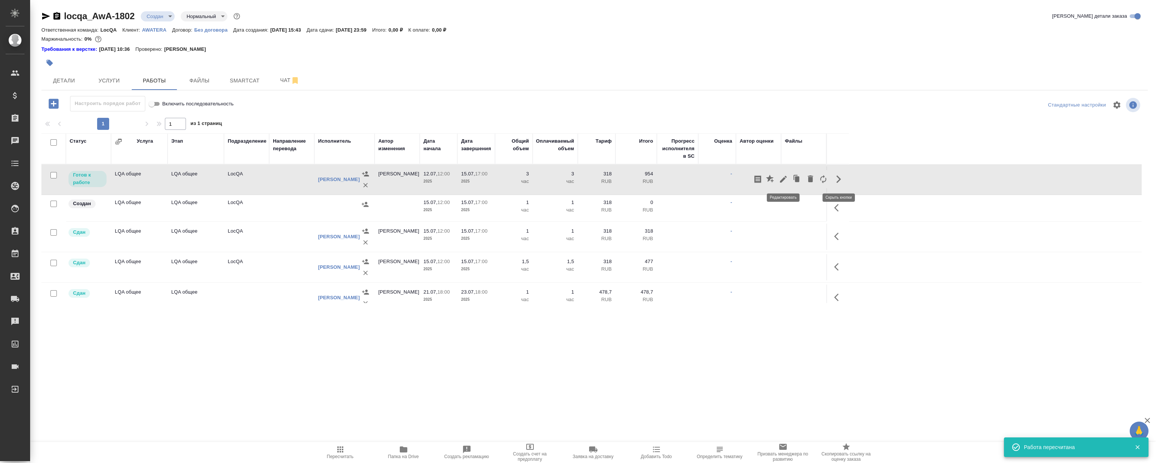
click at [783, 183] on icon "button" at bounding box center [783, 179] width 9 height 9
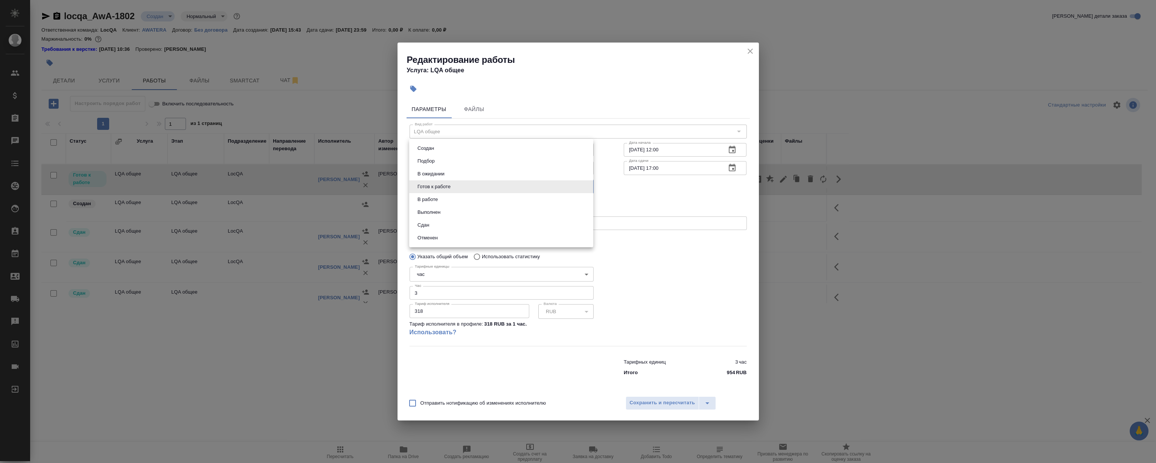
click at [443, 187] on body "🙏 .cls-1 fill:#fff; AWATERA Magerramov Ruslan Клиенты Спецификации Заказы 0 Чат…" at bounding box center [578, 231] width 1156 height 463
click at [441, 224] on li "Сдан" at bounding box center [501, 225] width 184 height 13
type input "closed"
click at [648, 408] on button "Сохранить и пересчитать" at bounding box center [663, 404] width 74 height 14
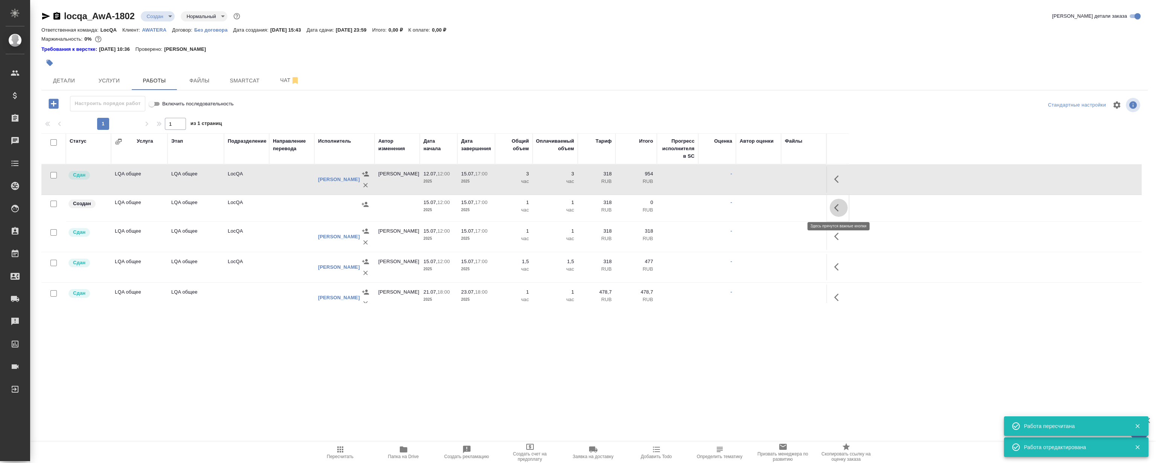
click at [840, 205] on icon "button" at bounding box center [838, 207] width 9 height 9
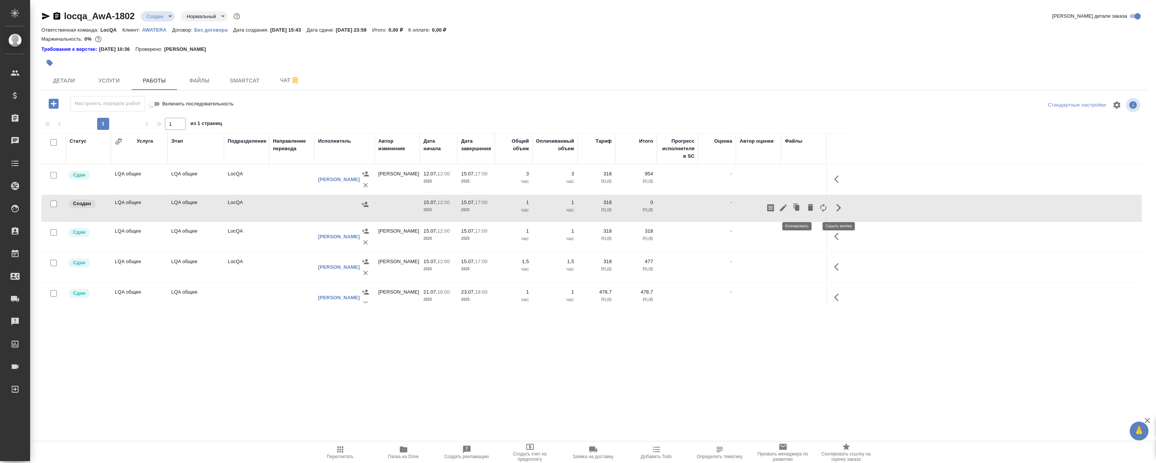
click at [798, 207] on icon "button" at bounding box center [797, 208] width 5 height 6
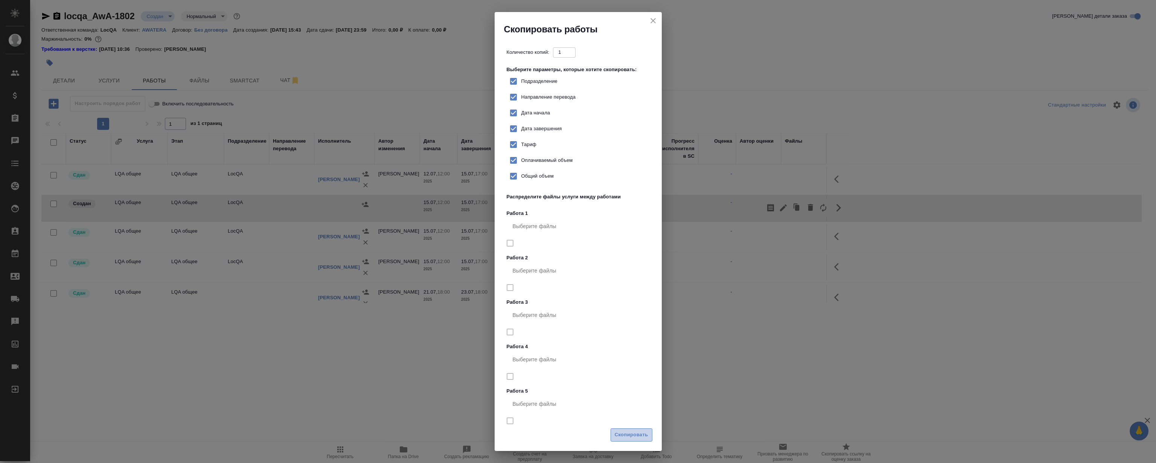
click at [627, 435] on span "Скопировать" at bounding box center [632, 435] width 34 height 9
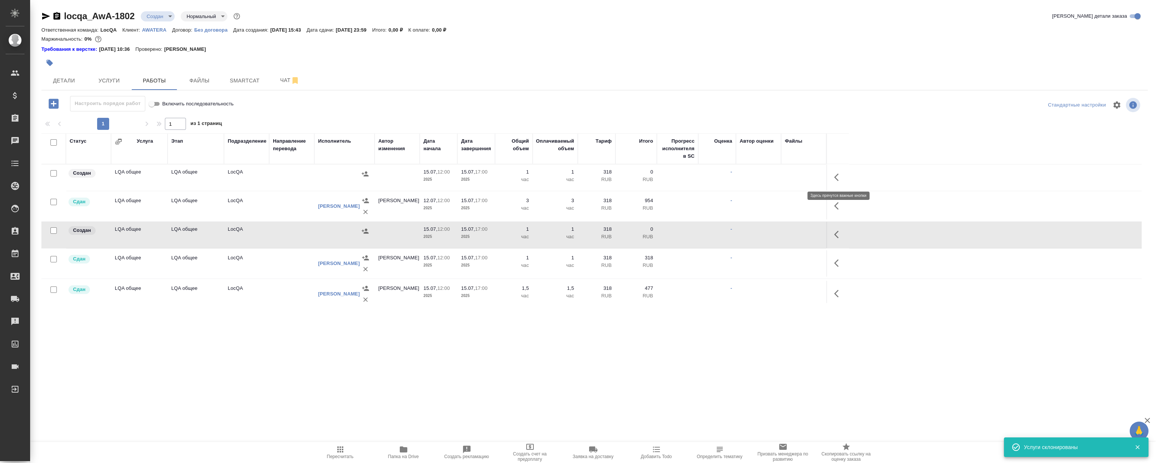
click at [837, 178] on icon "button" at bounding box center [838, 177] width 9 height 9
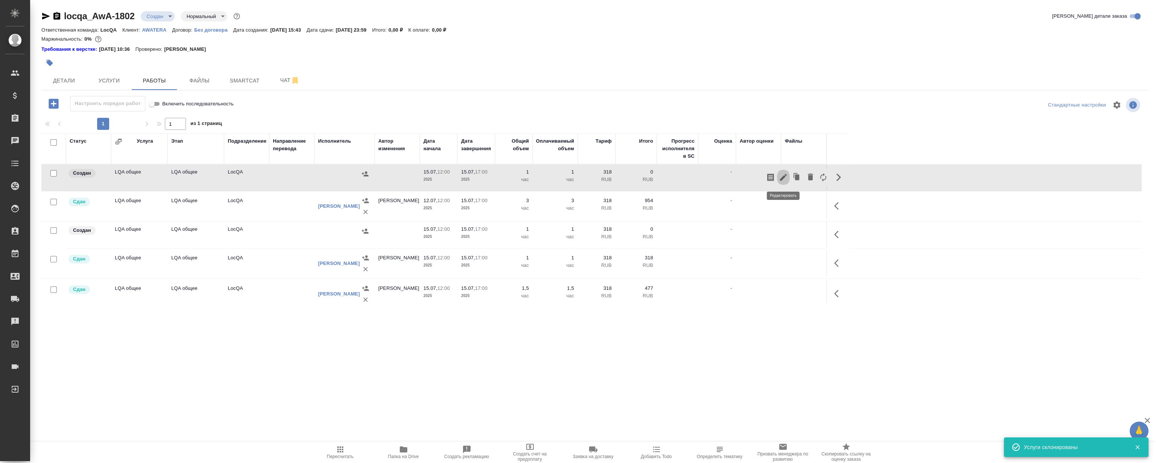
click at [785, 173] on icon "button" at bounding box center [783, 177] width 9 height 9
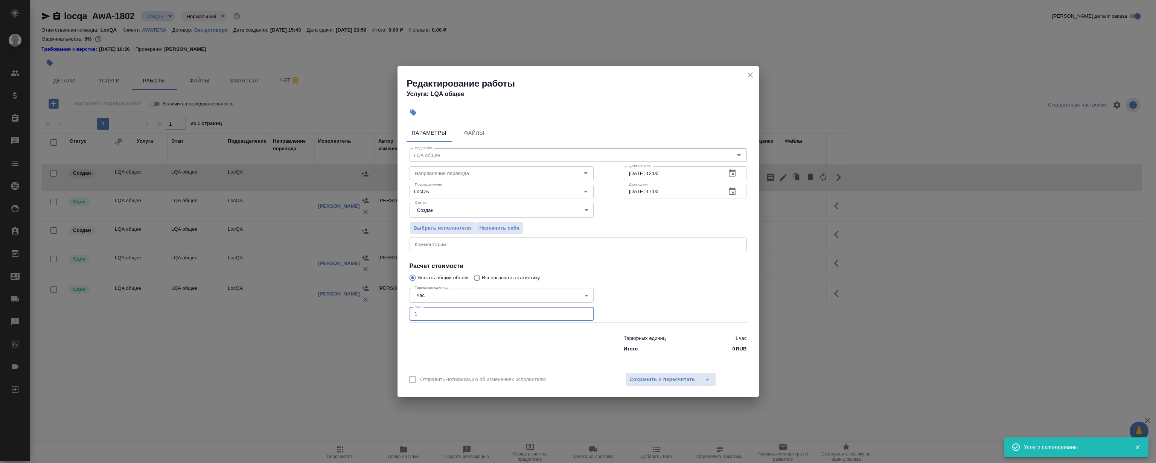
drag, startPoint x: 433, startPoint y: 315, endPoint x: 322, endPoint y: 307, distance: 111.0
click at [348, 310] on div "Редактирование работы Услуга: LQA общее Параметры Файлы Вид работ LQA общее Вид…" at bounding box center [578, 231] width 1156 height 463
type input "3"
click at [666, 295] on div at bounding box center [685, 303] width 153 height 67
click at [734, 173] on icon "button" at bounding box center [732, 173] width 9 height 9
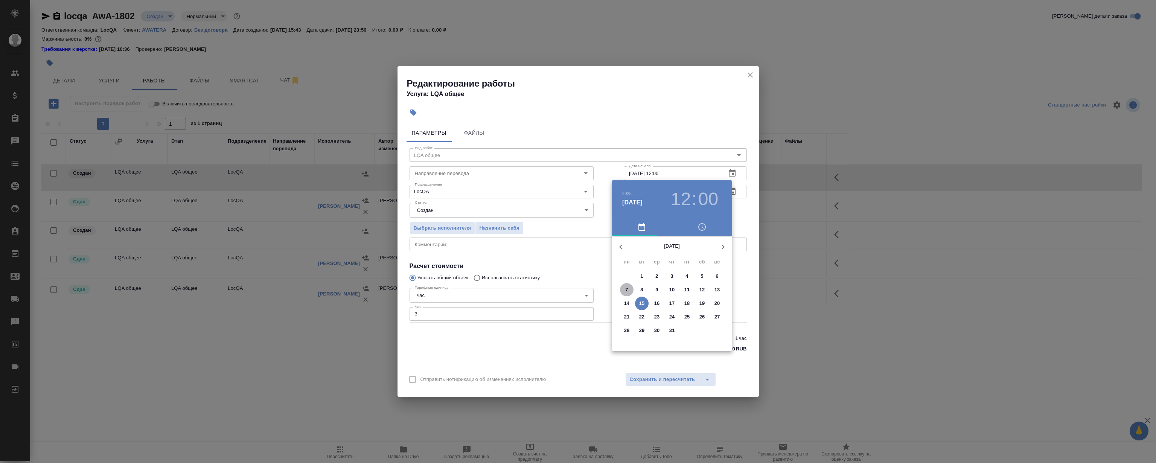
click at [625, 288] on span "7" at bounding box center [627, 290] width 14 height 8
type input "[DATE] 16:00"
drag, startPoint x: 670, startPoint y: 245, endPoint x: 695, endPoint y: 309, distance: 69.0
click at [695, 309] on div at bounding box center [672, 295] width 98 height 98
click at [664, 120] on div at bounding box center [578, 231] width 1156 height 463
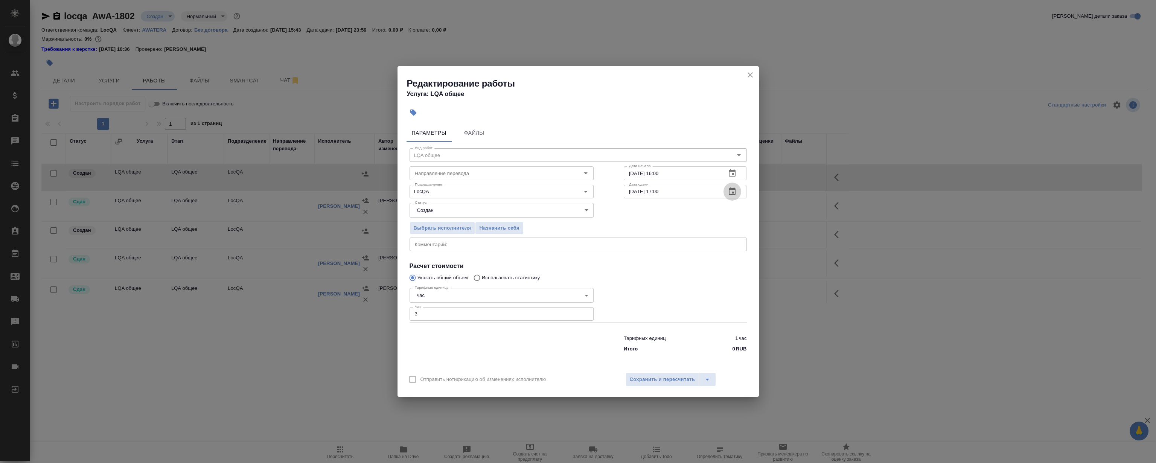
click at [730, 192] on icon "button" at bounding box center [732, 191] width 9 height 9
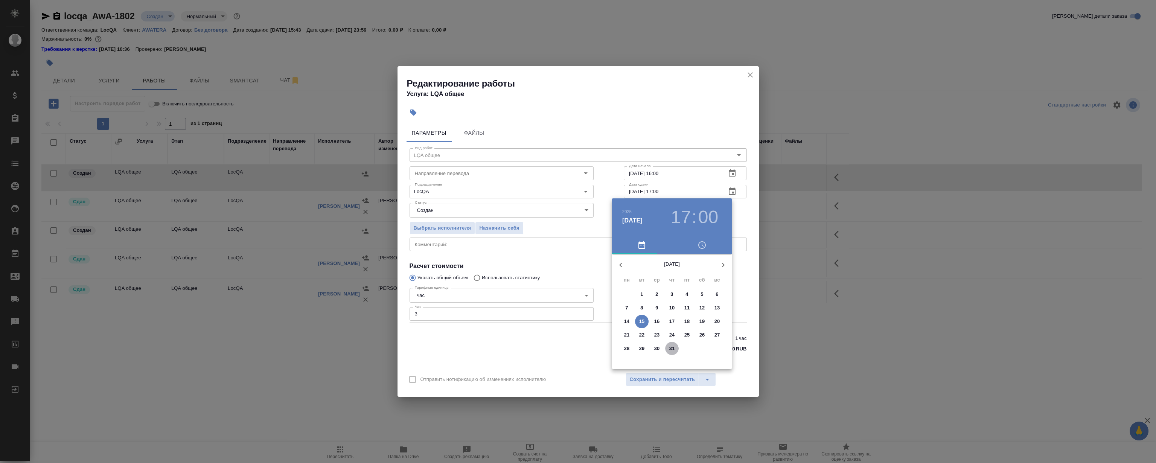
click at [673, 348] on p "31" at bounding box center [672, 349] width 6 height 8
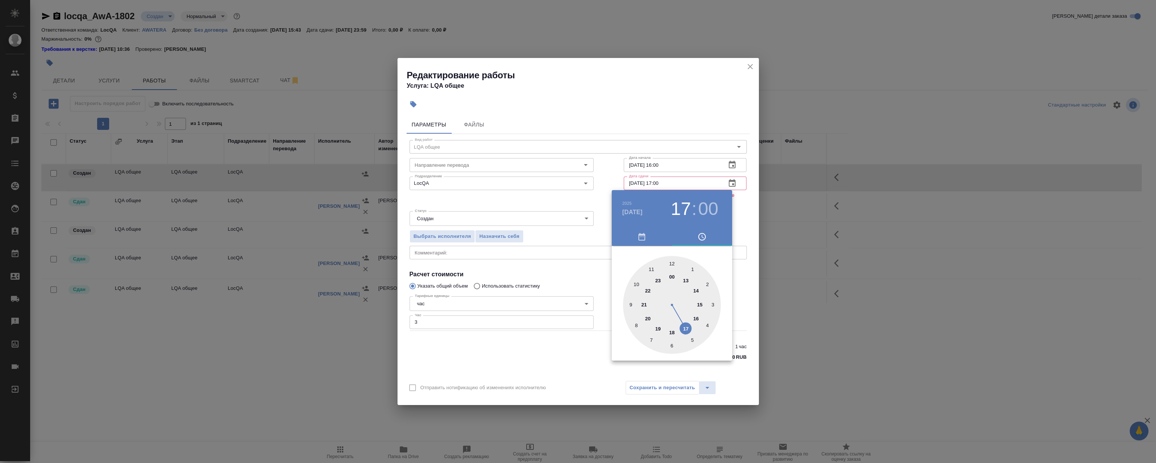
click at [662, 83] on div at bounding box center [578, 231] width 1156 height 463
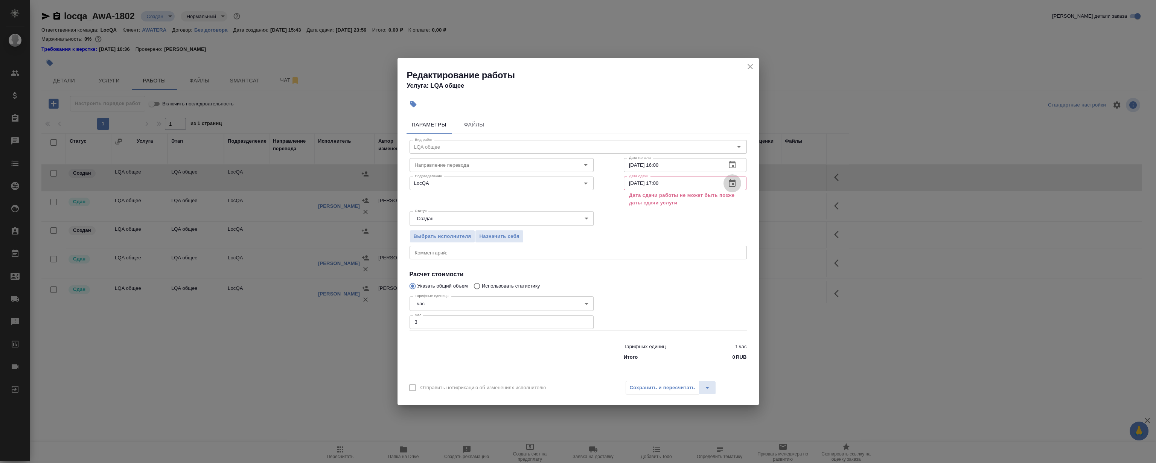
click at [733, 181] on icon "button" at bounding box center [732, 183] width 7 height 8
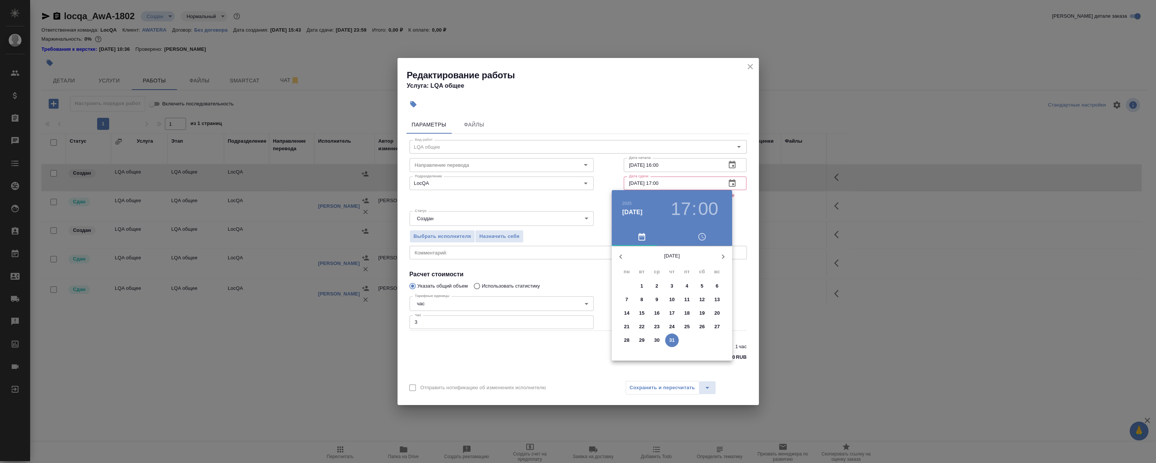
click at [657, 339] on p "30" at bounding box center [657, 341] width 6 height 8
type input "[DATE] 17:00"
click at [638, 209] on h4 "[DATE]" at bounding box center [632, 212] width 20 height 9
click at [674, 325] on p "24" at bounding box center [672, 327] width 6 height 8
click at [634, 214] on h4 "[DATE]" at bounding box center [632, 212] width 20 height 9
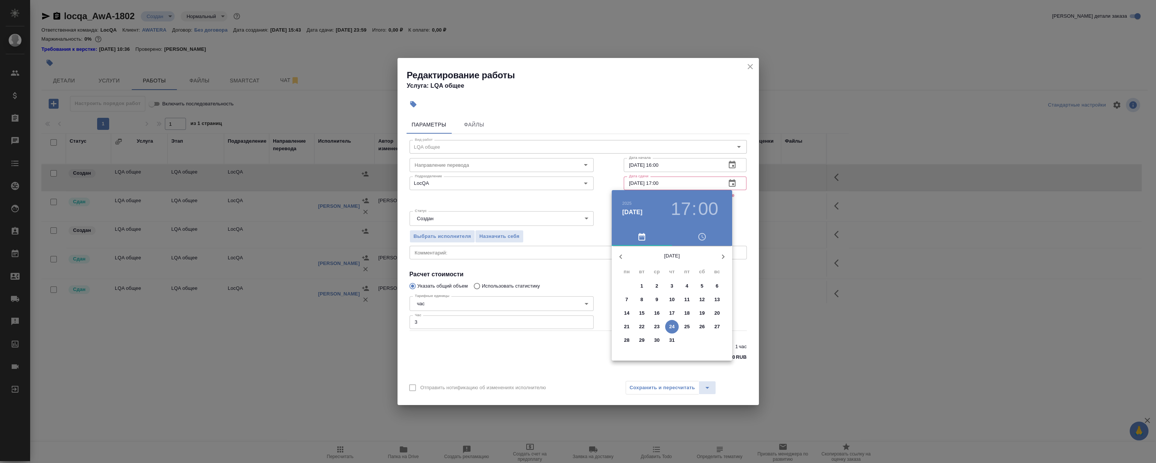
click at [656, 312] on p "16" at bounding box center [657, 314] width 6 height 8
type input "[DATE] 17:00"
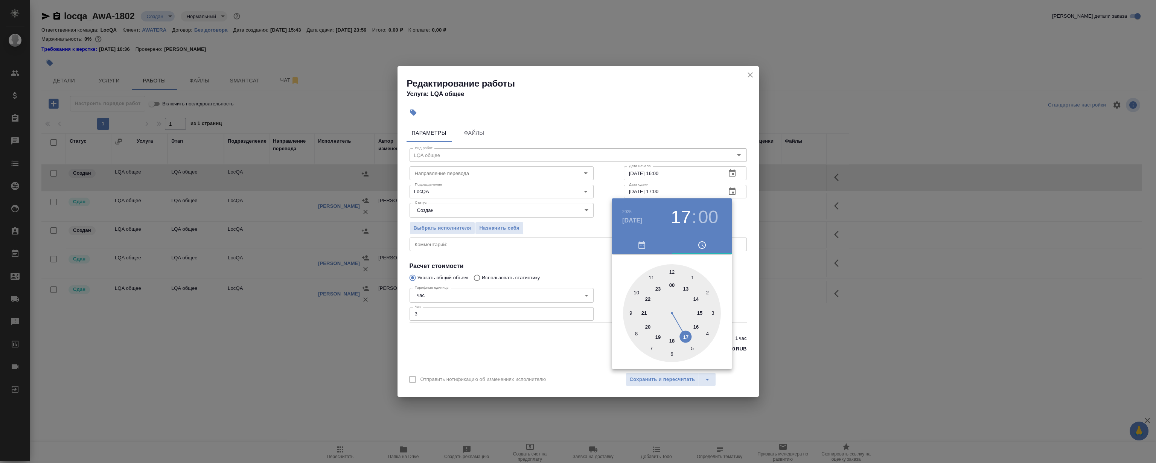
click at [636, 111] on div at bounding box center [578, 231] width 1156 height 463
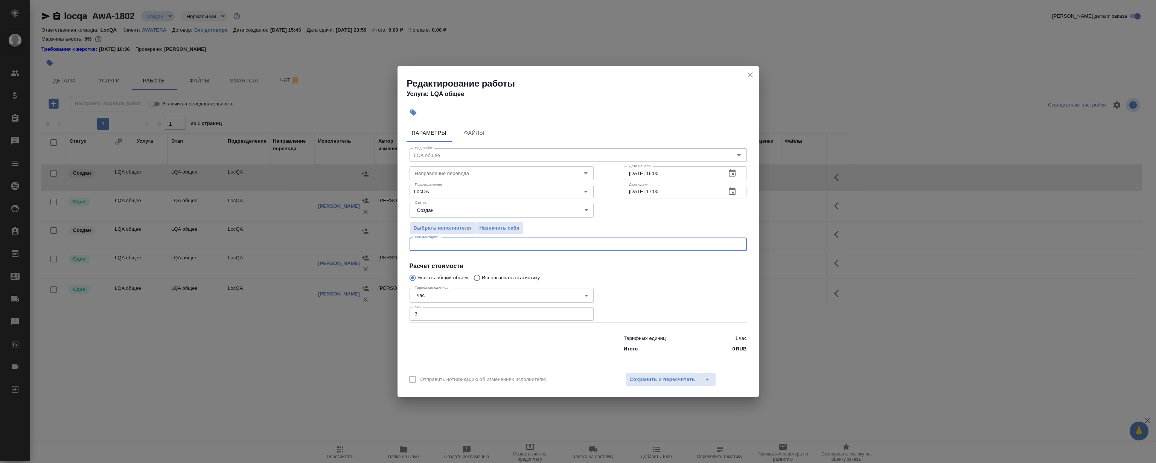
click at [463, 246] on textarea at bounding box center [578, 245] width 327 height 6
type textarea "Дополнительное начисление за работу на заказах клиента (АФЛ) за месяц для отраж…"
drag, startPoint x: 440, startPoint y: 315, endPoint x: 365, endPoint y: 319, distance: 75.4
click at [374, 319] on div "Редактирование работы Услуга: LQA общее Параметры Файлы Вид работ LQA общее Вид…" at bounding box center [578, 231] width 1156 height 463
type input "5"
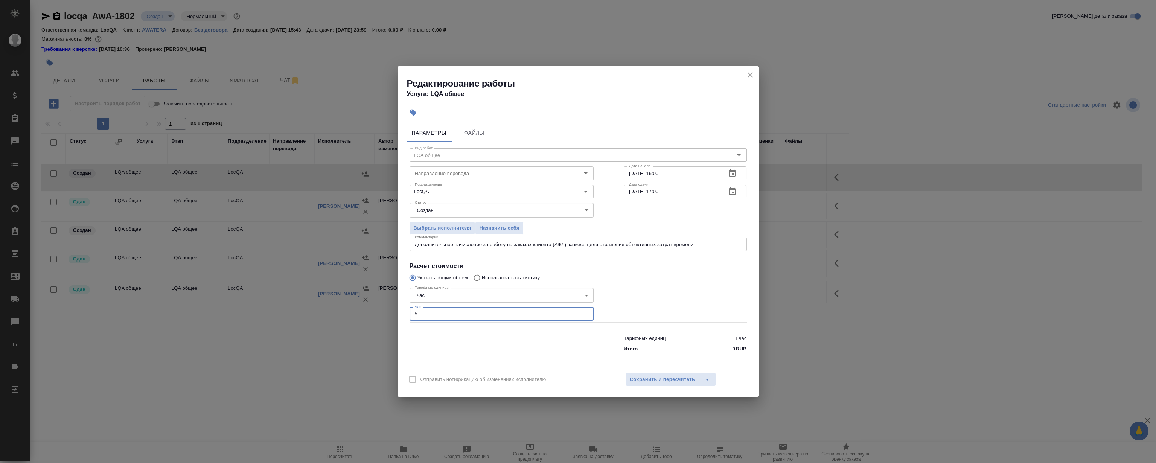
drag, startPoint x: 709, startPoint y: 309, endPoint x: 624, endPoint y: 327, distance: 86.6
click at [708, 309] on div at bounding box center [685, 303] width 153 height 67
click at [677, 380] on span "Сохранить и пересчитать" at bounding box center [663, 379] width 66 height 9
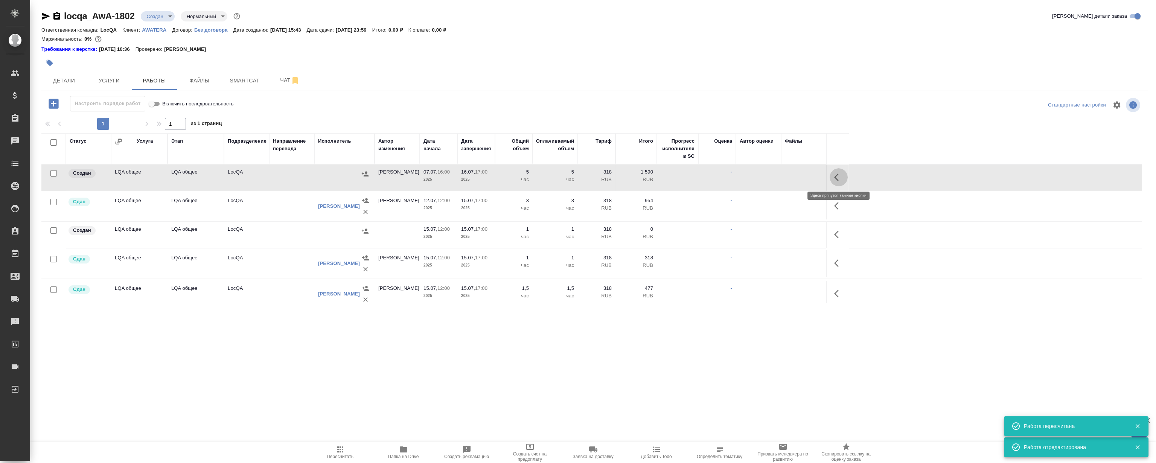
click at [839, 175] on icon "button" at bounding box center [838, 177] width 9 height 9
click at [781, 177] on icon "button" at bounding box center [783, 177] width 9 height 9
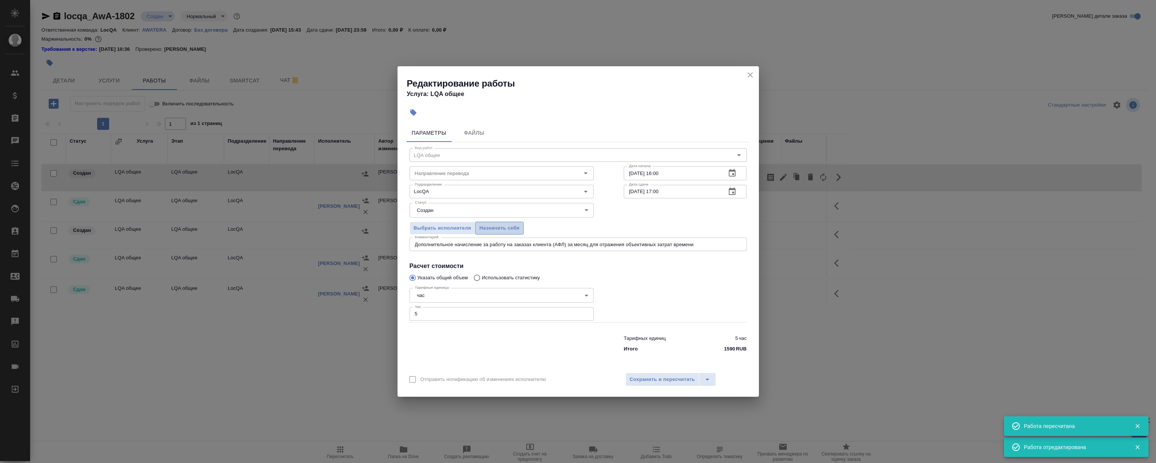
click at [494, 227] on span "Назначить себя" at bounding box center [499, 228] width 40 height 9
click at [750, 74] on icon "close" at bounding box center [750, 74] width 9 height 9
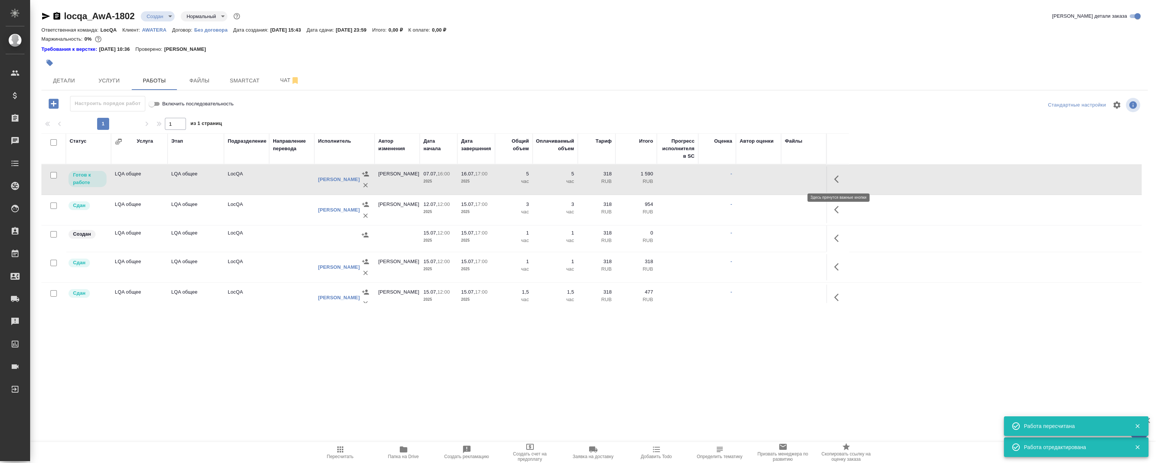
click at [838, 176] on icon "button" at bounding box center [836, 179] width 5 height 8
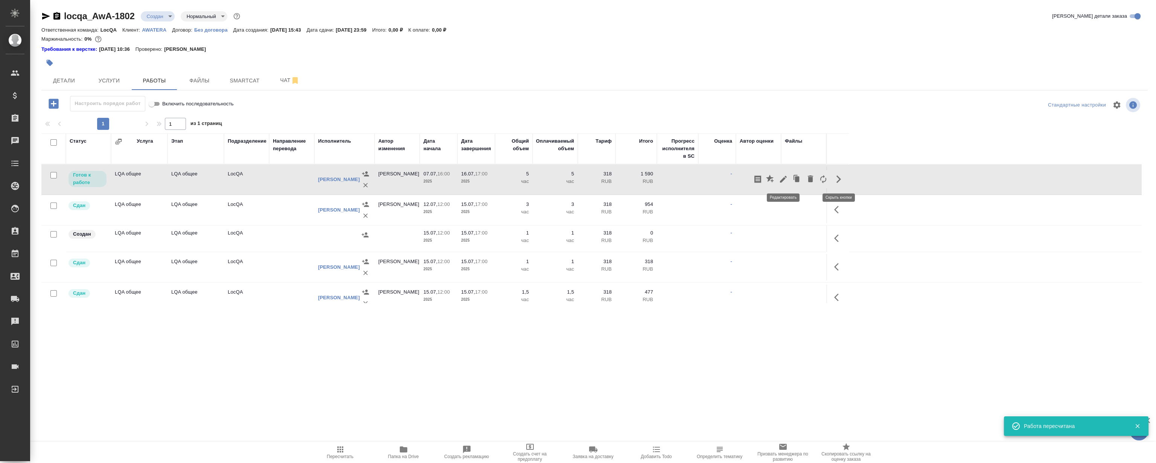
click at [786, 180] on icon "button" at bounding box center [783, 179] width 9 height 9
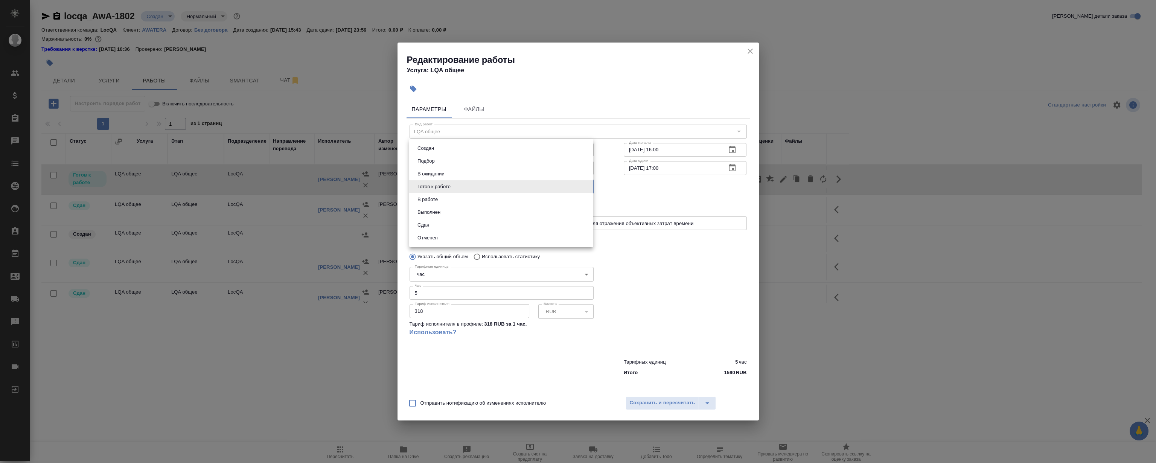
click at [448, 187] on body "🙏 .cls-1 fill:#fff; AWATERA [PERSON_NAME] Спецификации Заказы 0 Чаты Todo Проек…" at bounding box center [578, 231] width 1156 height 463
click at [444, 227] on li "Сдан" at bounding box center [501, 225] width 184 height 13
type input "closed"
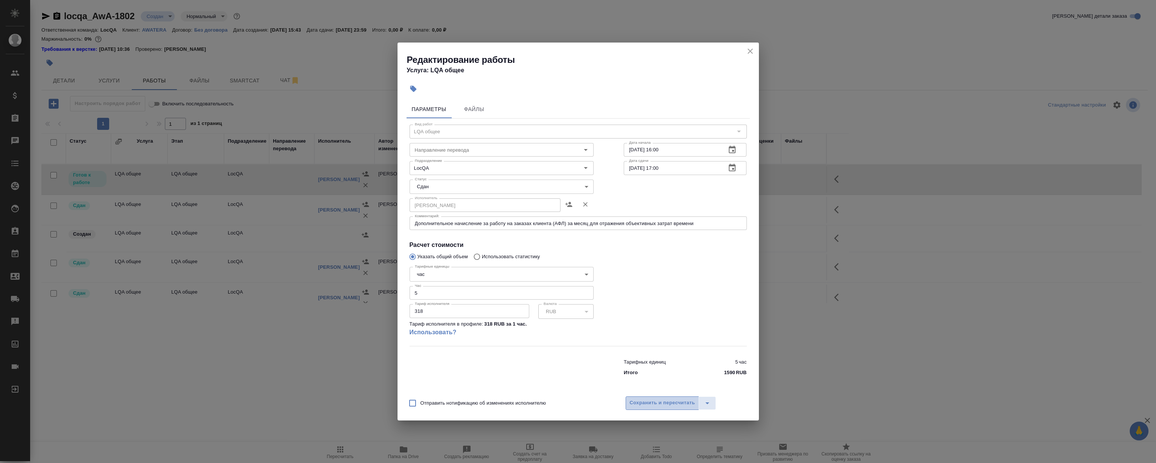
click at [668, 403] on span "Сохранить и пересчитать" at bounding box center [663, 403] width 66 height 9
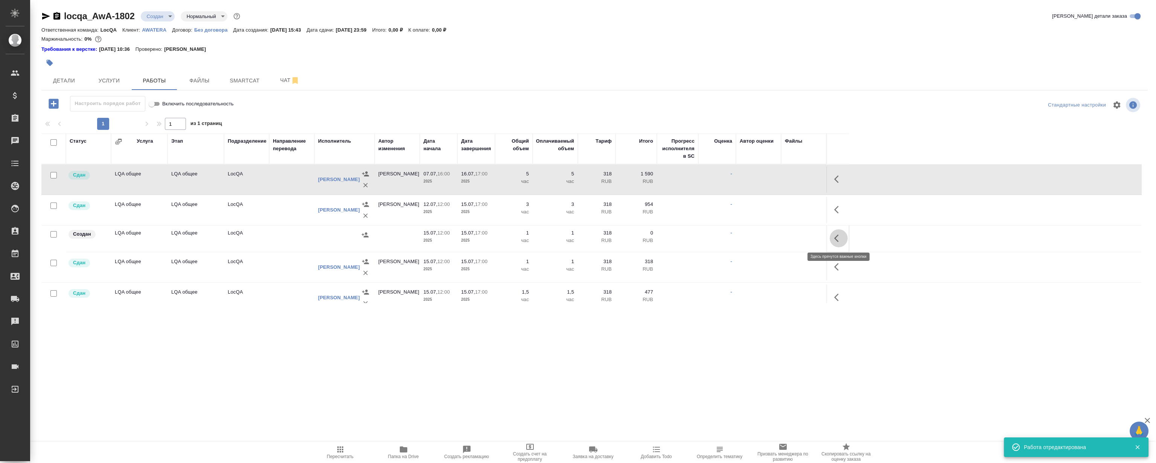
click at [834, 240] on icon "button" at bounding box center [838, 238] width 9 height 9
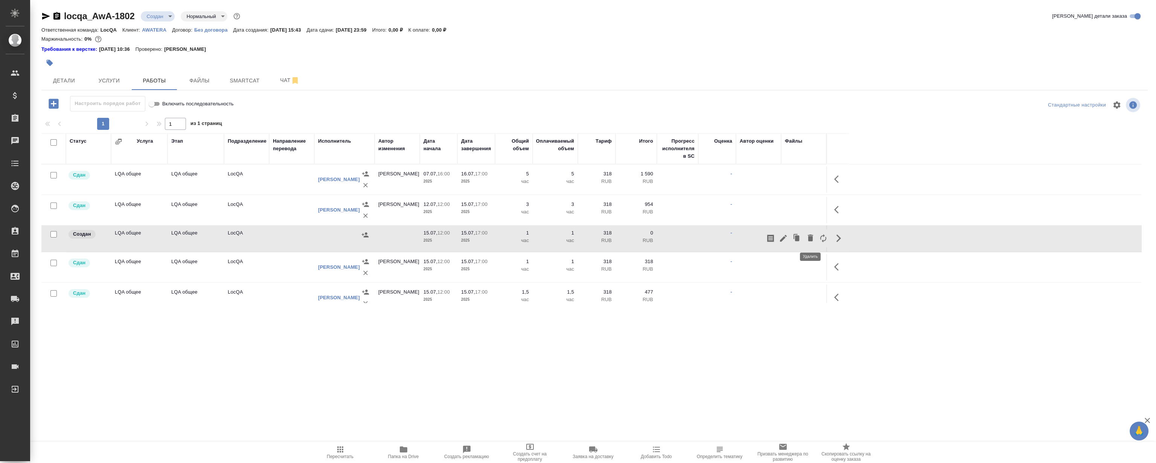
click at [810, 239] on icon "button" at bounding box center [810, 238] width 5 height 7
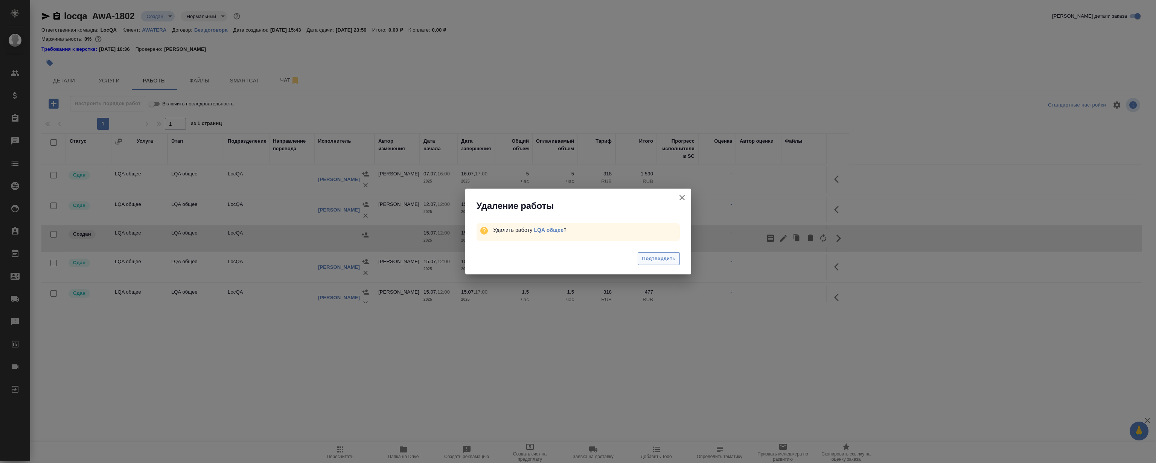
click at [675, 256] on span "Подтвердить" at bounding box center [659, 259] width 34 height 9
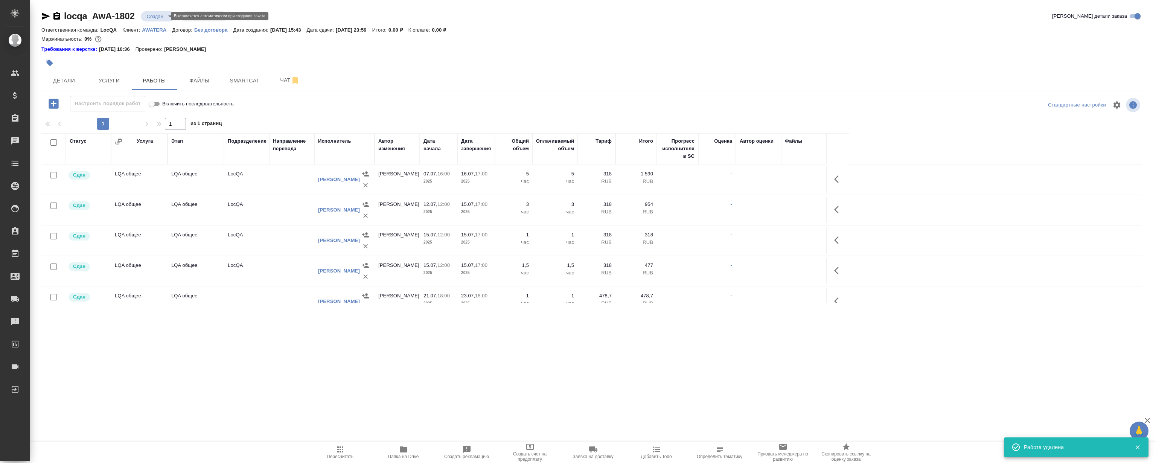
click at [165, 17] on body "🙏 .cls-1 fill:#fff; AWATERA [PERSON_NAME] Спецификации Заказы 0 Чаты Todo Проек…" at bounding box center [578, 231] width 1156 height 463
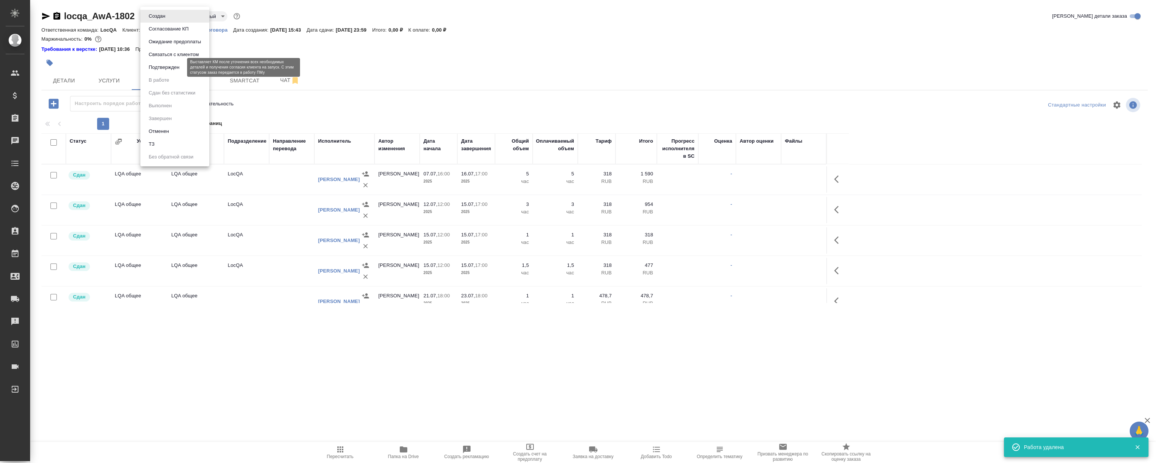
click at [162, 67] on button "Подтвержден" at bounding box center [163, 67] width 35 height 8
